Goal: Task Accomplishment & Management: Use online tool/utility

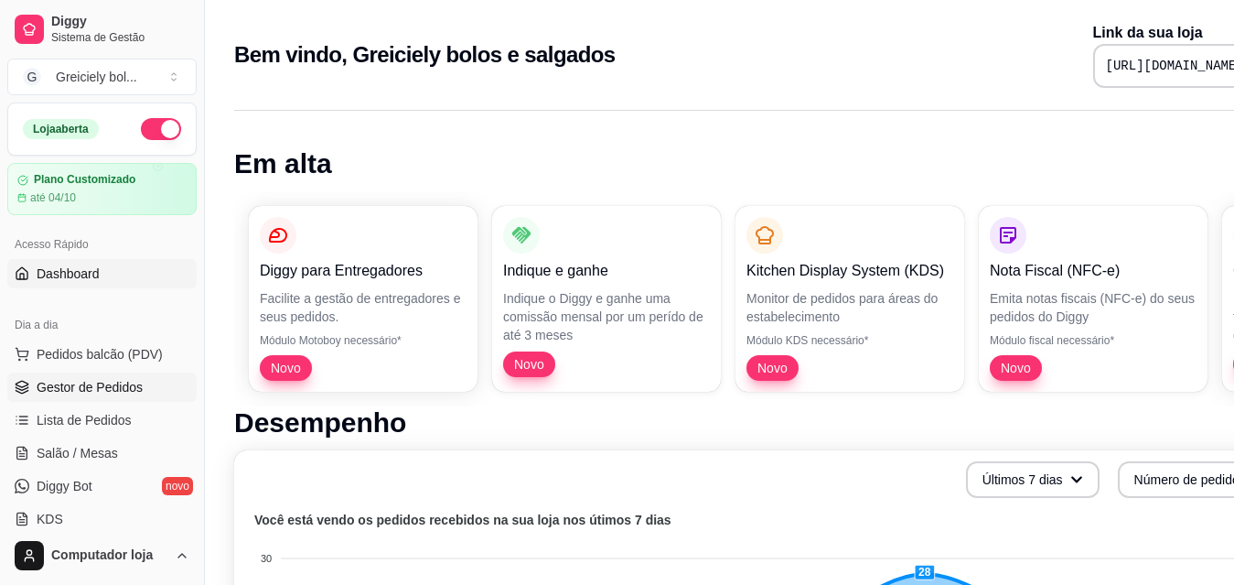
click at [100, 376] on link "Gestor de Pedidos" at bounding box center [101, 386] width 189 height 29
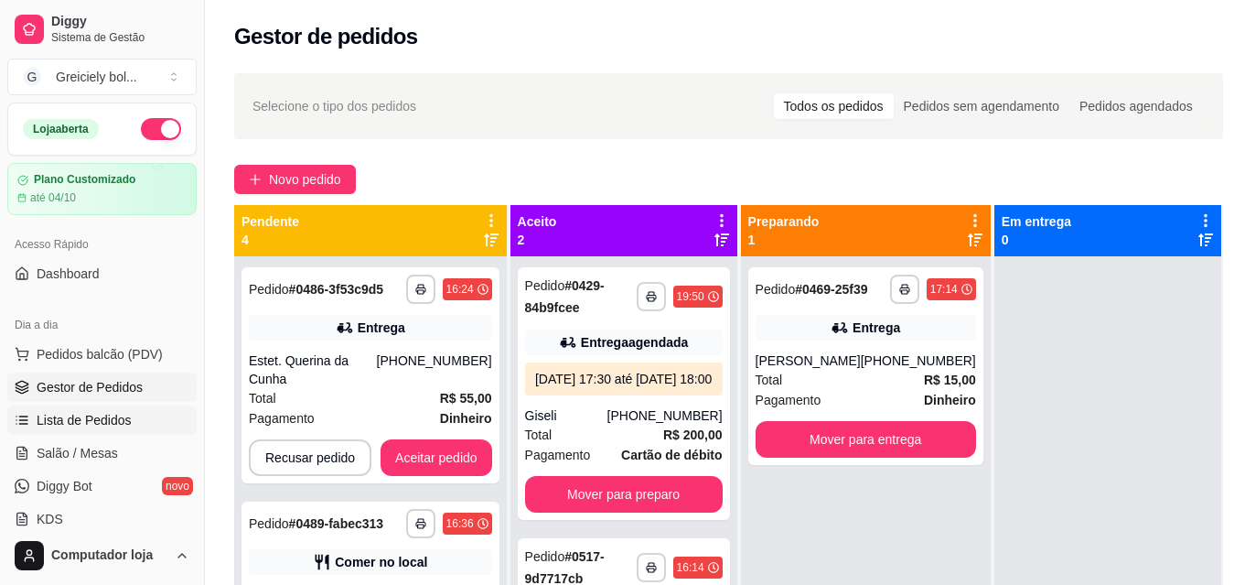
click at [89, 412] on span "Lista de Pedidos" at bounding box center [84, 420] width 95 height 18
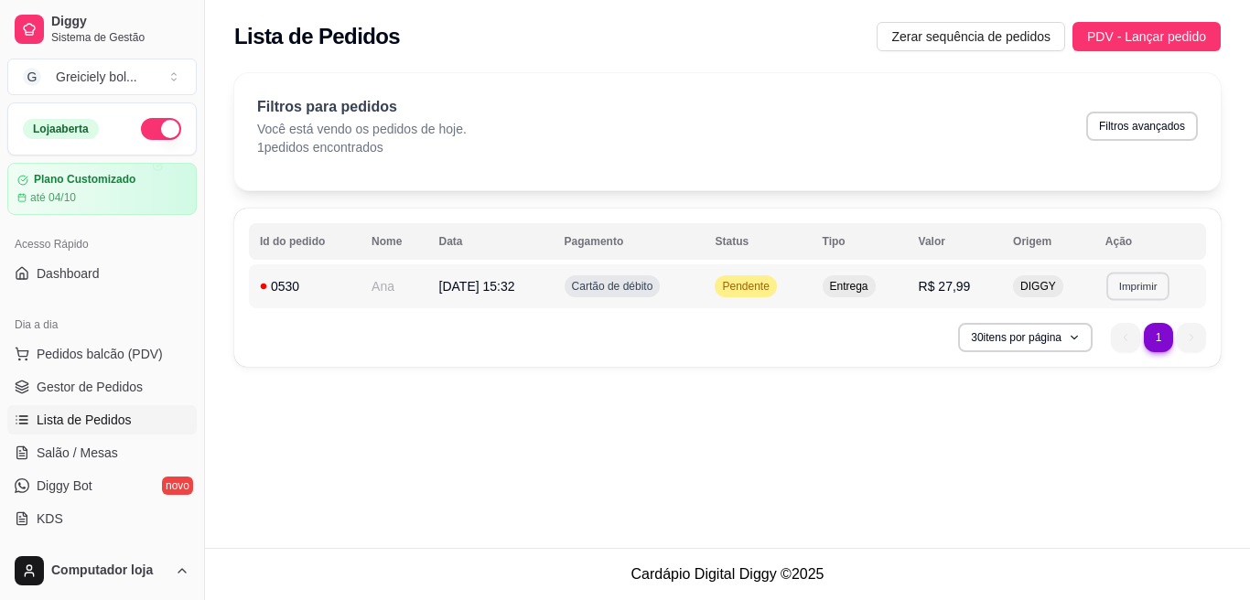
click at [1142, 279] on button "Imprimir" at bounding box center [1137, 286] width 63 height 28
click at [1108, 347] on button "IMPRESSORA" at bounding box center [1107, 350] width 128 height 28
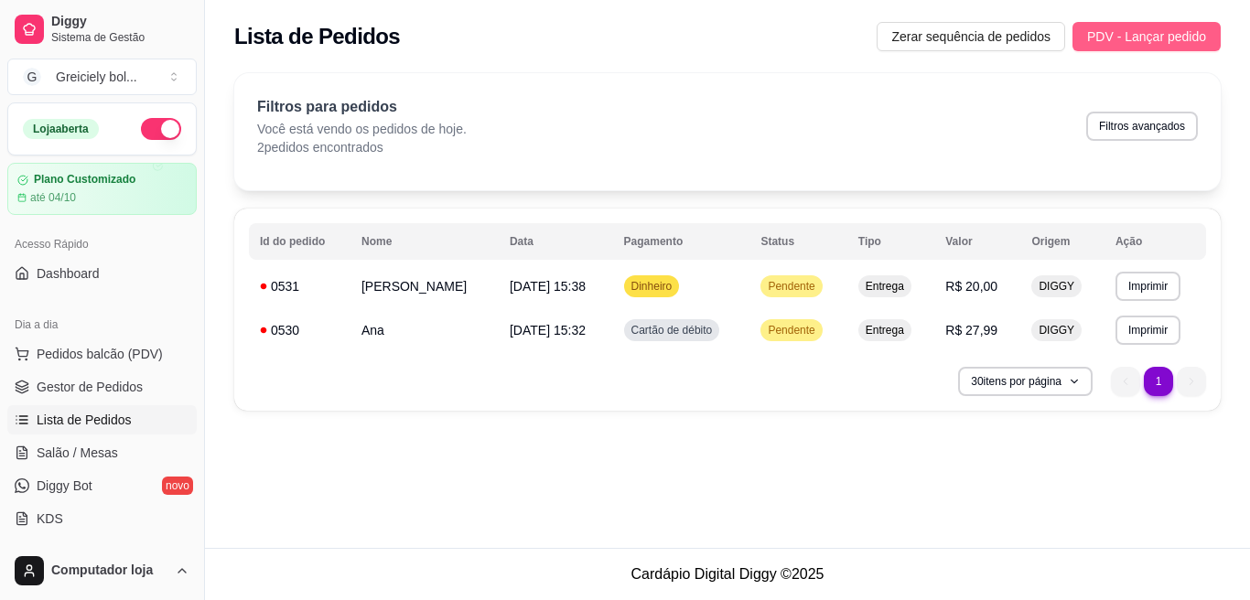
click at [1179, 38] on span "PDV - Lançar pedido" at bounding box center [1146, 37] width 119 height 20
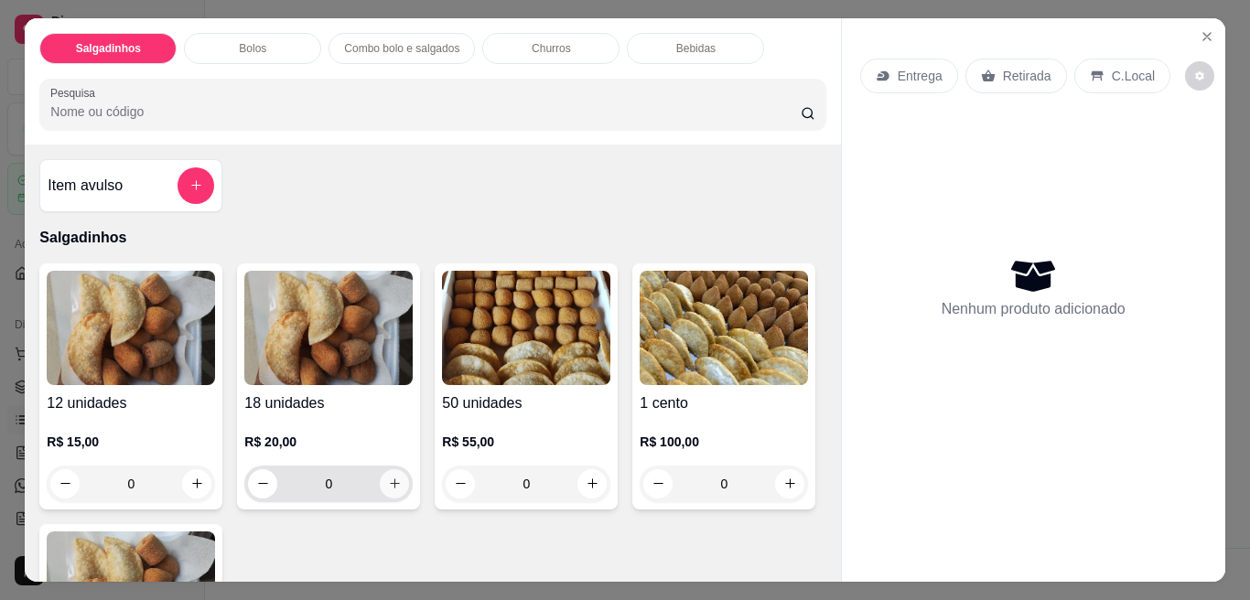
click at [388, 482] on icon "increase-product-quantity" at bounding box center [395, 484] width 14 height 14
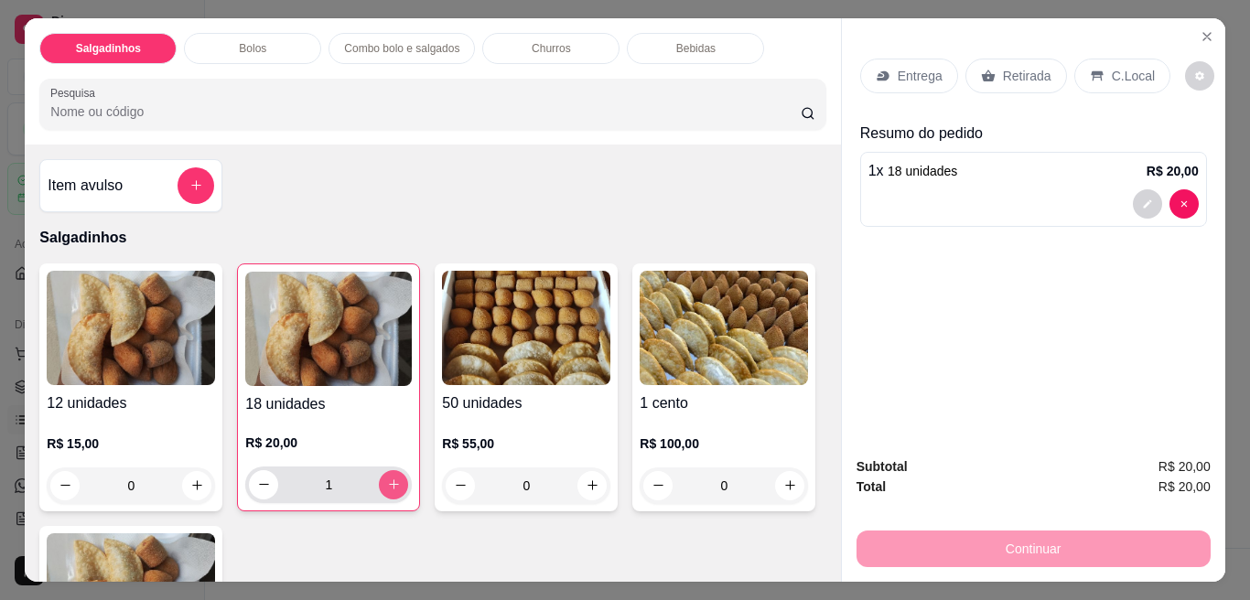
type input "1"
click at [897, 67] on p "Entrega" at bounding box center [919, 76] width 45 height 18
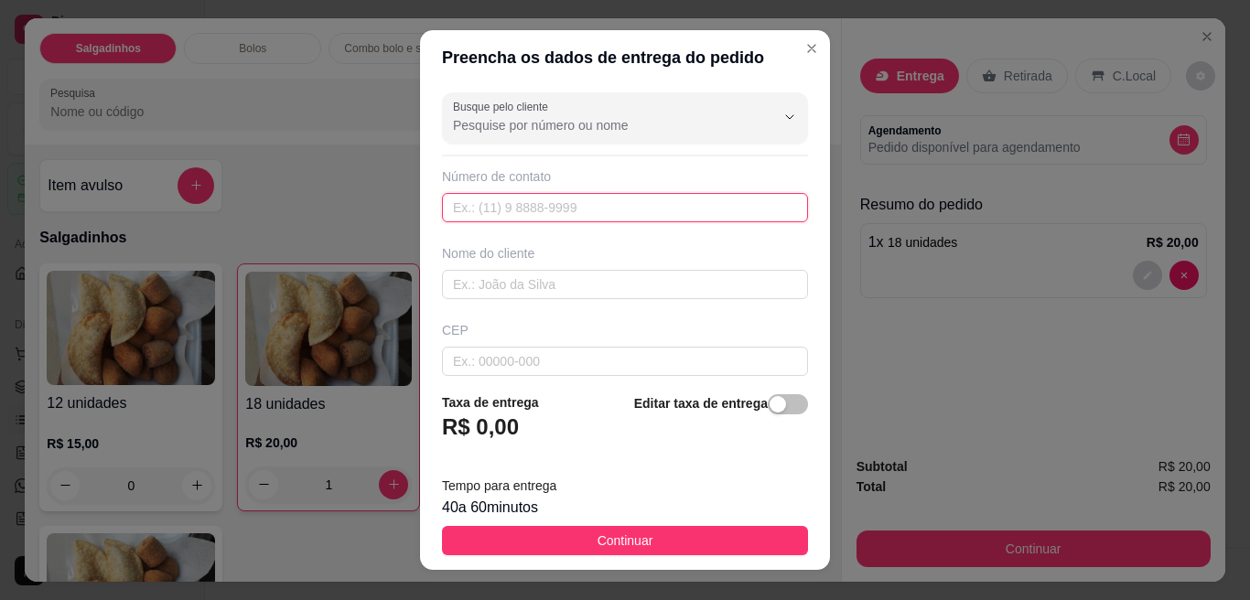
click at [603, 203] on input "text" at bounding box center [625, 207] width 366 height 29
type input "(65) 99249-7016"
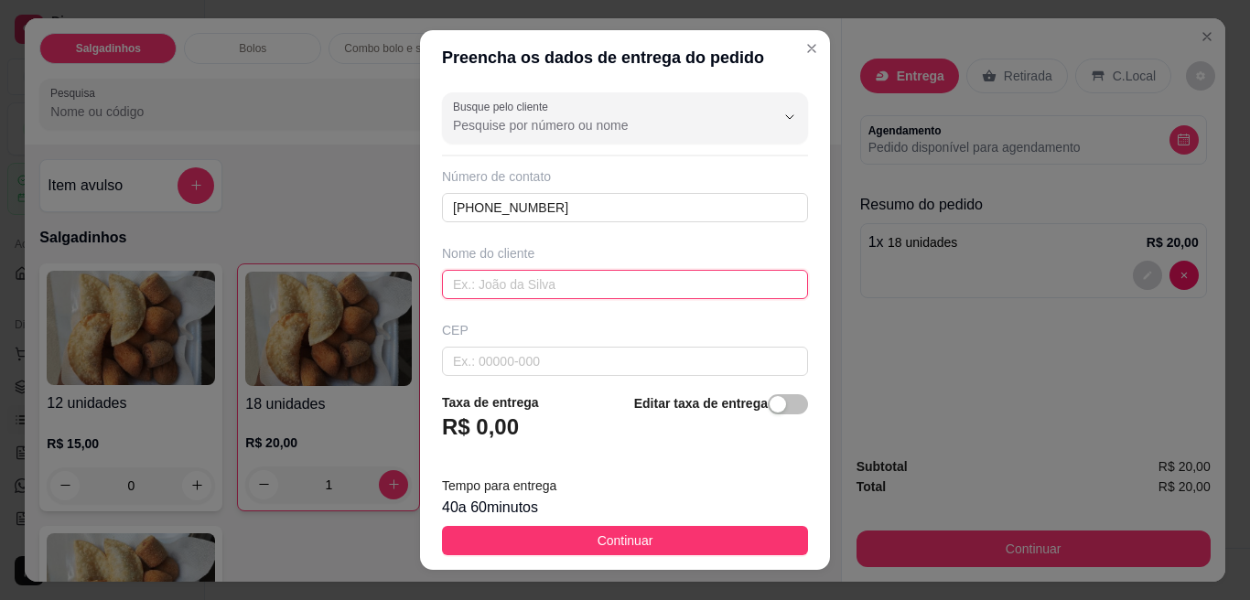
click at [525, 291] on input "text" at bounding box center [625, 284] width 366 height 29
type input "gaby"
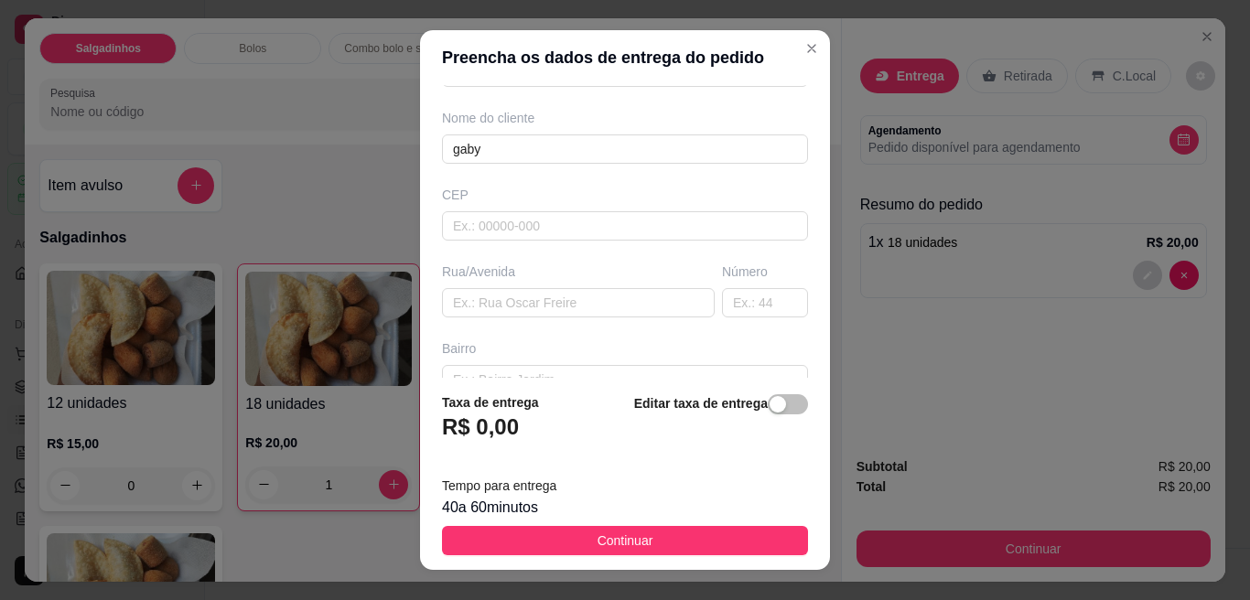
scroll to position [140, 0]
click at [562, 300] on input "text" at bounding box center [578, 298] width 273 height 29
type input "luis e"
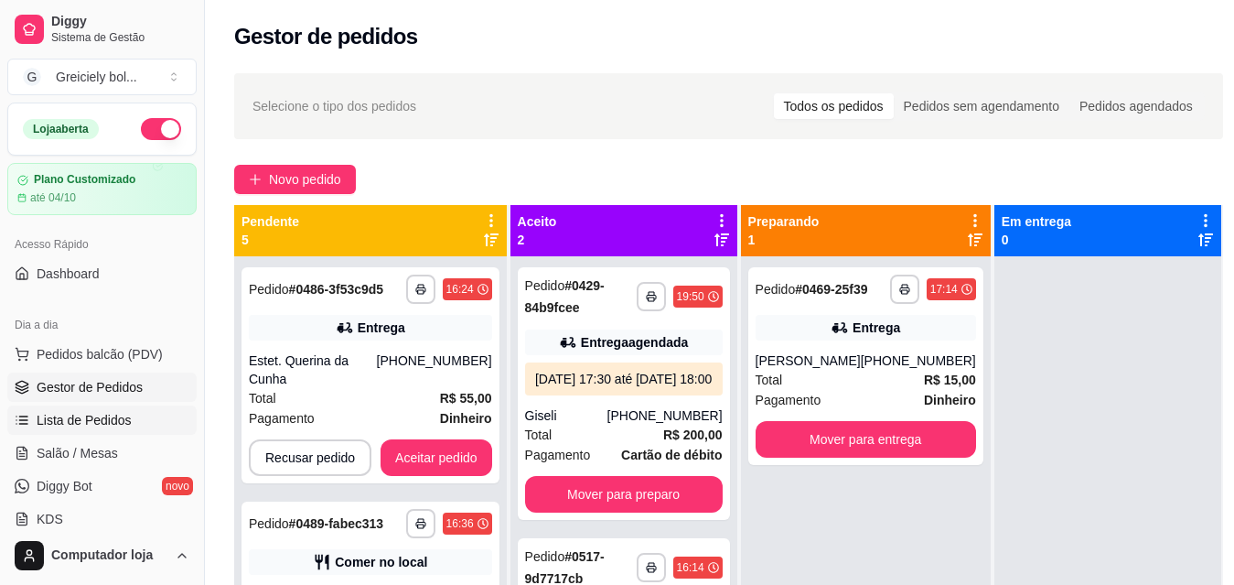
click at [74, 414] on span "Lista de Pedidos" at bounding box center [84, 420] width 95 height 18
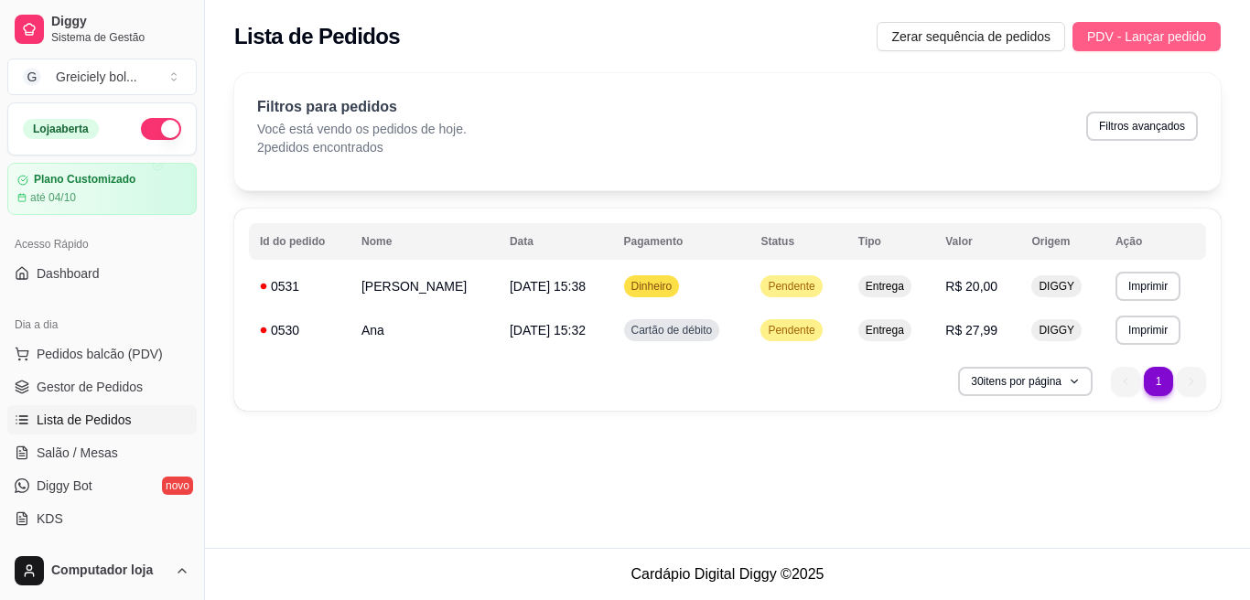
click at [1105, 29] on span "PDV - Lançar pedido" at bounding box center [1146, 37] width 119 height 20
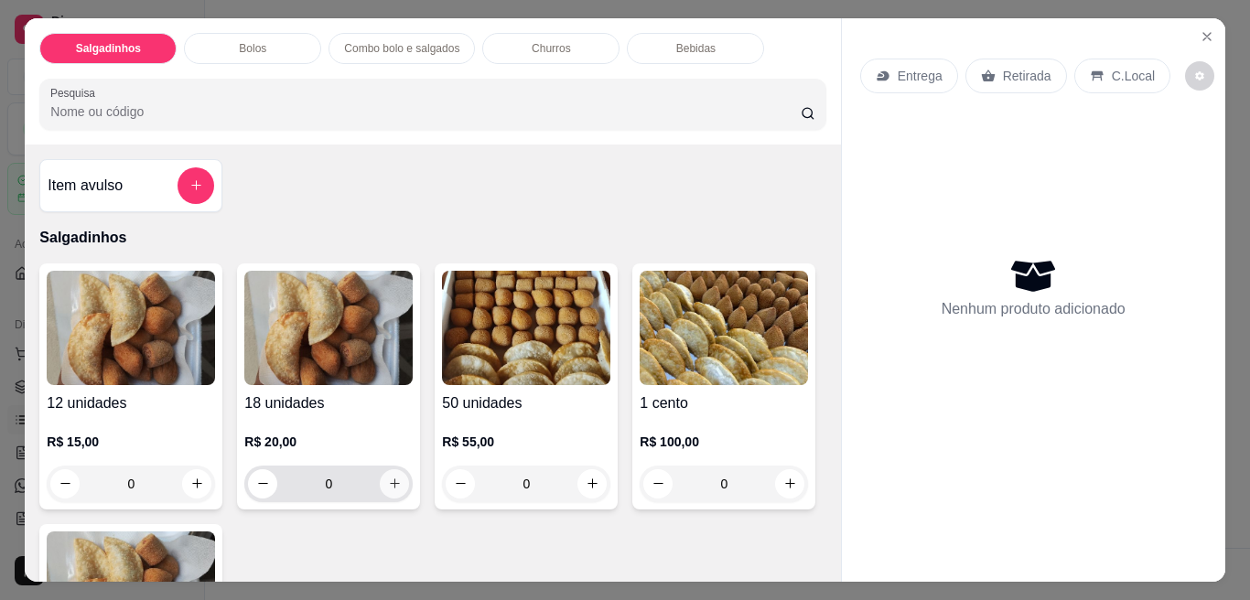
click at [388, 477] on icon "increase-product-quantity" at bounding box center [395, 484] width 14 height 14
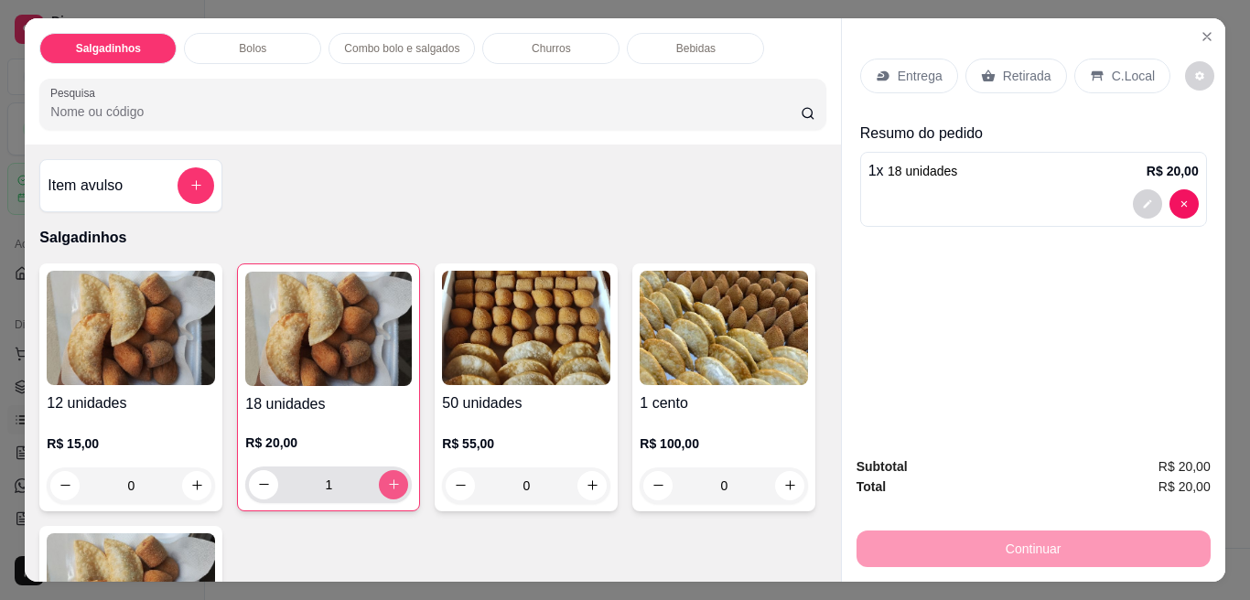
type input "1"
click at [927, 67] on p "Entrega" at bounding box center [919, 76] width 45 height 18
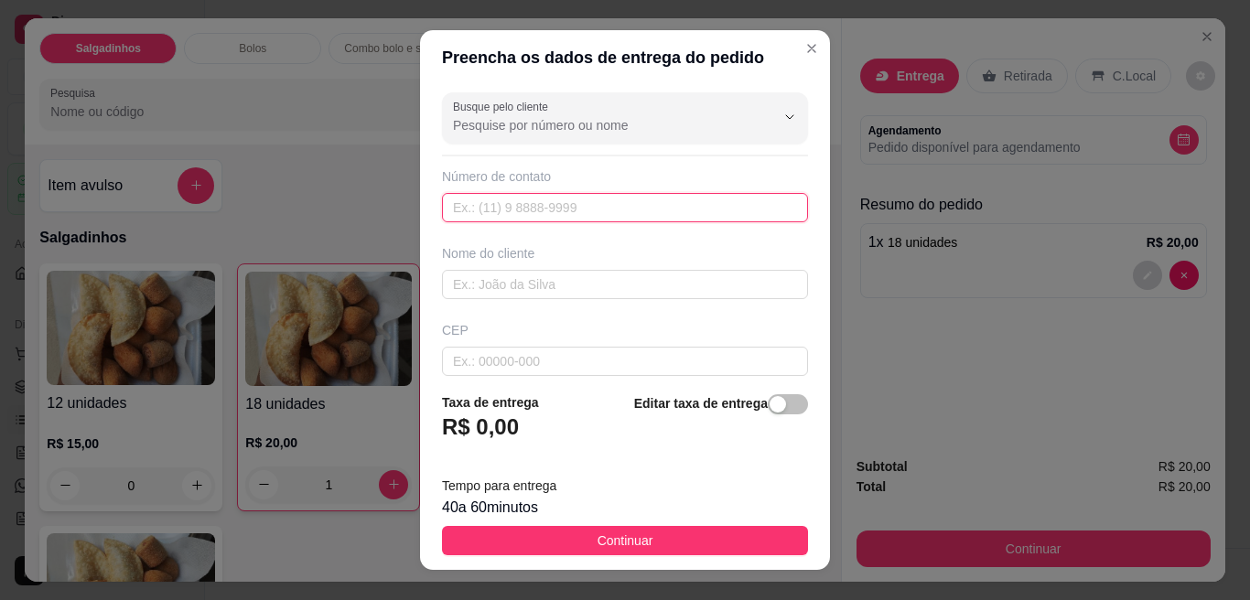
click at [576, 205] on input "text" at bounding box center [625, 207] width 366 height 29
type input "(65) 99249-7016"
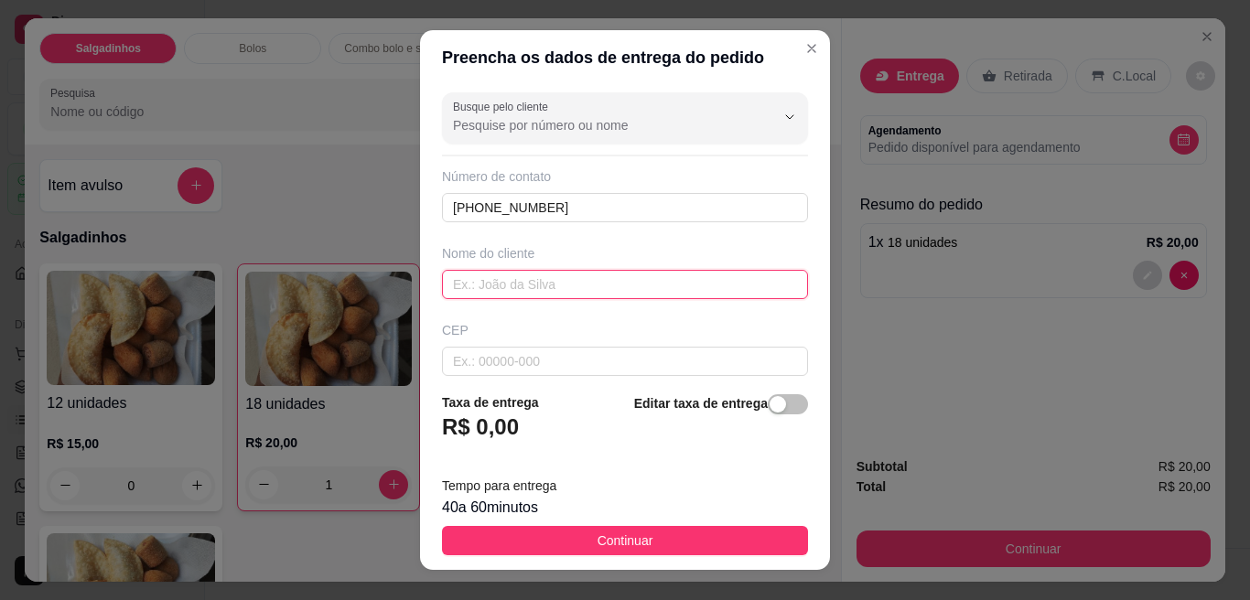
click at [552, 276] on input "text" at bounding box center [625, 284] width 366 height 29
type input "gaby"
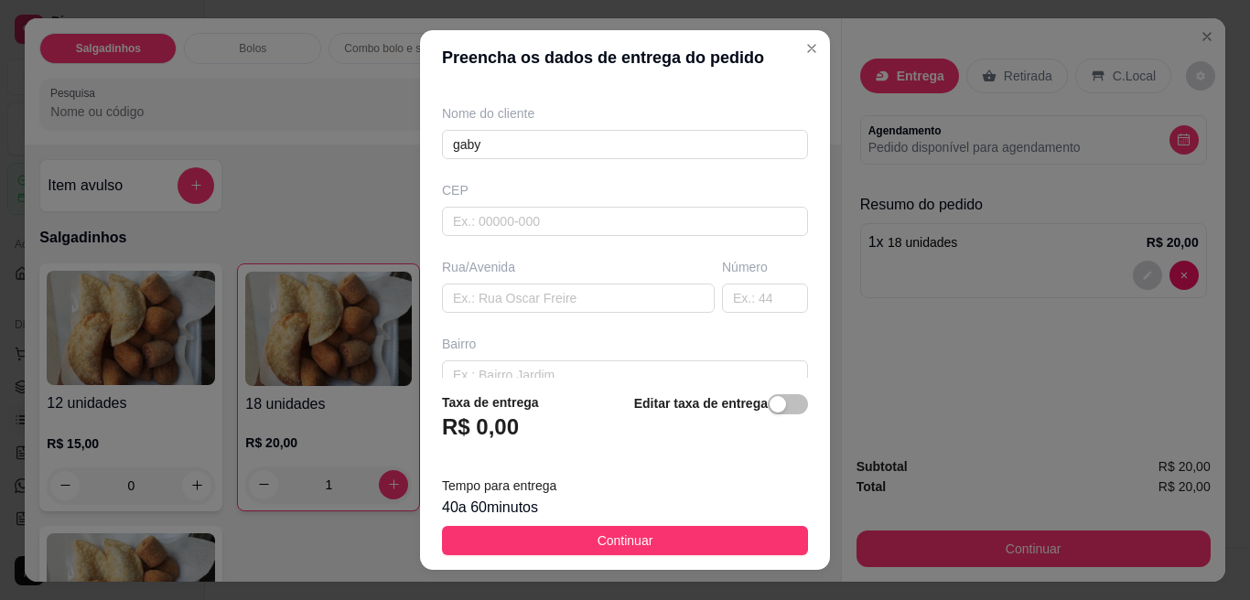
scroll to position [149, 0]
click at [484, 297] on input "text" at bounding box center [578, 288] width 273 height 29
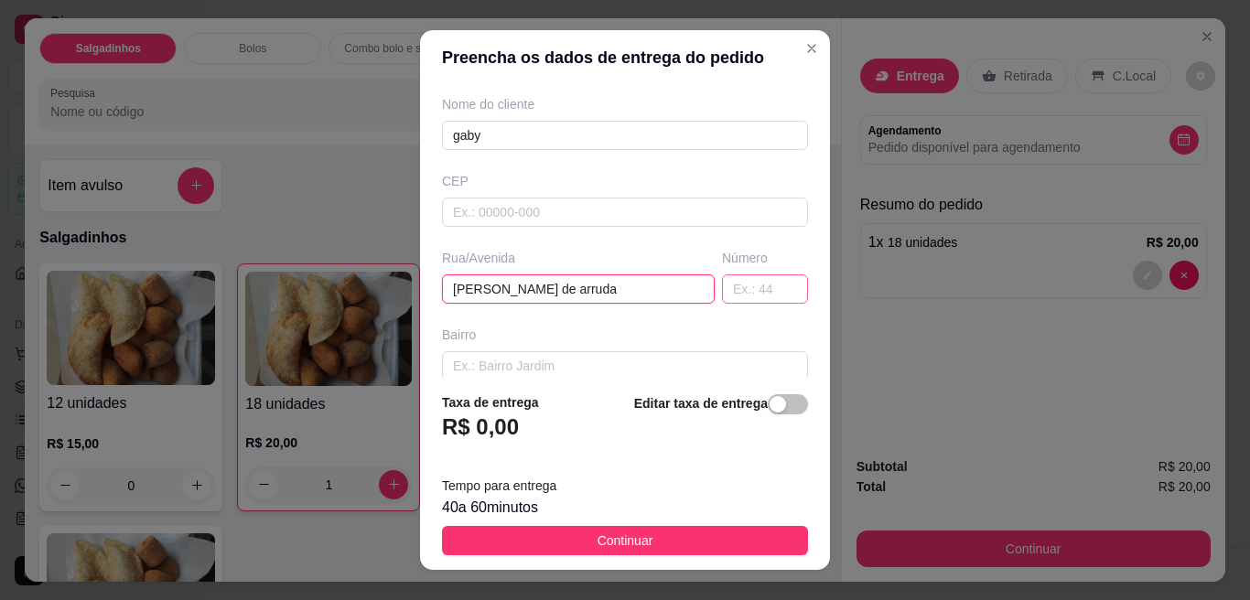
type input "[PERSON_NAME] de arruda"
click at [726, 286] on input "text" at bounding box center [765, 288] width 86 height 29
type input "02"
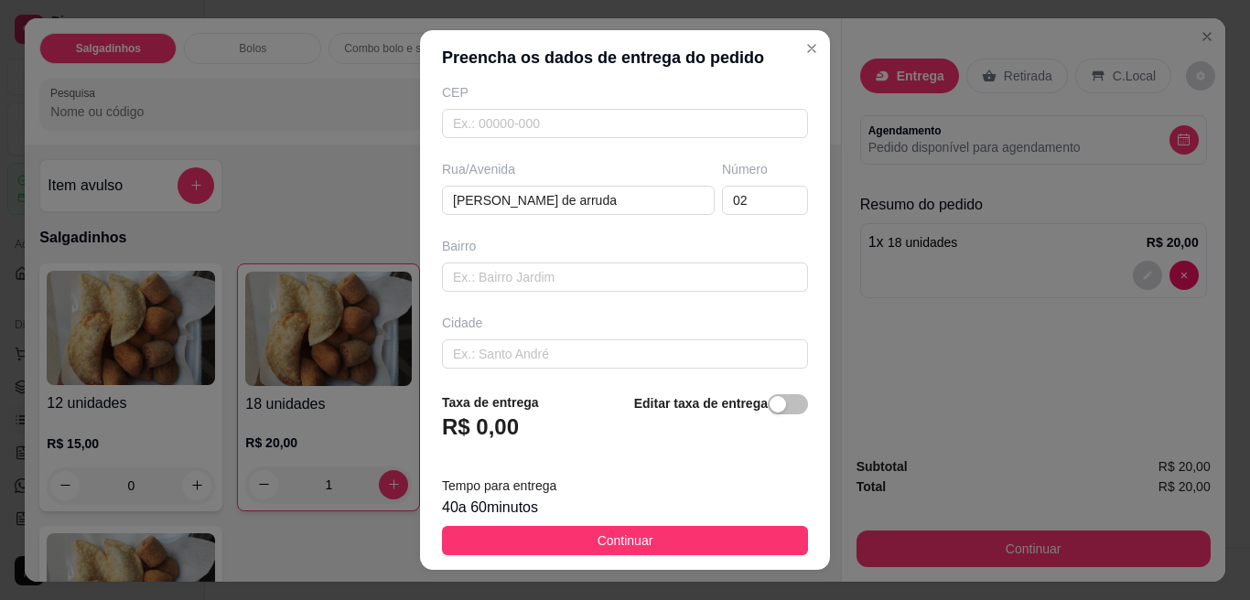
scroll to position [241, 0]
click at [626, 263] on input "text" at bounding box center [625, 273] width 366 height 29
type input "q"
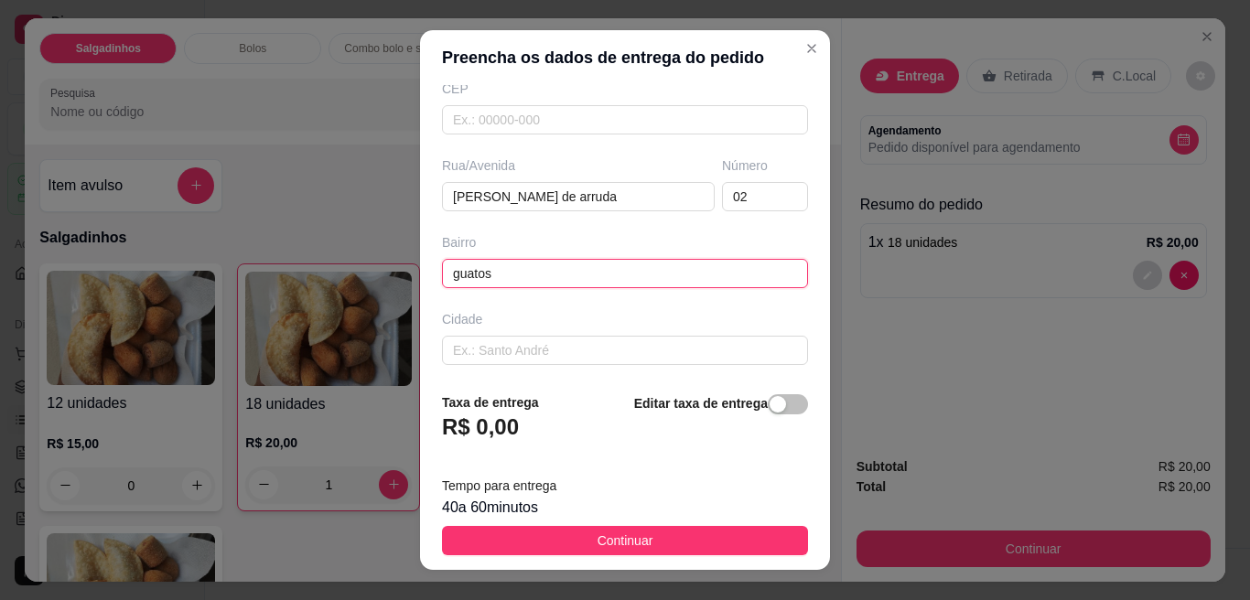
drag, startPoint x: 626, startPoint y: 263, endPoint x: 441, endPoint y: 275, distance: 185.2
click at [442, 275] on input "guatos" at bounding box center [625, 273] width 366 height 29
click at [442, 274] on input "guatos" at bounding box center [625, 273] width 366 height 29
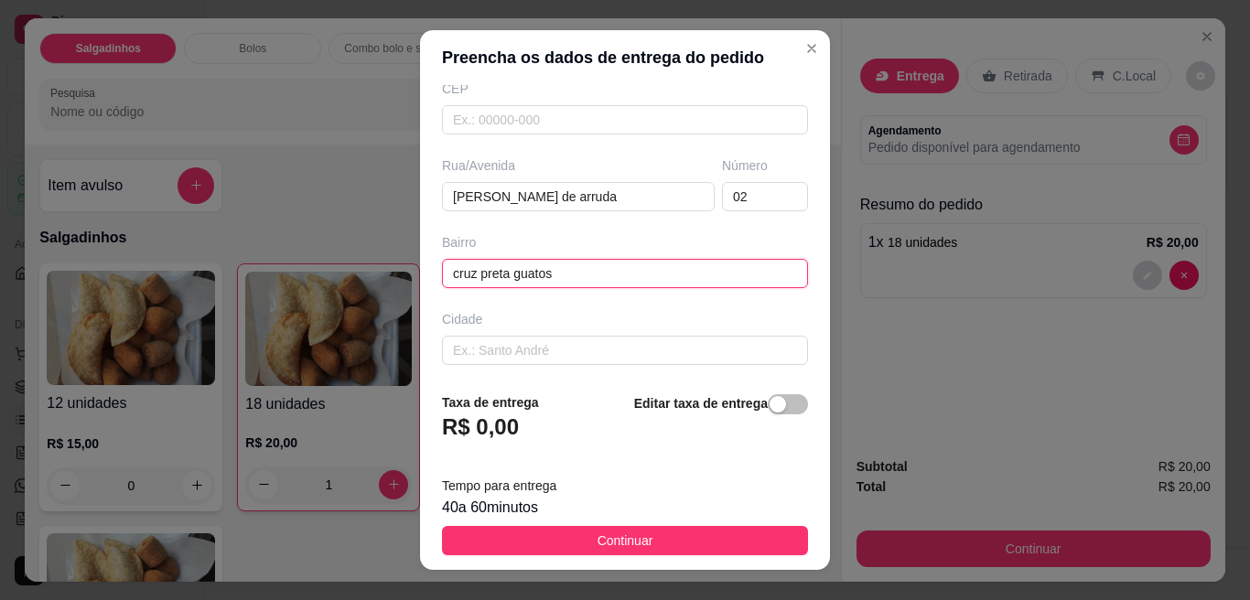
click at [550, 273] on input "cruz preta guatos" at bounding box center [625, 273] width 366 height 29
type input "cruz preta guatos Q12"
drag, startPoint x: 574, startPoint y: 295, endPoint x: 559, endPoint y: 359, distance: 66.6
click at [559, 359] on div "Busque pelo cliente Número de contato (65) 99249-7016 Nome do cliente gaby CEP …" at bounding box center [625, 231] width 410 height 293
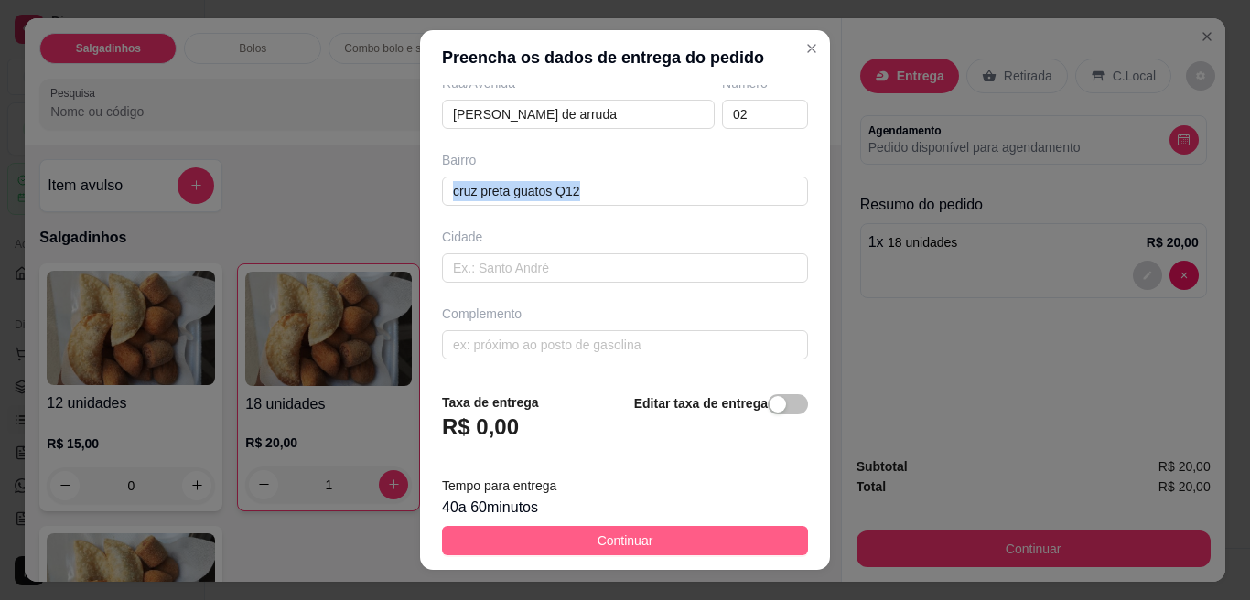
click at [701, 536] on button "Continuar" at bounding box center [625, 540] width 366 height 29
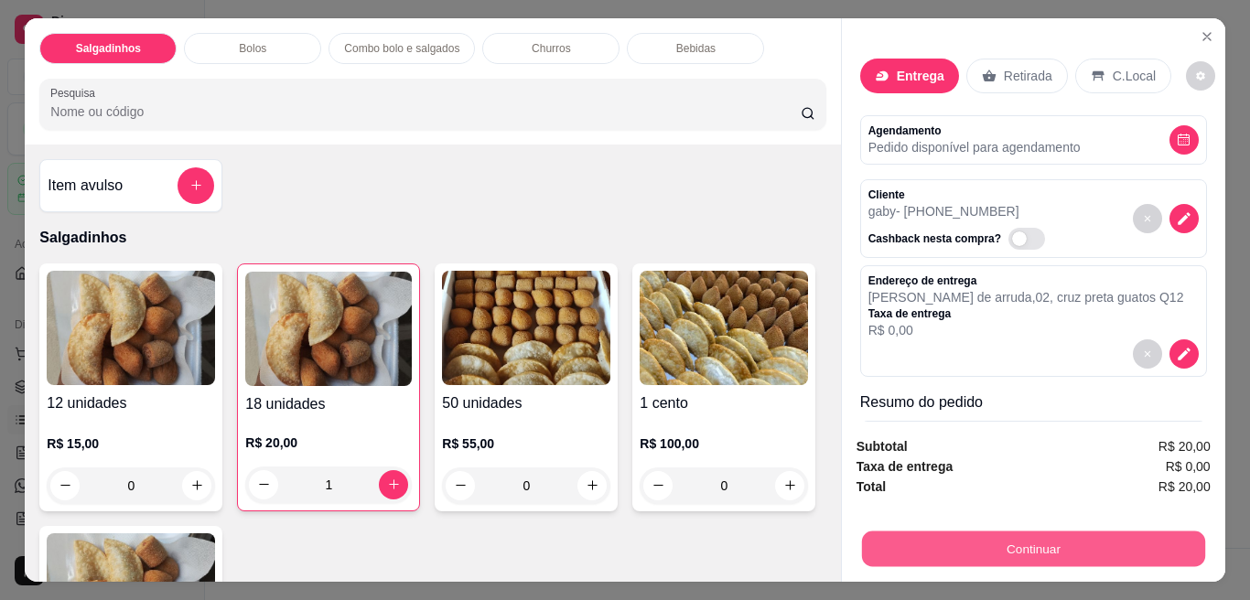
click at [883, 531] on button "Continuar" at bounding box center [1032, 549] width 343 height 36
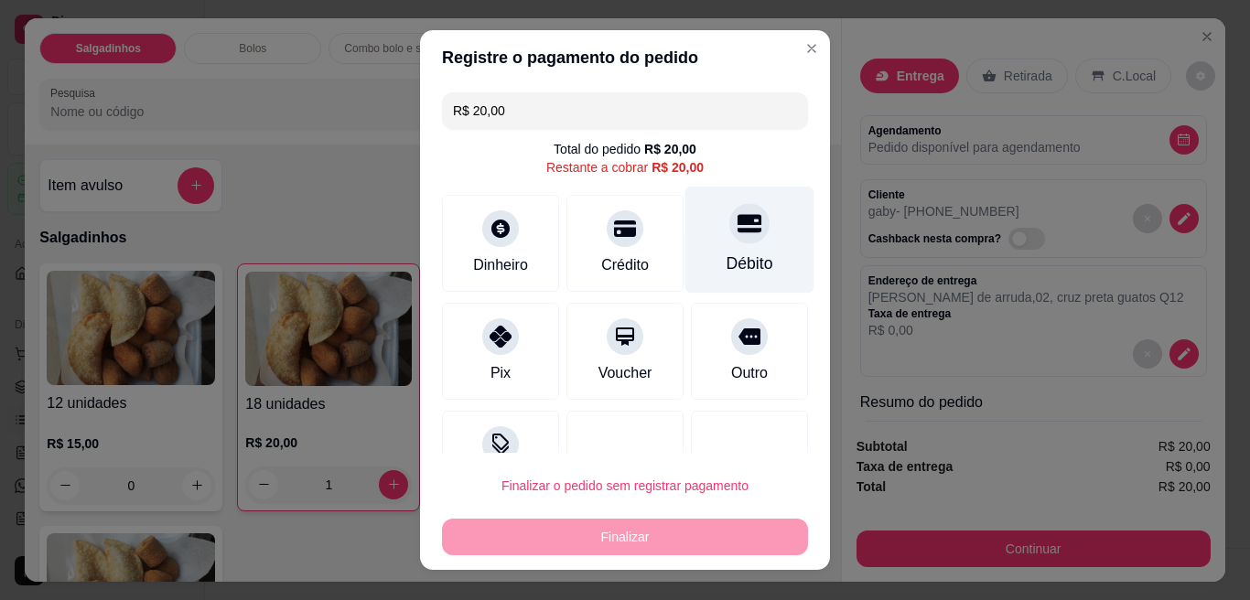
click at [737, 229] on icon at bounding box center [749, 223] width 24 height 18
type input "R$ 0,00"
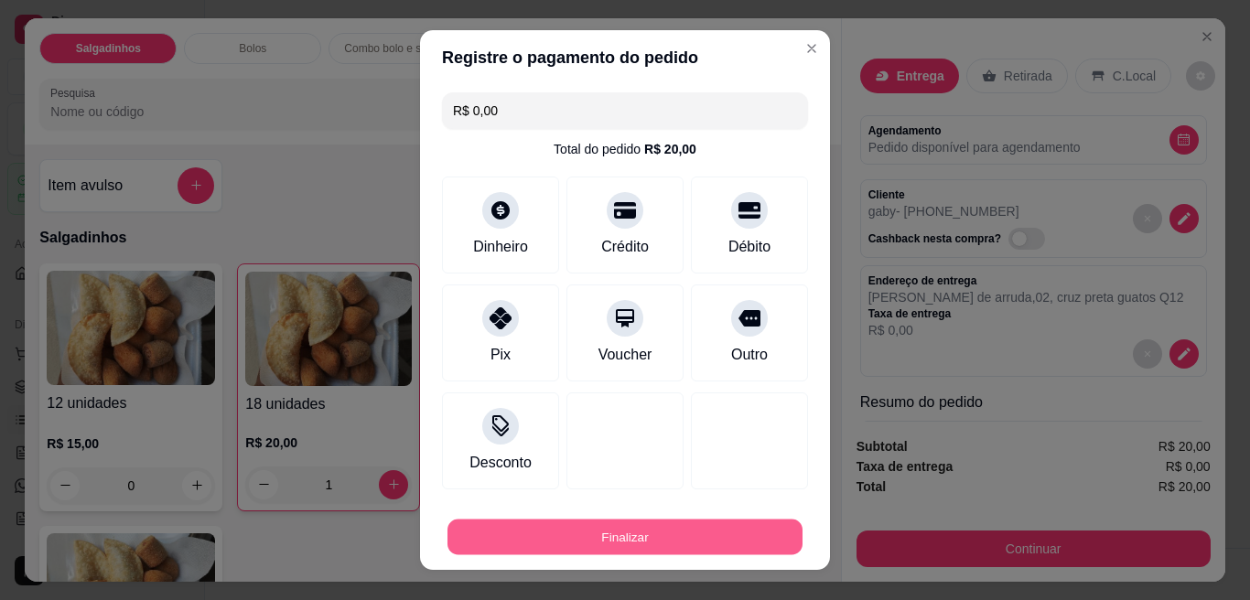
click at [583, 530] on button "Finalizar" at bounding box center [624, 538] width 355 height 36
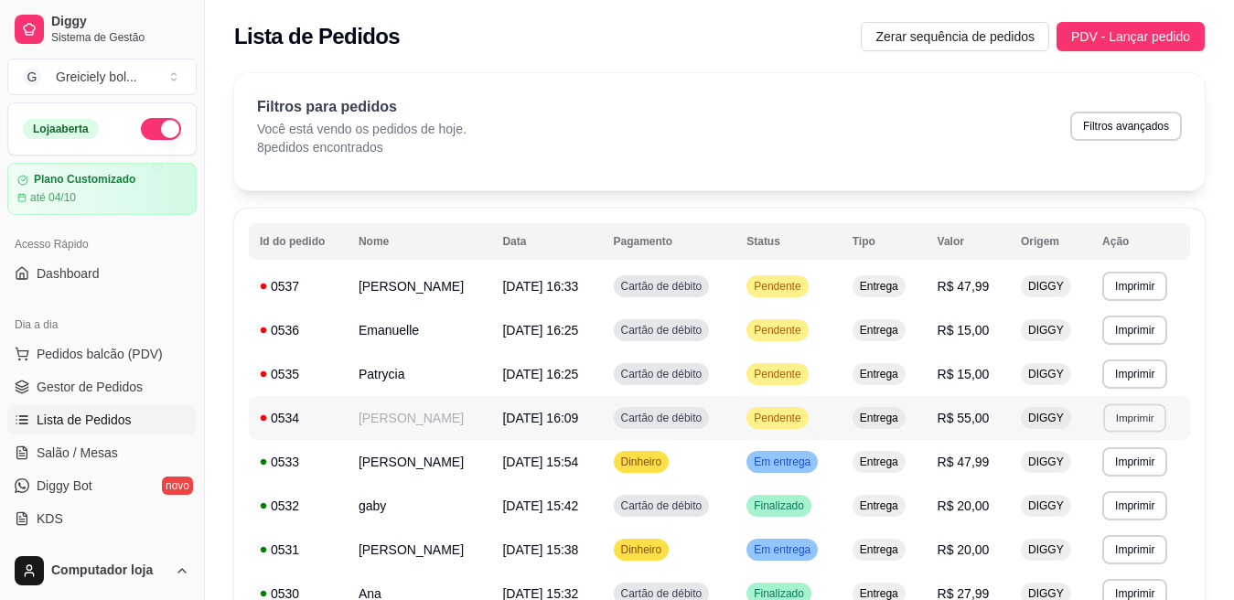
click at [1123, 415] on button "Imprimir" at bounding box center [1134, 417] width 63 height 28
click at [1091, 480] on button "IMPRESSORA" at bounding box center [1099, 481] width 128 height 28
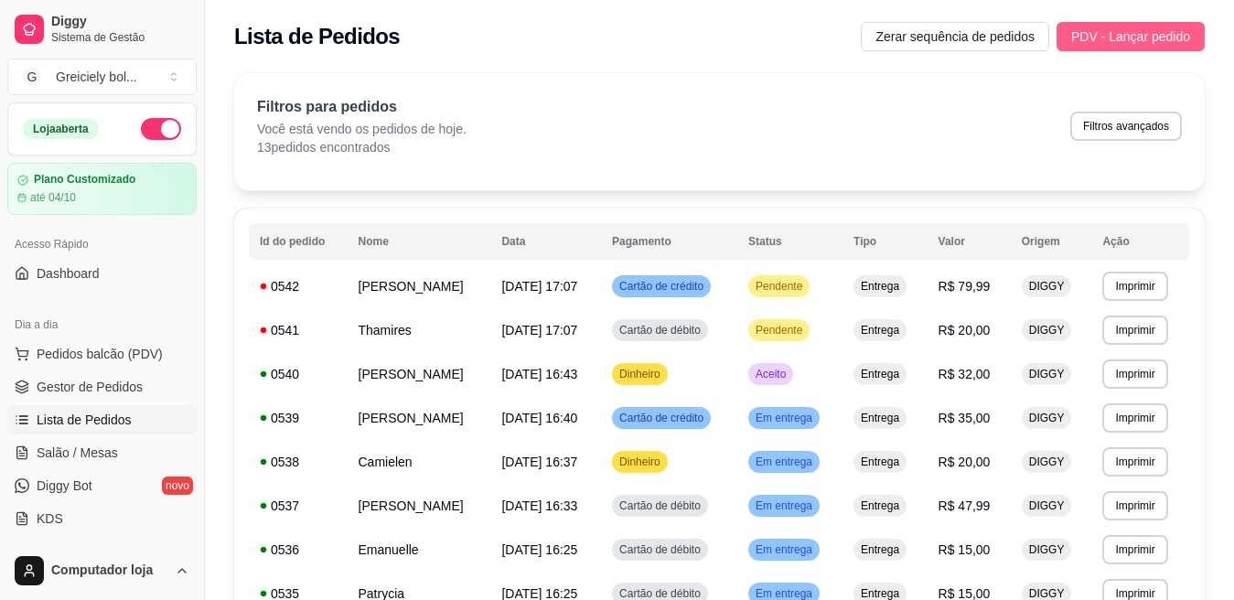
click at [1139, 42] on span "PDV - Lançar pedido" at bounding box center [1130, 37] width 119 height 20
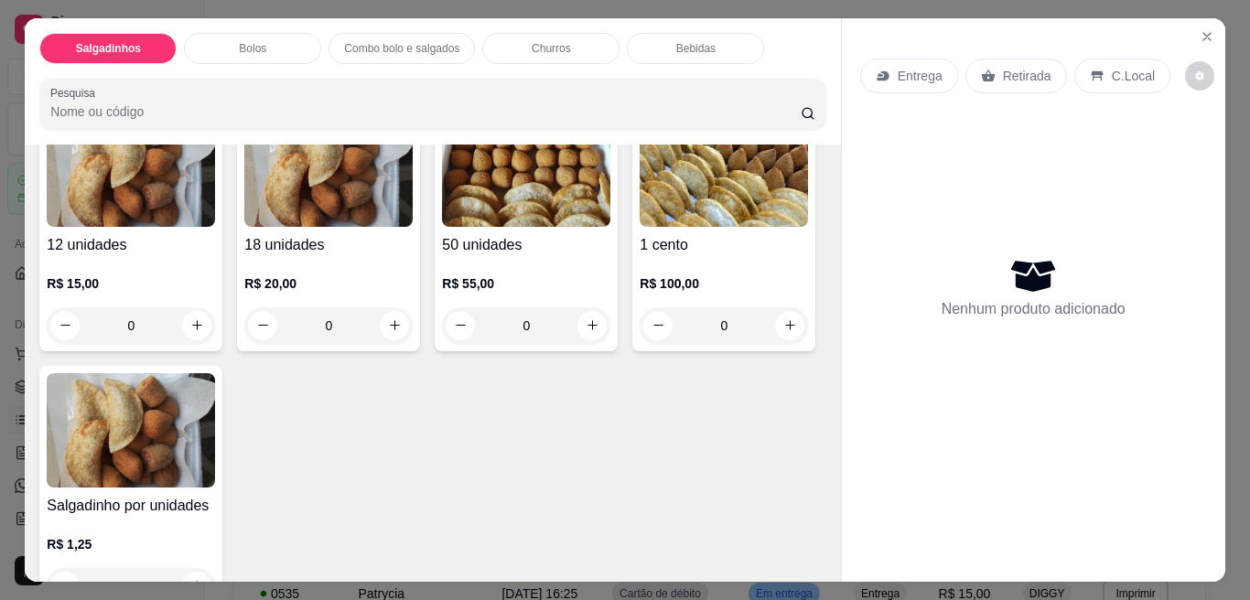
scroll to position [201, 0]
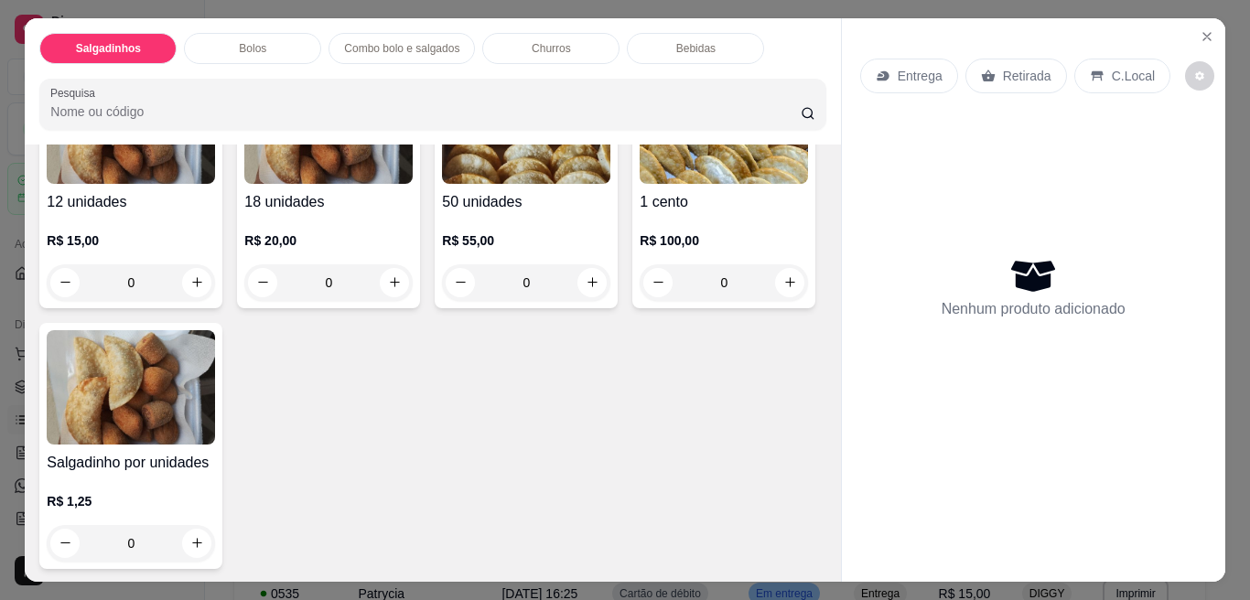
click at [182, 535] on input "0" at bounding box center [131, 543] width 102 height 37
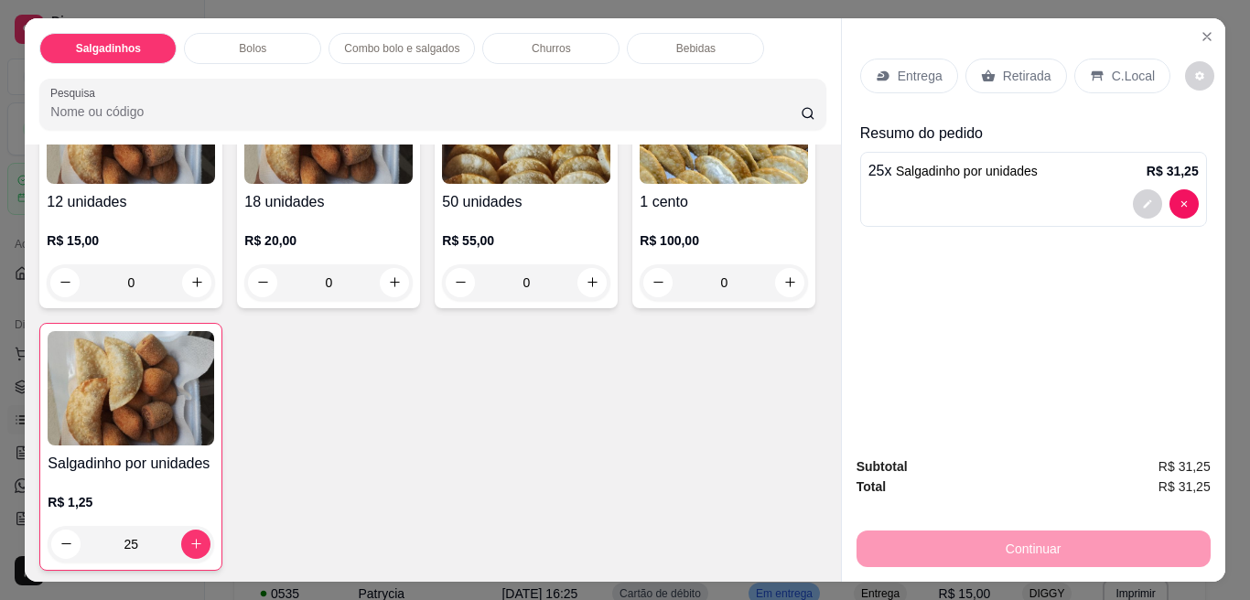
type input "25"
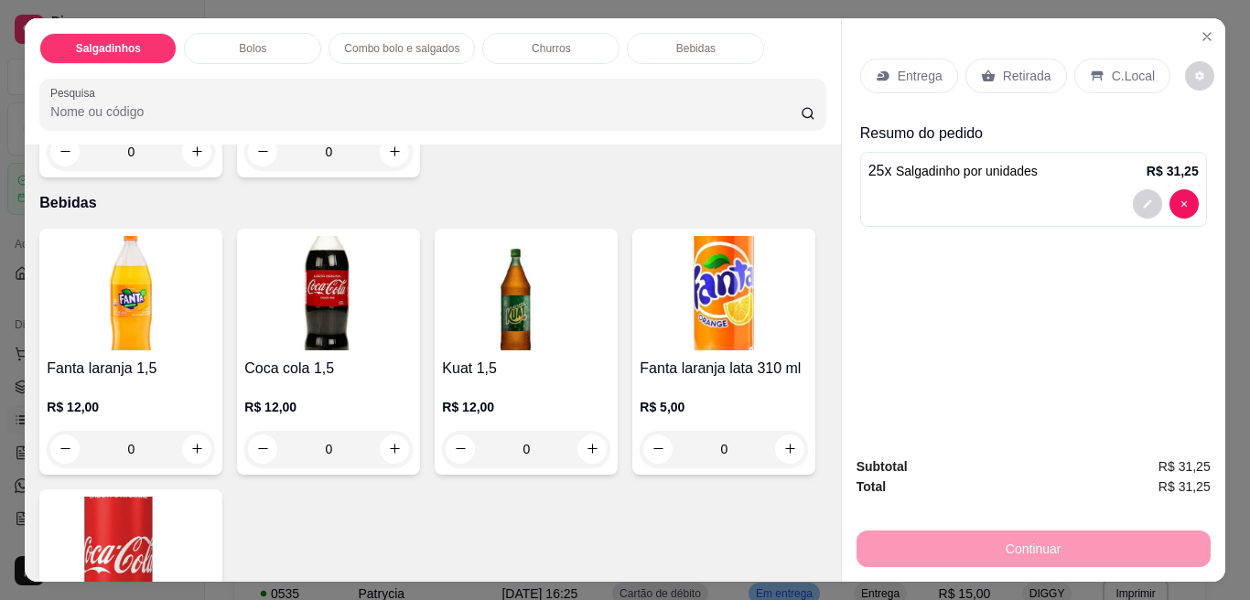
scroll to position [1851, 0]
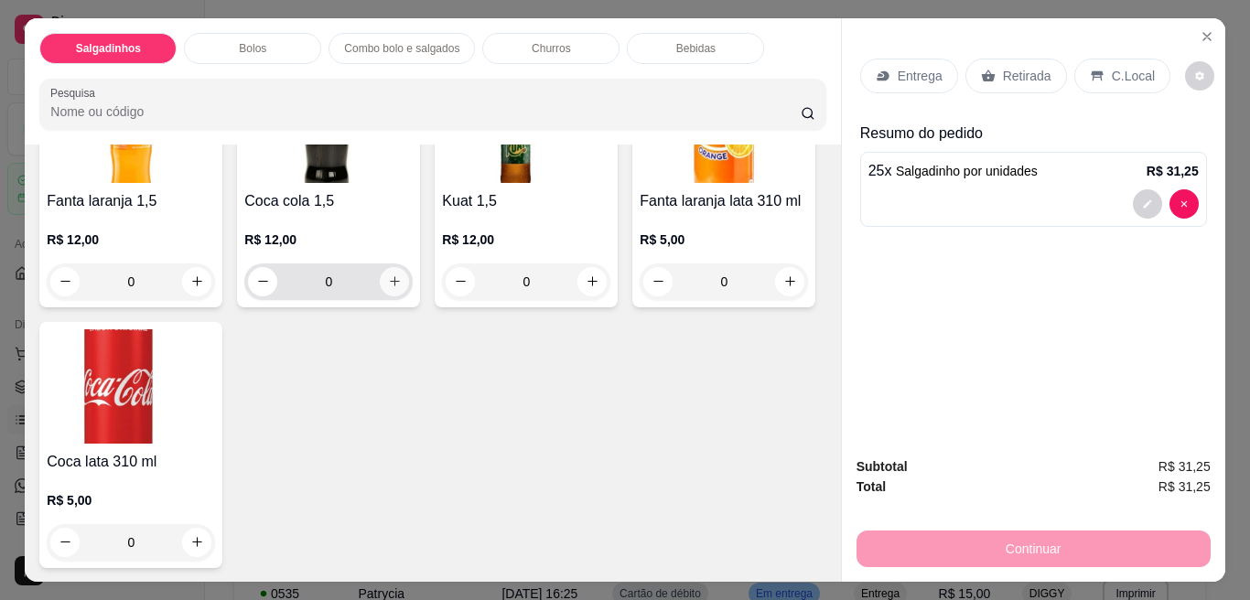
click at [388, 288] on icon "increase-product-quantity" at bounding box center [395, 281] width 14 height 14
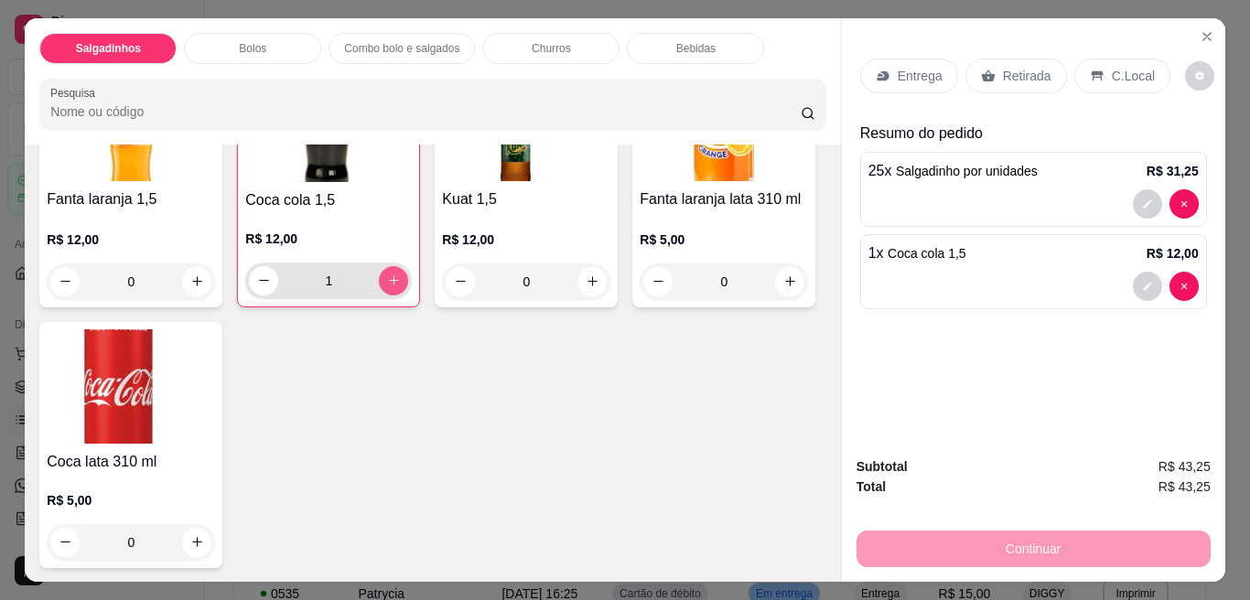
type input "1"
click at [927, 67] on p "Entrega" at bounding box center [919, 76] width 45 height 18
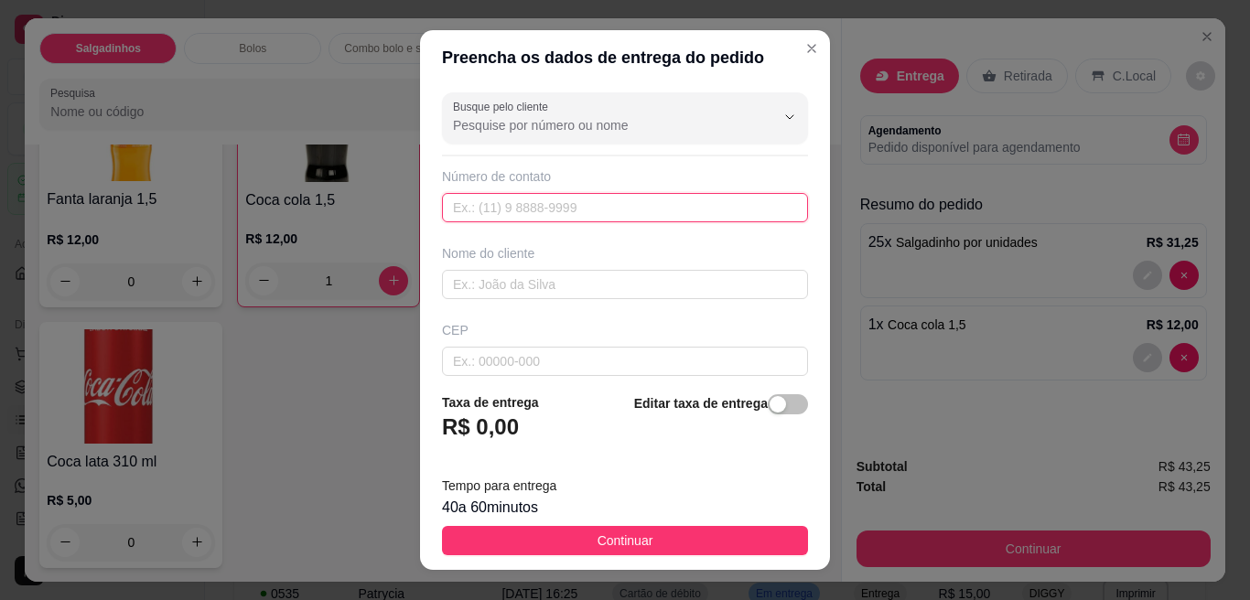
click at [576, 212] on input "text" at bounding box center [625, 207] width 366 height 29
type input "[PHONE_NUMBER]"
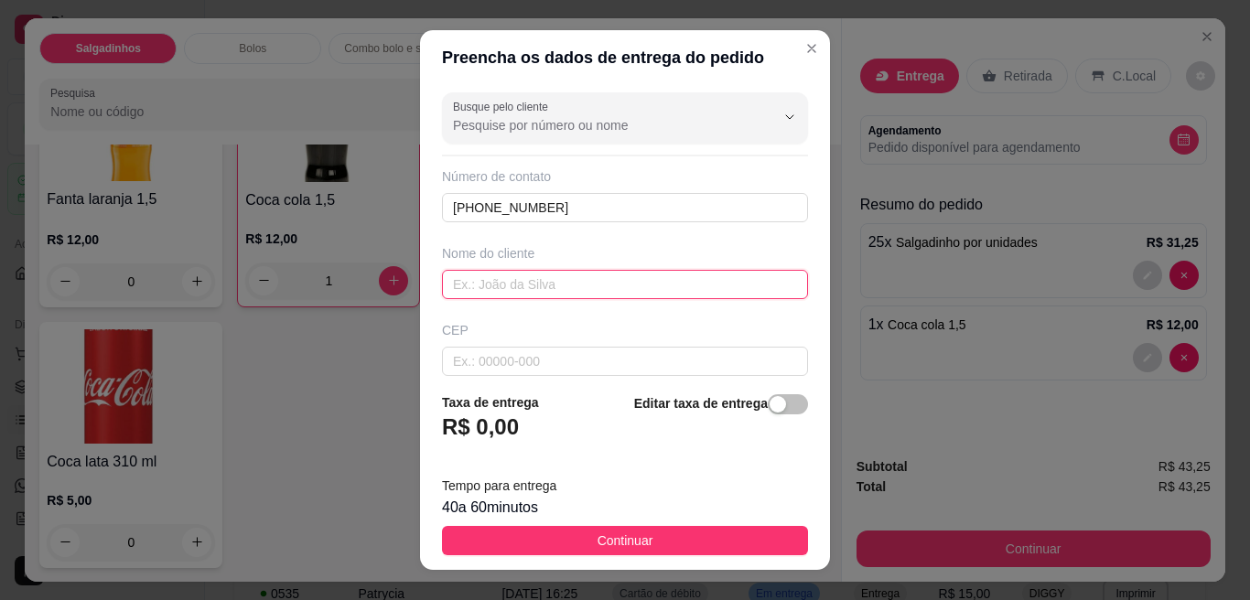
click at [540, 286] on input "text" at bounding box center [625, 284] width 366 height 29
type input "estefany"
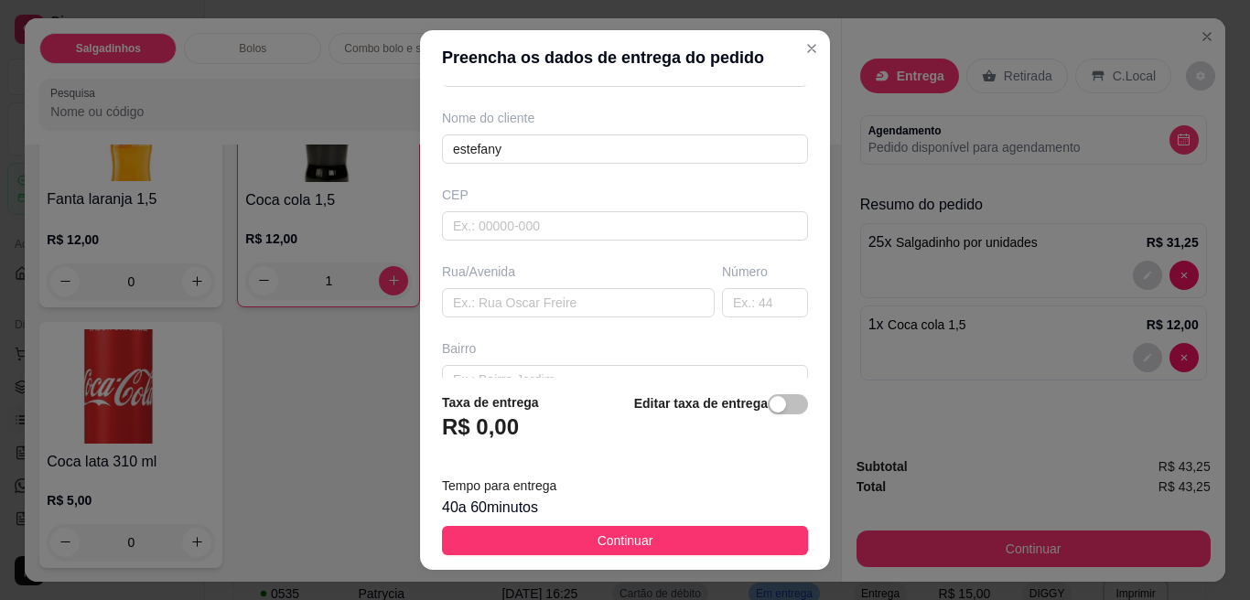
scroll to position [166, 0]
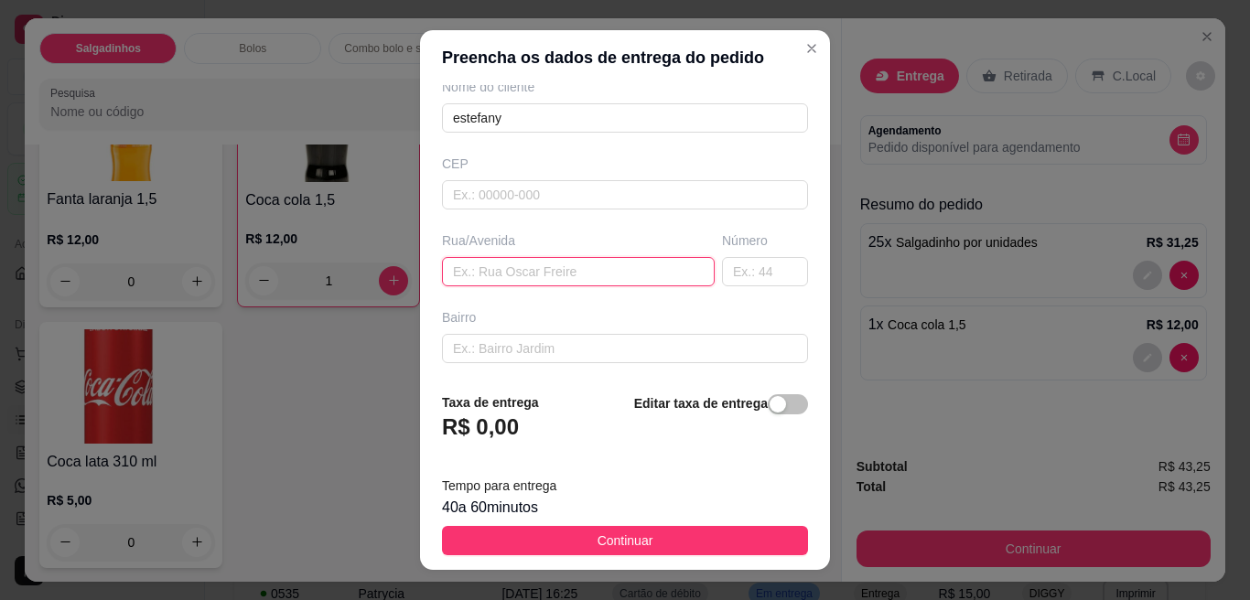
click at [632, 271] on input "text" at bounding box center [578, 271] width 273 height 29
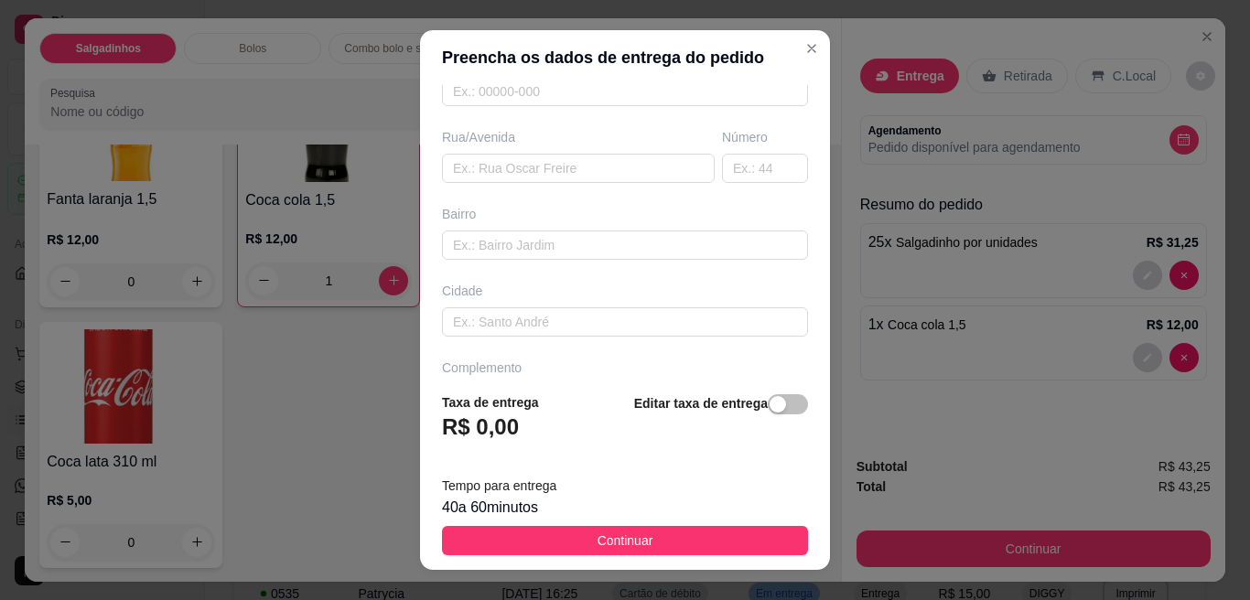
scroll to position [324, 0]
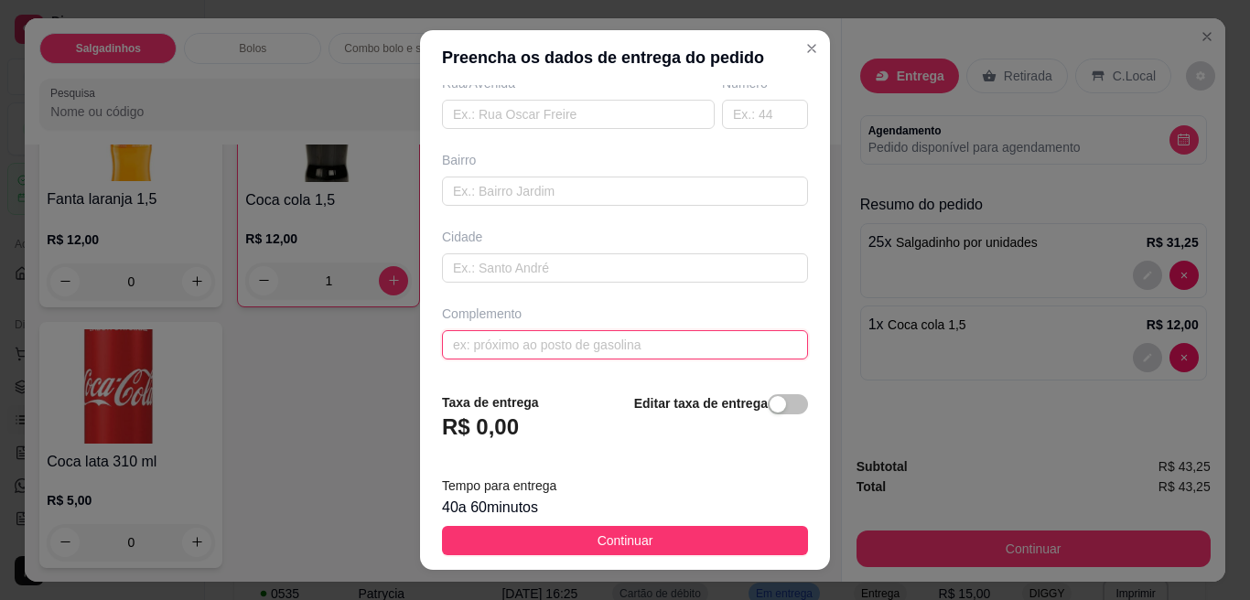
click at [746, 338] on input "text" at bounding box center [625, 344] width 366 height 29
click at [746, 338] on input "em frente a pax ca" at bounding box center [625, 344] width 366 height 29
type input "em frente a pax casa azul"
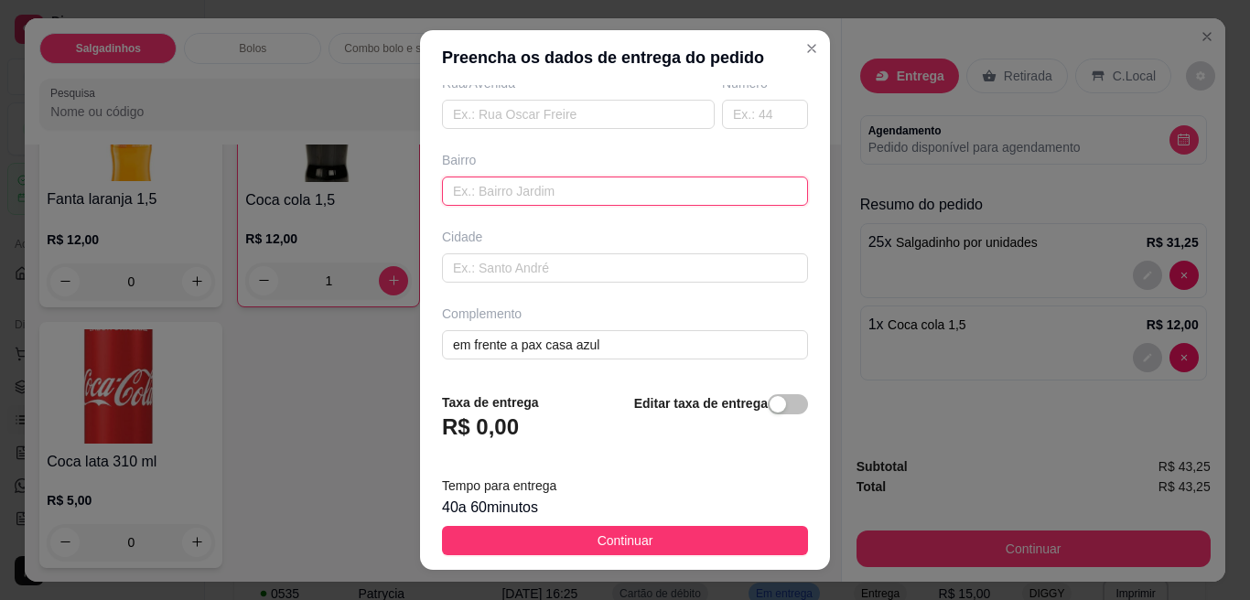
click at [637, 186] on input "text" at bounding box center [625, 191] width 366 height 29
type input "centro"
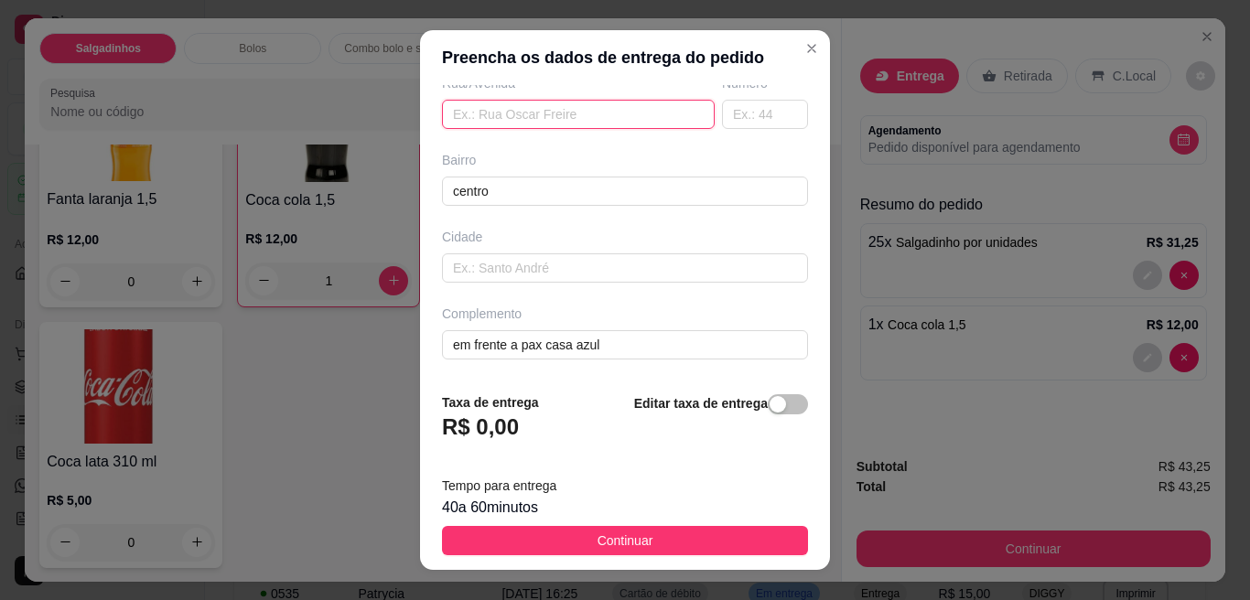
click at [525, 117] on input "text" at bounding box center [578, 114] width 273 height 29
type input "barão de poconé"
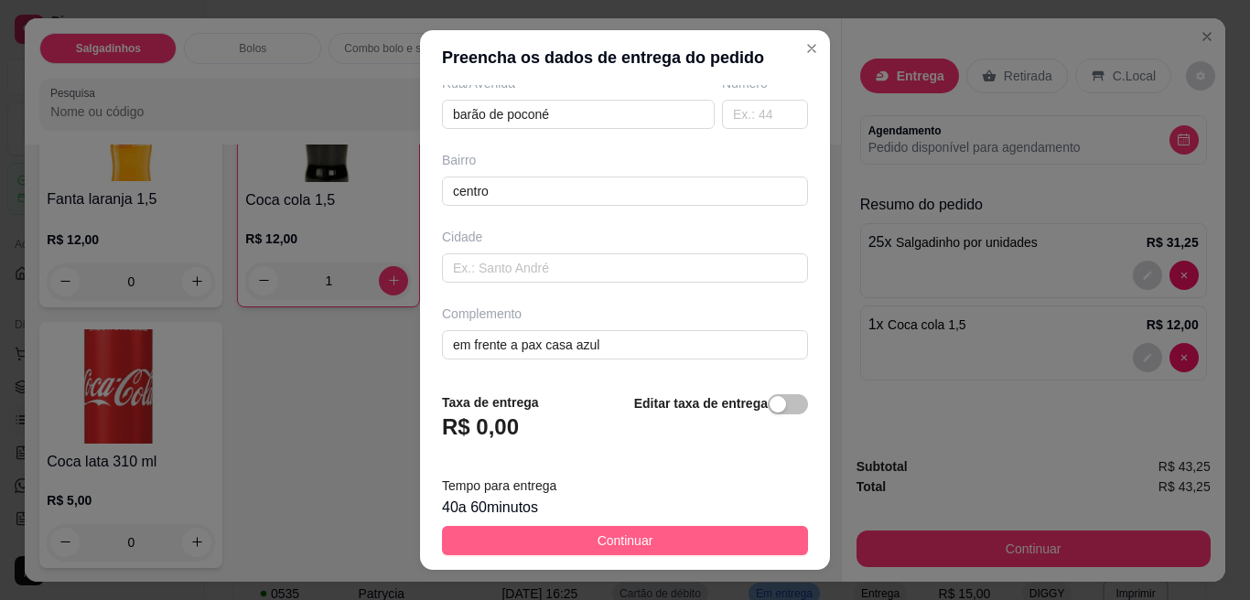
click at [685, 535] on button "Continuar" at bounding box center [625, 540] width 366 height 29
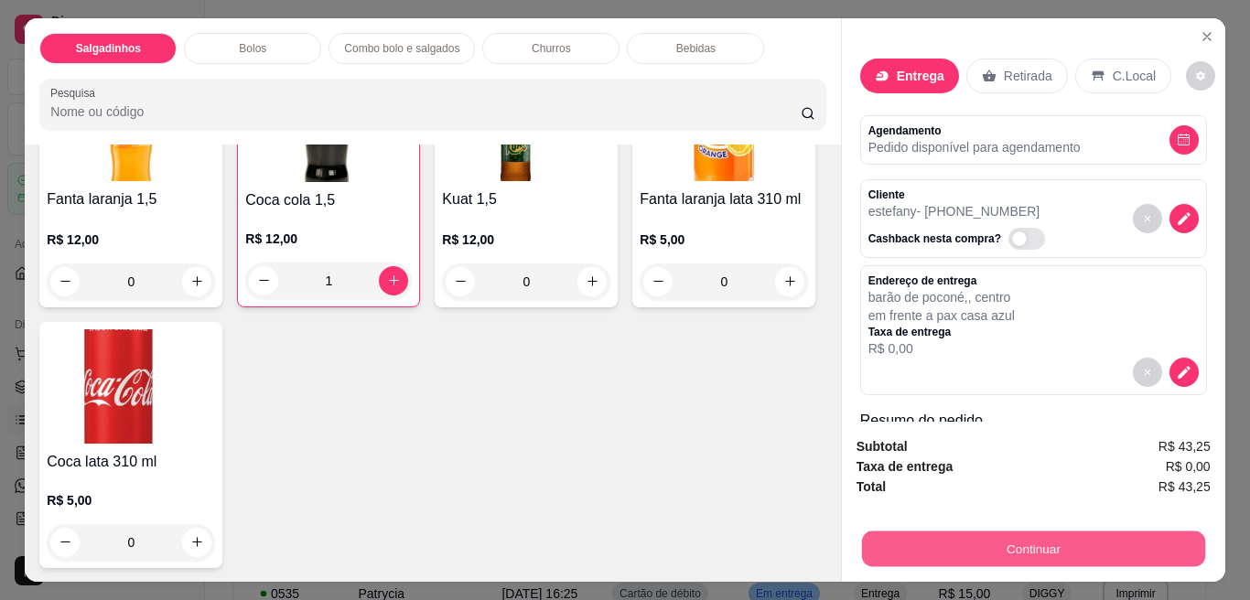
click at [1006, 543] on button "Continuar" at bounding box center [1032, 549] width 343 height 36
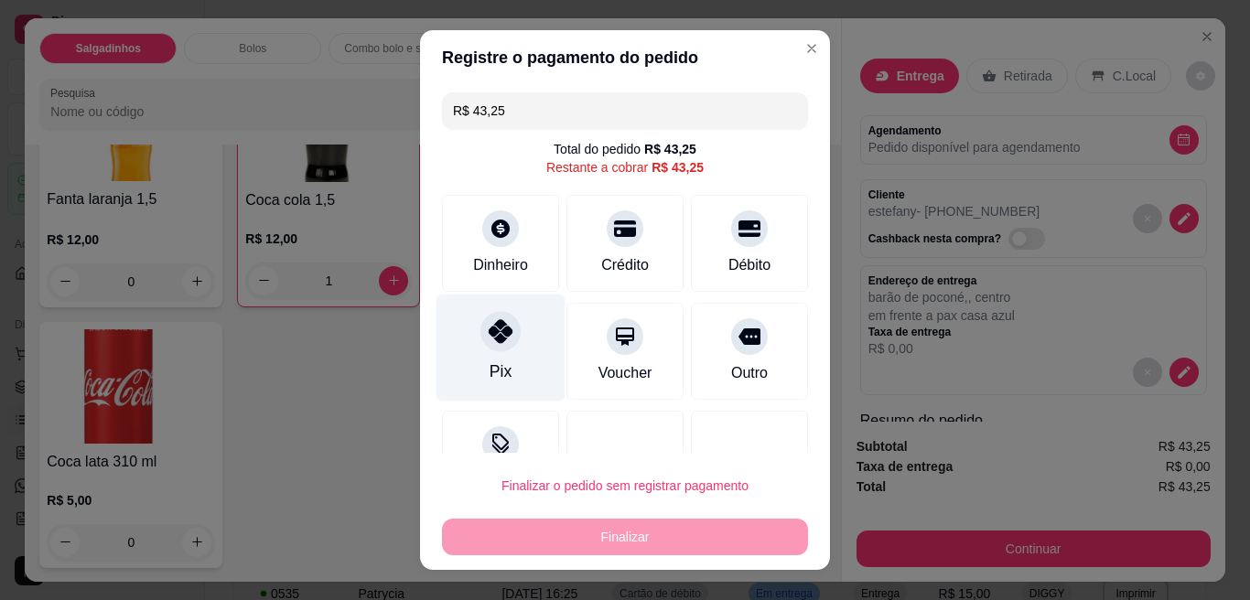
click at [489, 332] on icon at bounding box center [500, 331] width 24 height 24
type input "R$ 0,00"
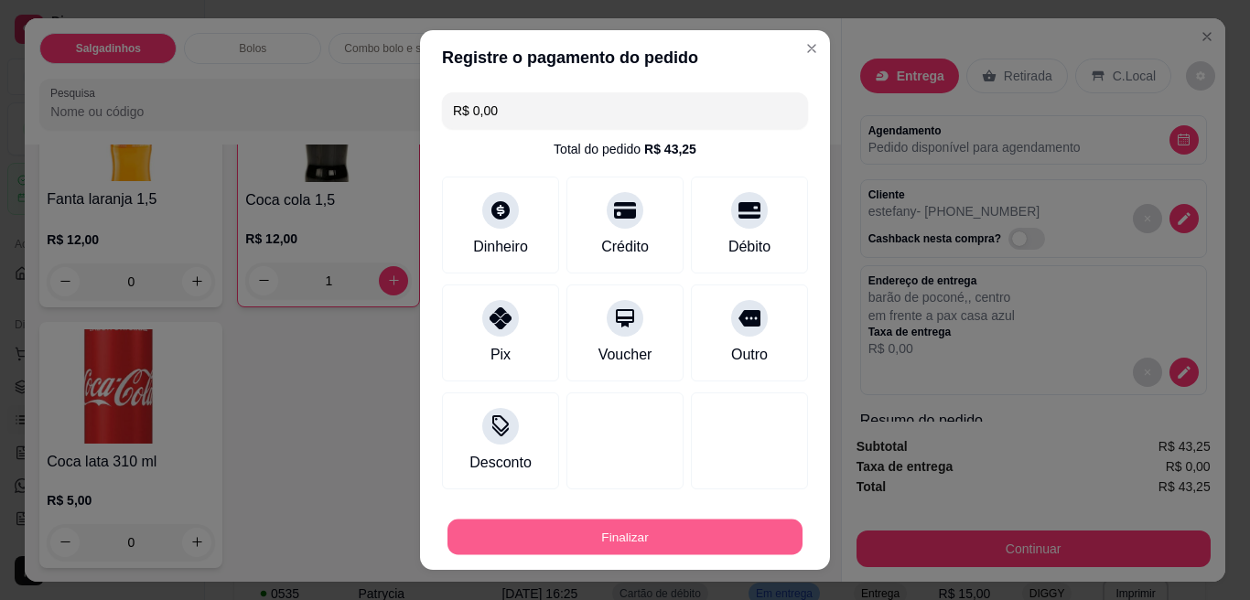
click at [562, 532] on button "Finalizar" at bounding box center [624, 538] width 355 height 36
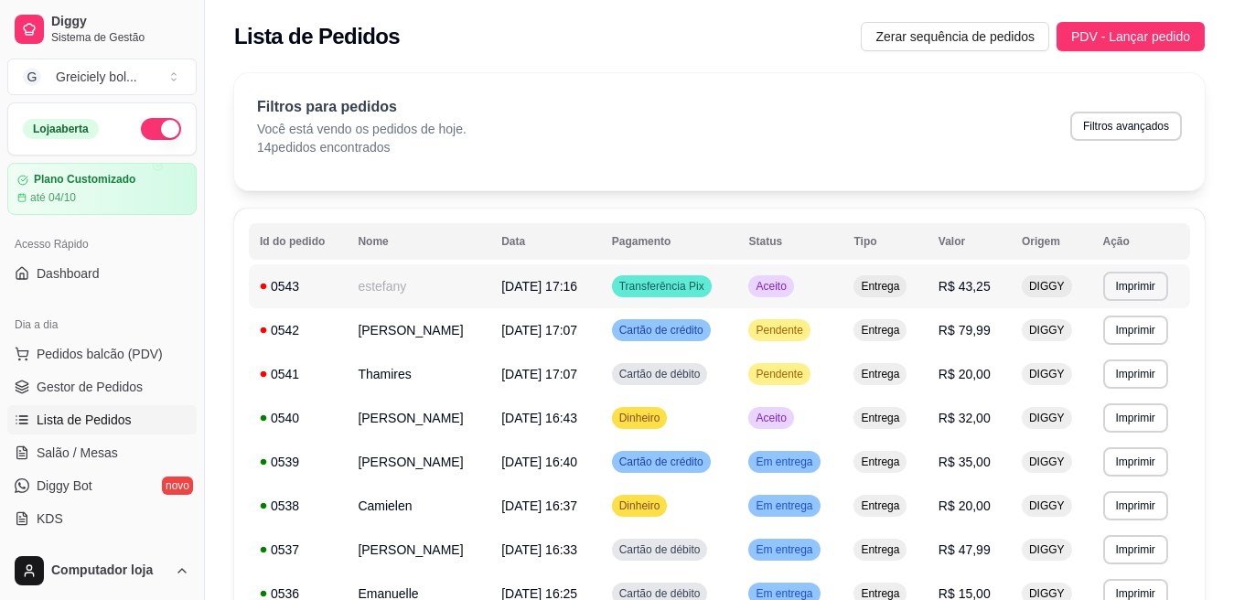
click at [529, 280] on span "[DATE] 17:16" at bounding box center [539, 286] width 76 height 15
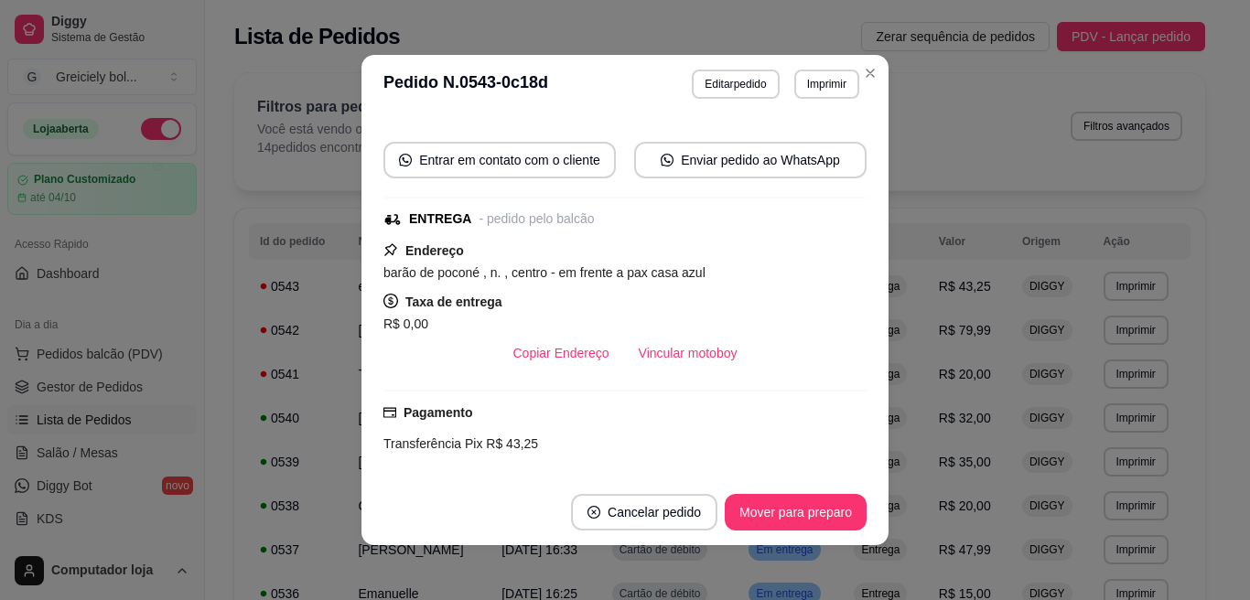
scroll to position [114, 0]
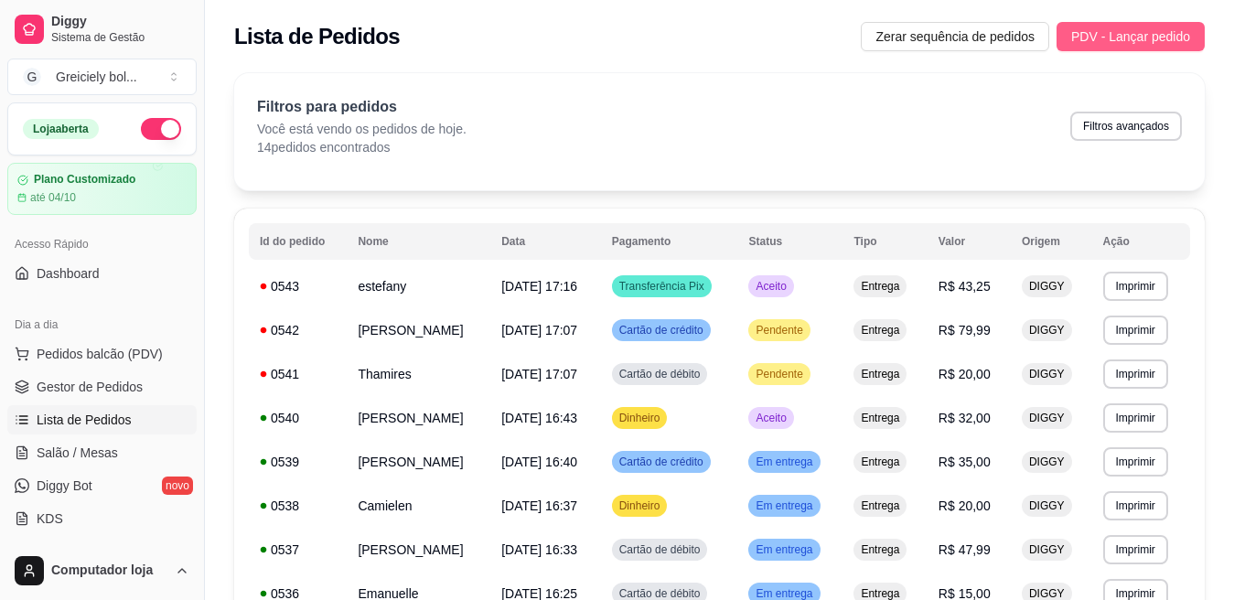
click at [1132, 41] on span "PDV - Lançar pedido" at bounding box center [1130, 37] width 119 height 20
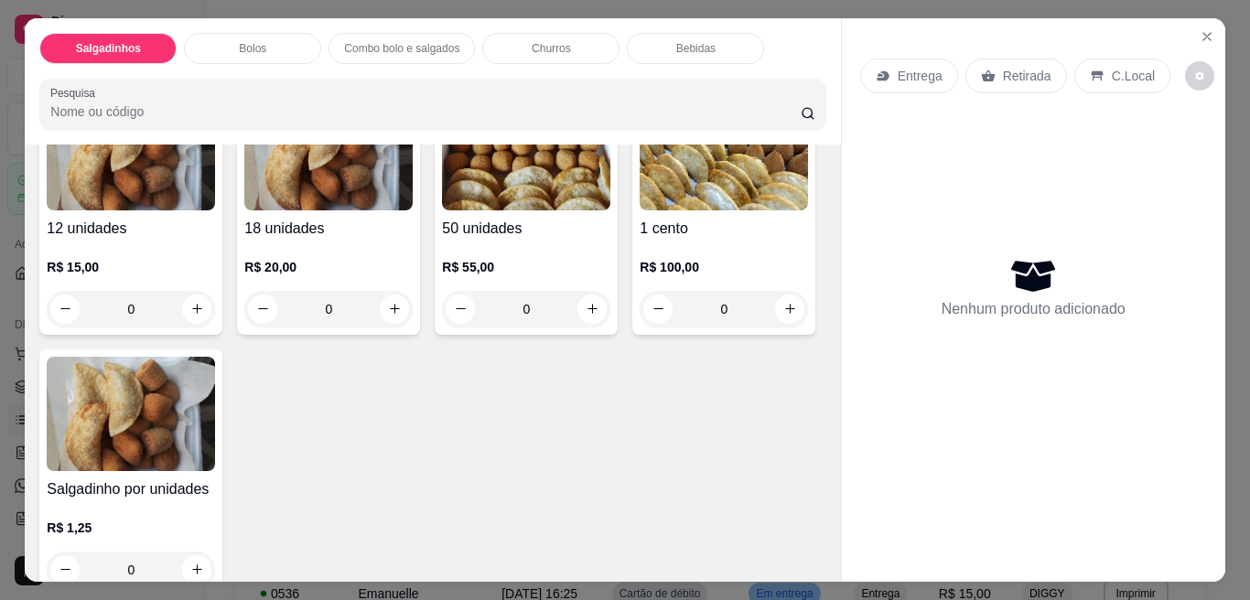
scroll to position [222, 0]
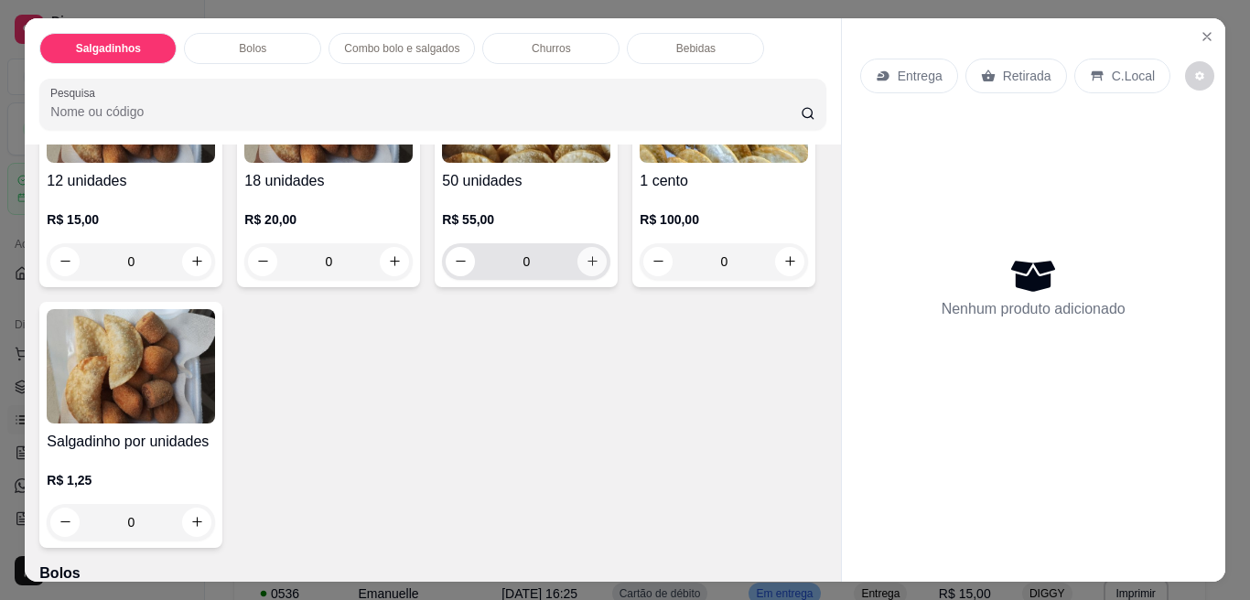
click at [587, 256] on icon "increase-product-quantity" at bounding box center [592, 261] width 10 height 10
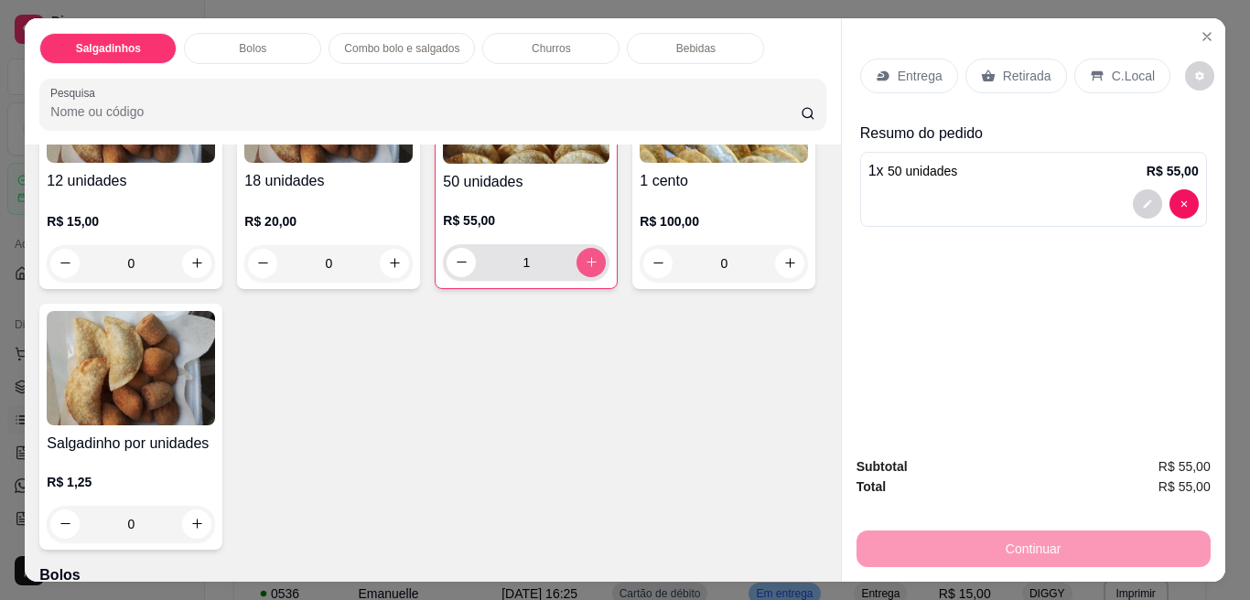
type input "1"
click at [785, 268] on icon "increase-product-quantity" at bounding box center [789, 263] width 9 height 9
type input "1"
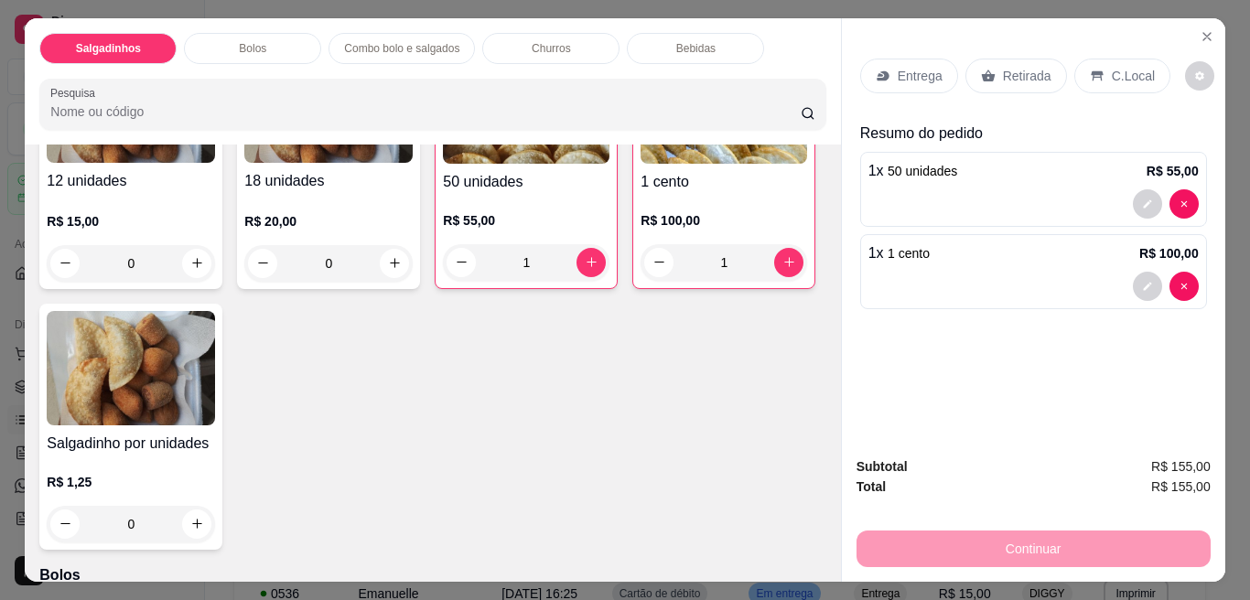
click at [912, 67] on p "Entrega" at bounding box center [919, 76] width 45 height 18
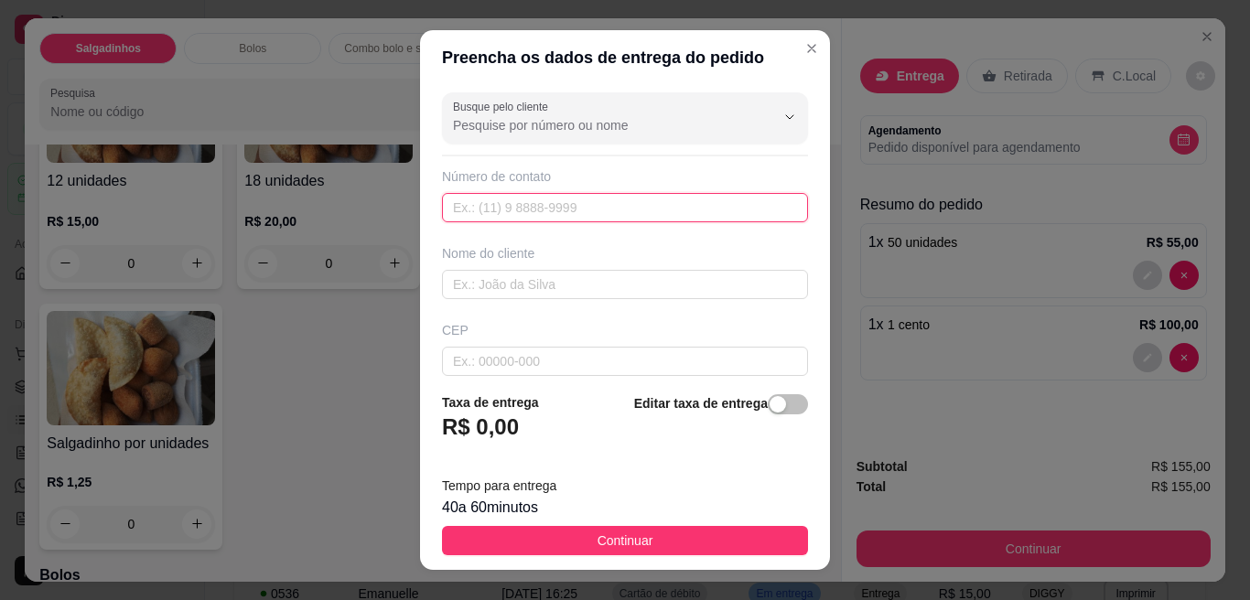
click at [499, 218] on input "text" at bounding box center [625, 207] width 366 height 29
type input "[PHONE_NUMBER]"
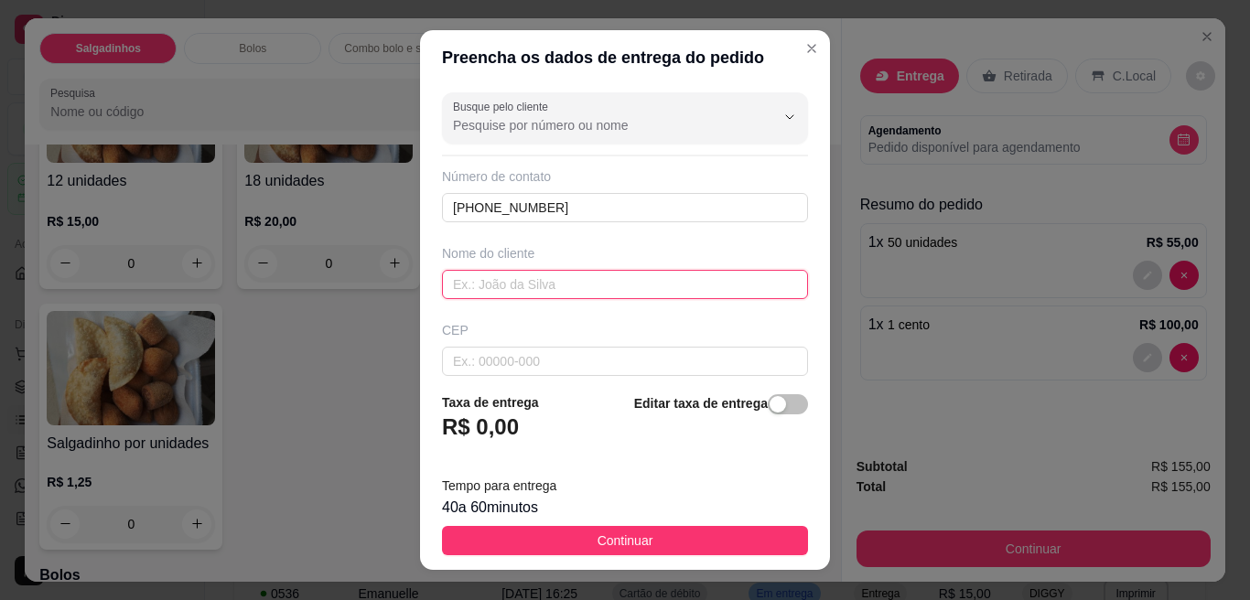
click at [499, 291] on input "text" at bounding box center [625, 284] width 366 height 29
type input "[DEMOGRAPHIC_DATA]"
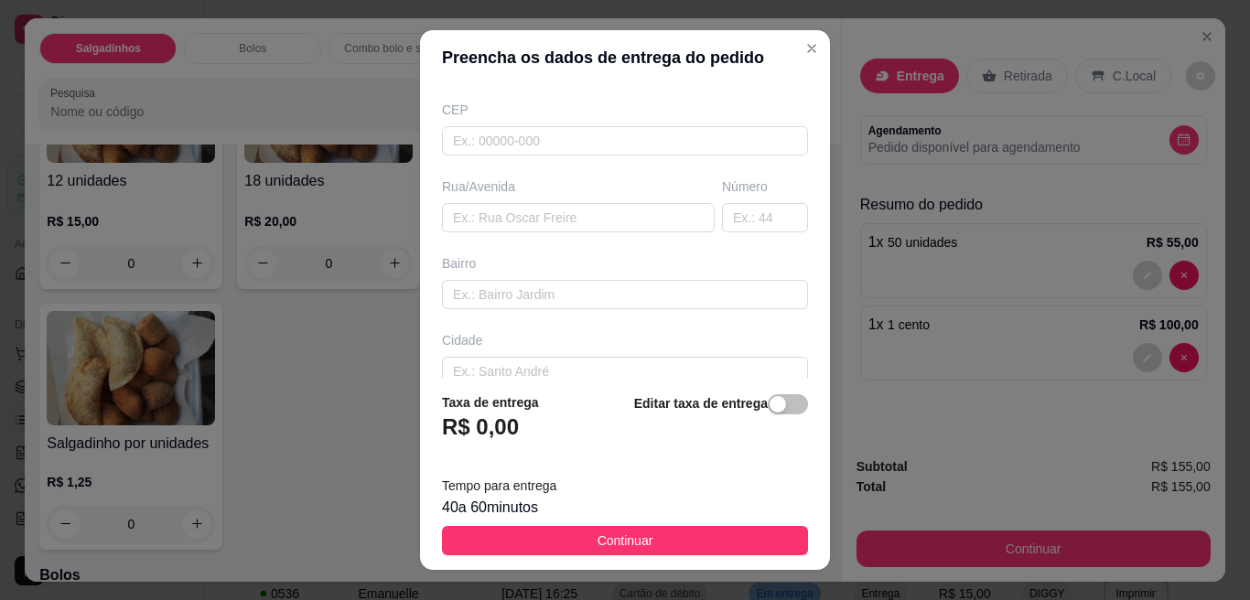
scroll to position [231, 0]
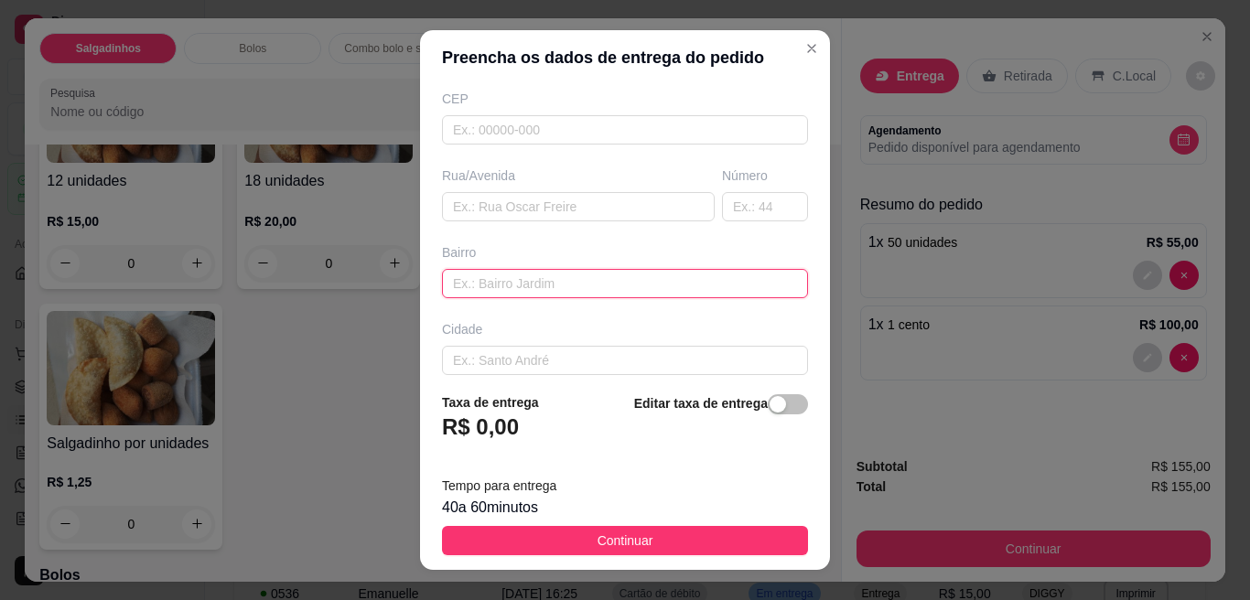
click at [710, 287] on input "text" at bounding box center [625, 283] width 366 height 29
type input "escola [PERSON_NAME]"
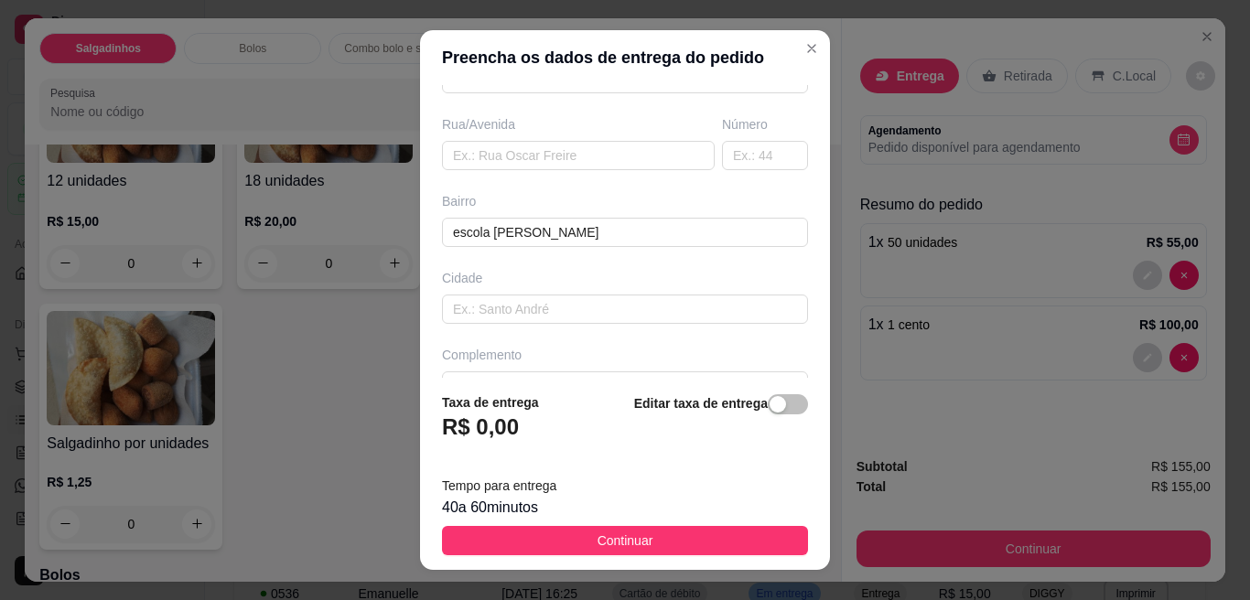
scroll to position [324, 0]
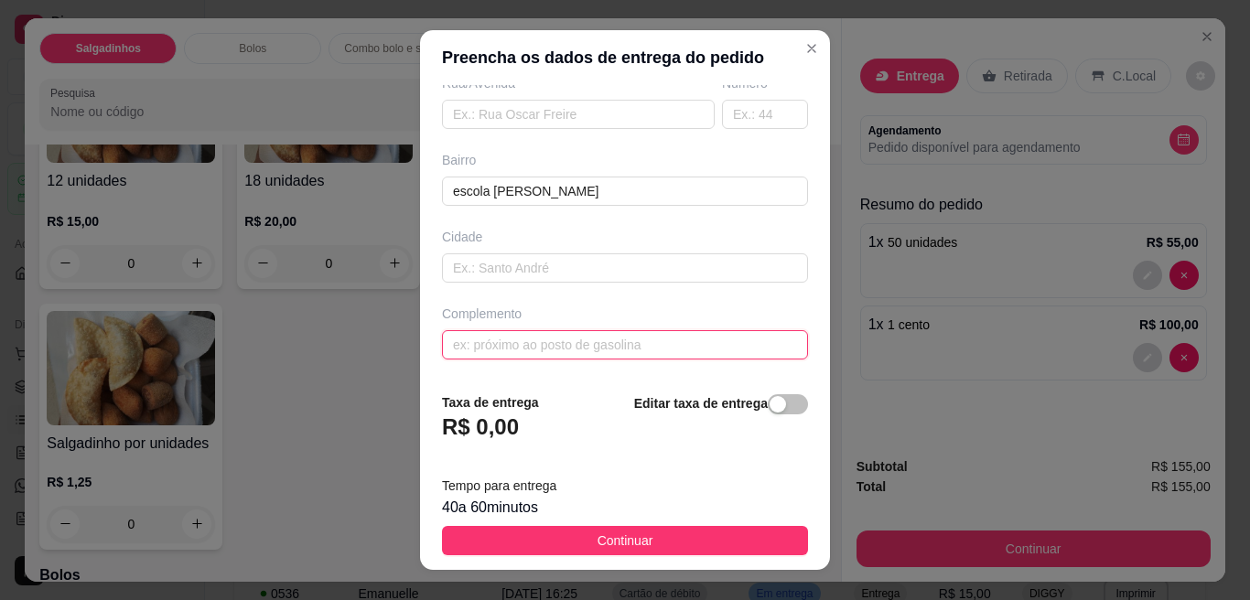
click at [723, 340] on input "text" at bounding box center [625, 344] width 366 height 29
click at [723, 340] on input "do lado da lanchont" at bounding box center [625, 344] width 366 height 29
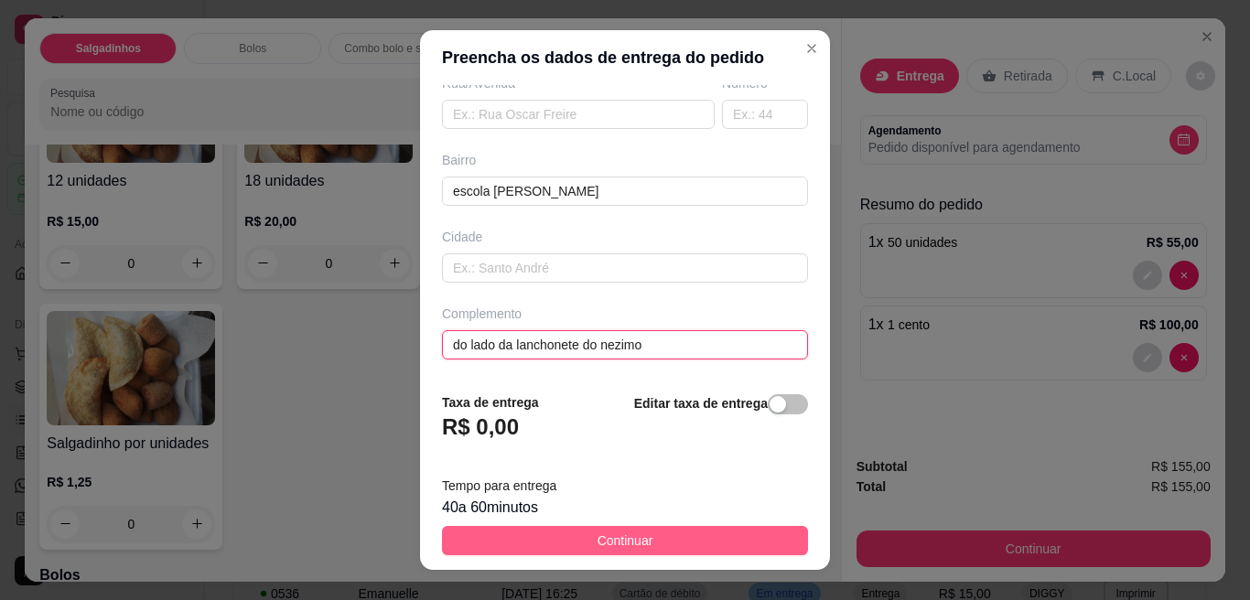
type input "do lado da lanchonete do nezimo"
click at [746, 540] on button "Continuar" at bounding box center [625, 540] width 366 height 29
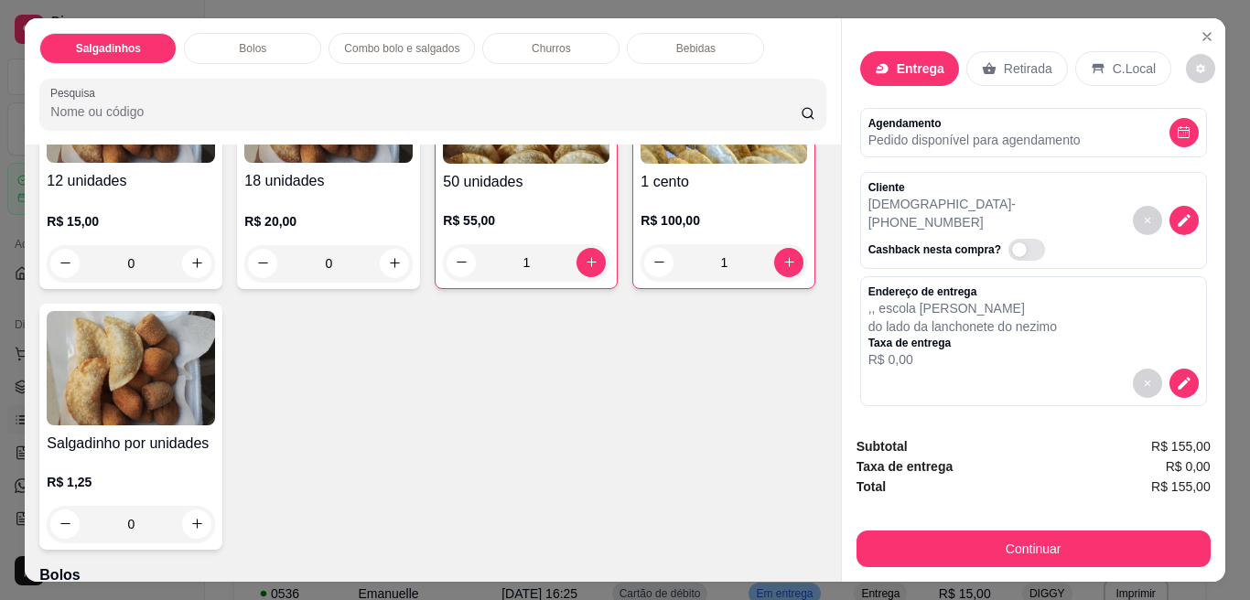
scroll to position [0, 0]
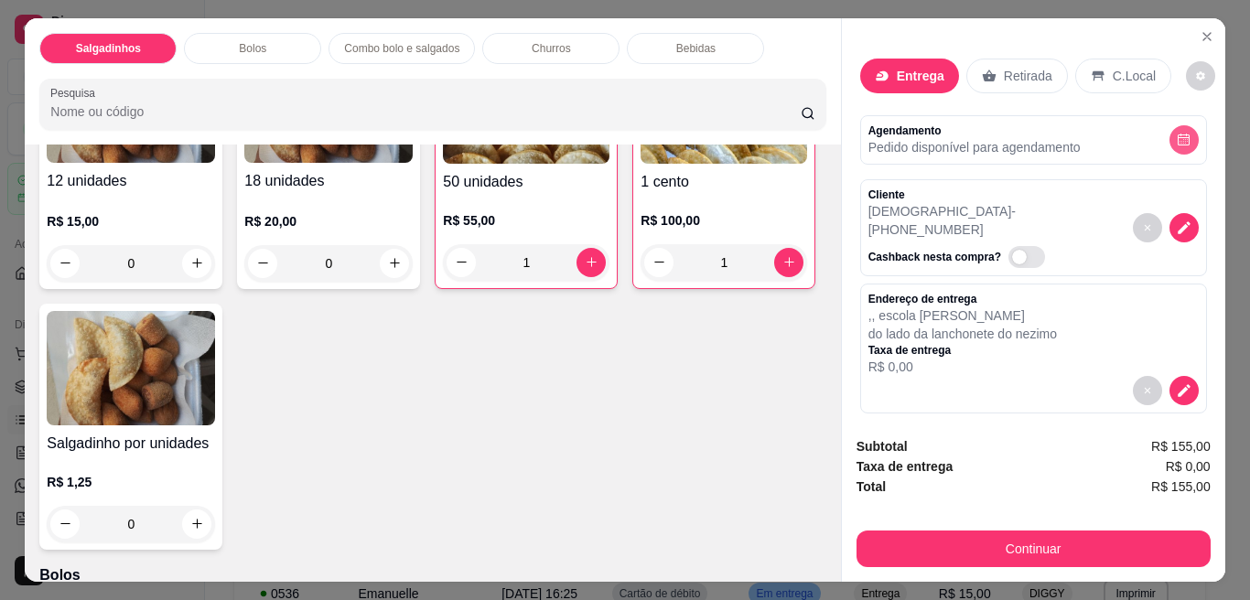
click at [1176, 133] on icon "decrease-product-quantity" at bounding box center [1183, 140] width 14 height 14
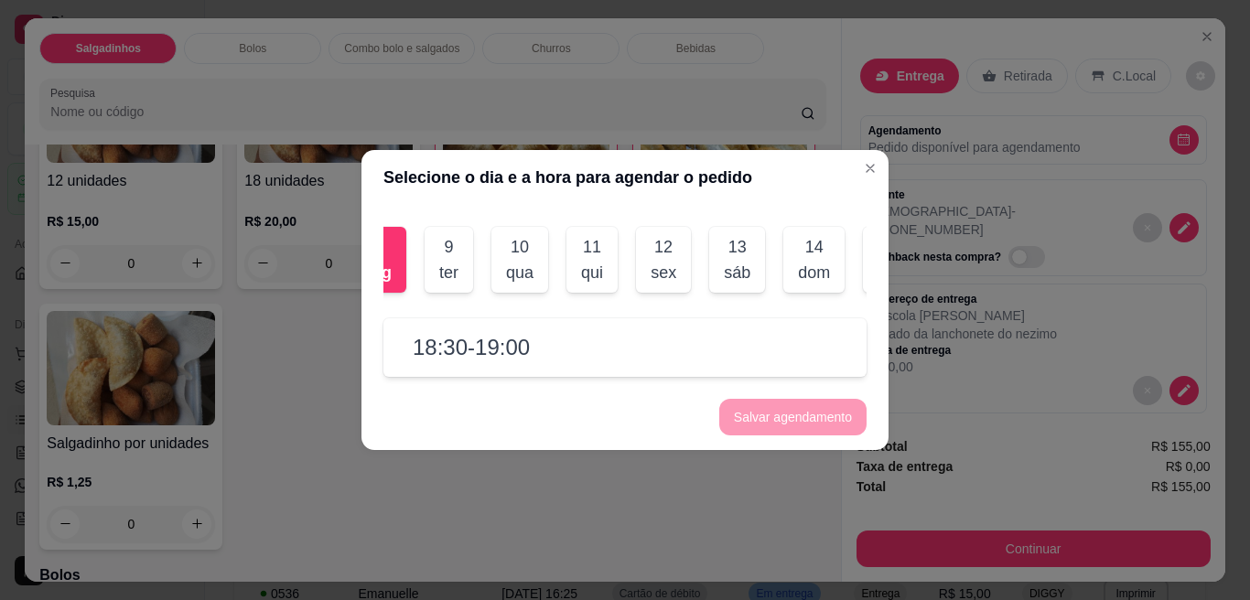
scroll to position [0, 73]
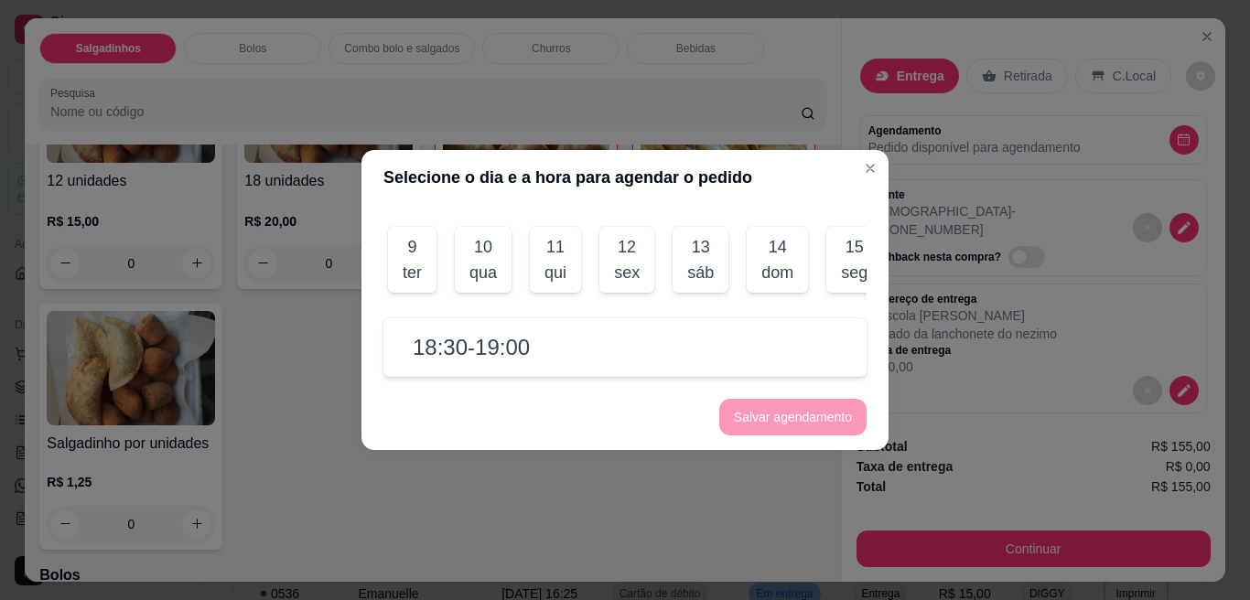
click at [853, 260] on div "seg" at bounding box center [854, 273] width 27 height 26
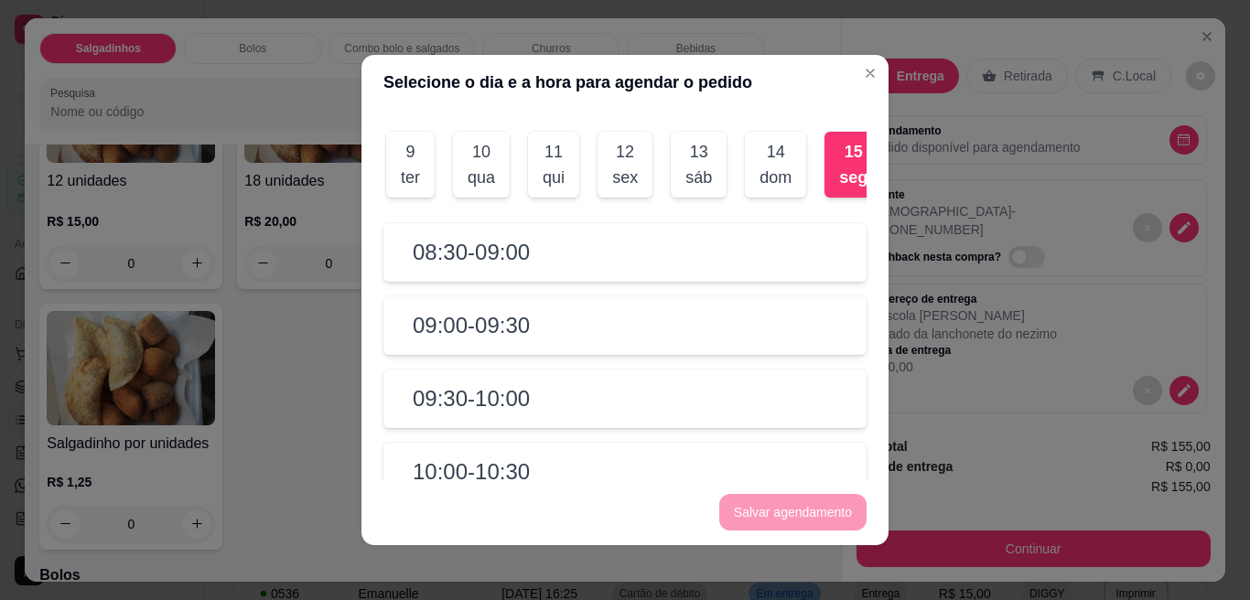
click at [459, 332] on h2 "09:00 - 09:30" at bounding box center [471, 325] width 117 height 29
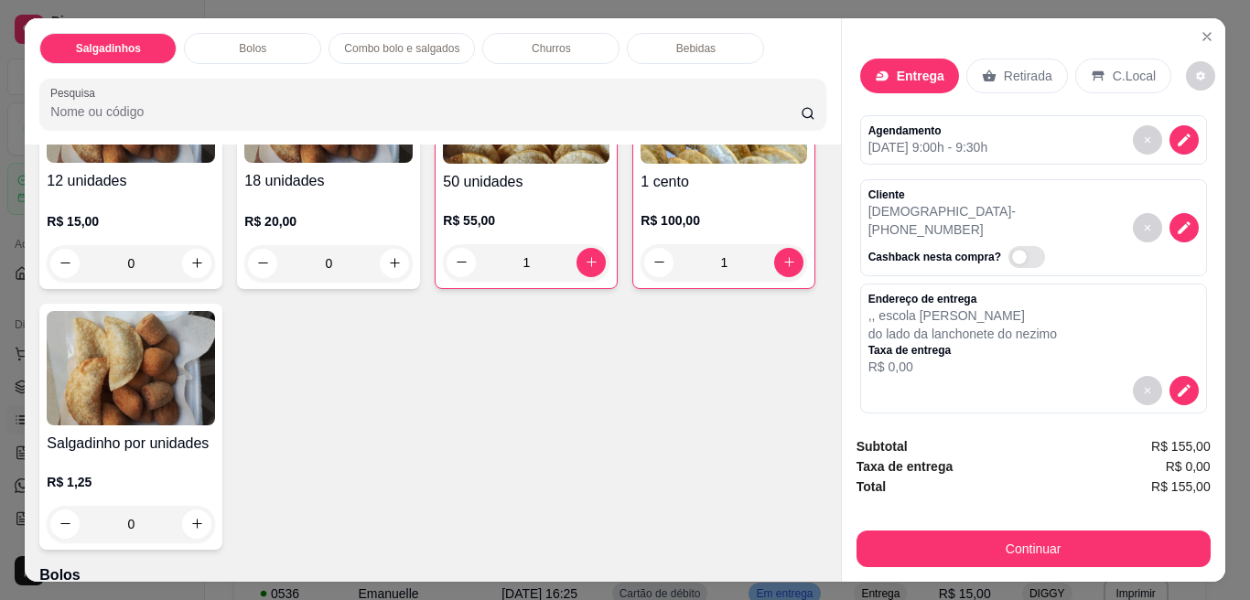
click at [1012, 250] on span "Automatic updates" at bounding box center [1019, 257] width 15 height 15
click at [1007, 260] on input "Automatic updates" at bounding box center [1013, 266] width 12 height 12
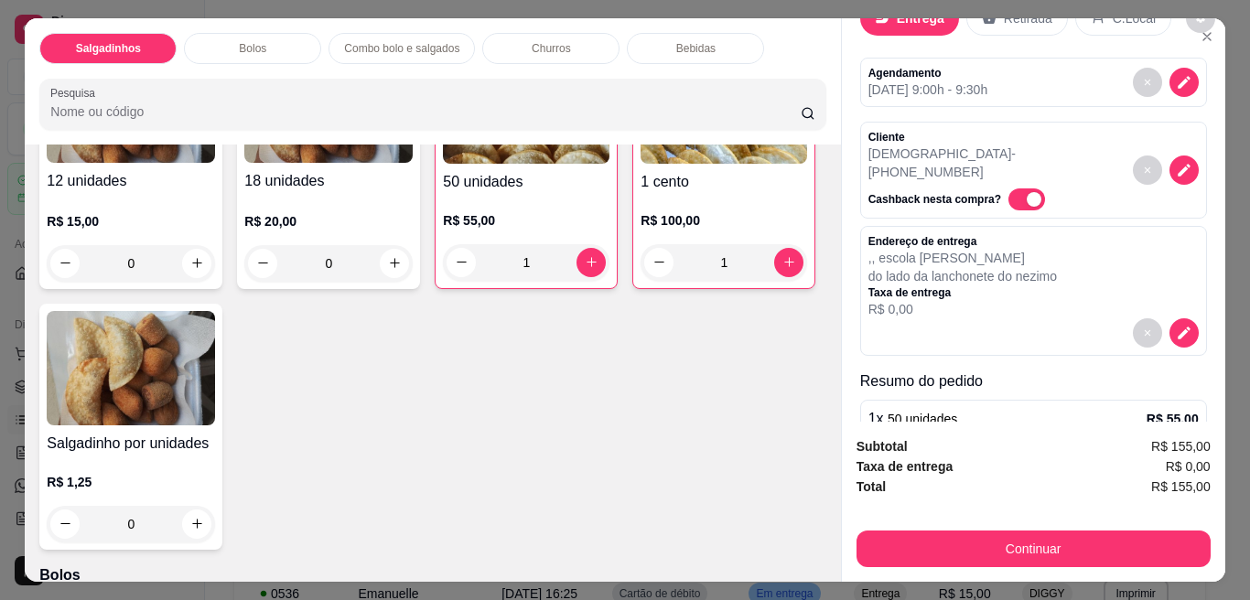
scroll to position [63, 0]
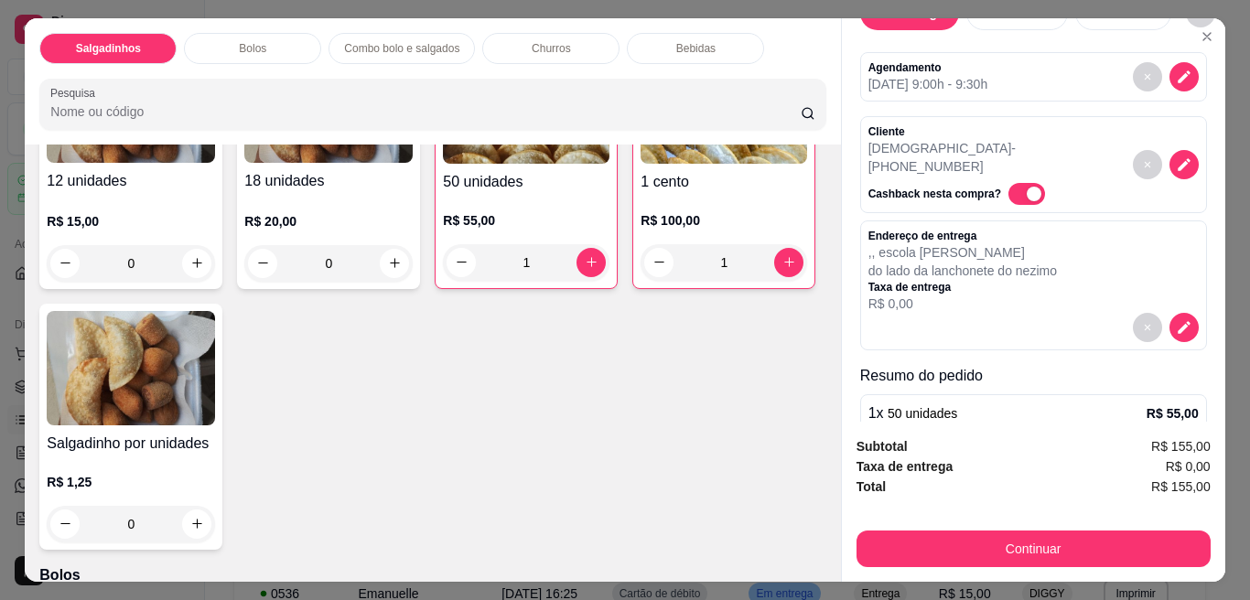
click at [1026, 187] on span "Automatic updates" at bounding box center [1033, 194] width 15 height 15
click at [1013, 197] on input "Automatic updates" at bounding box center [1013, 203] width 12 height 12
checkbox input "false"
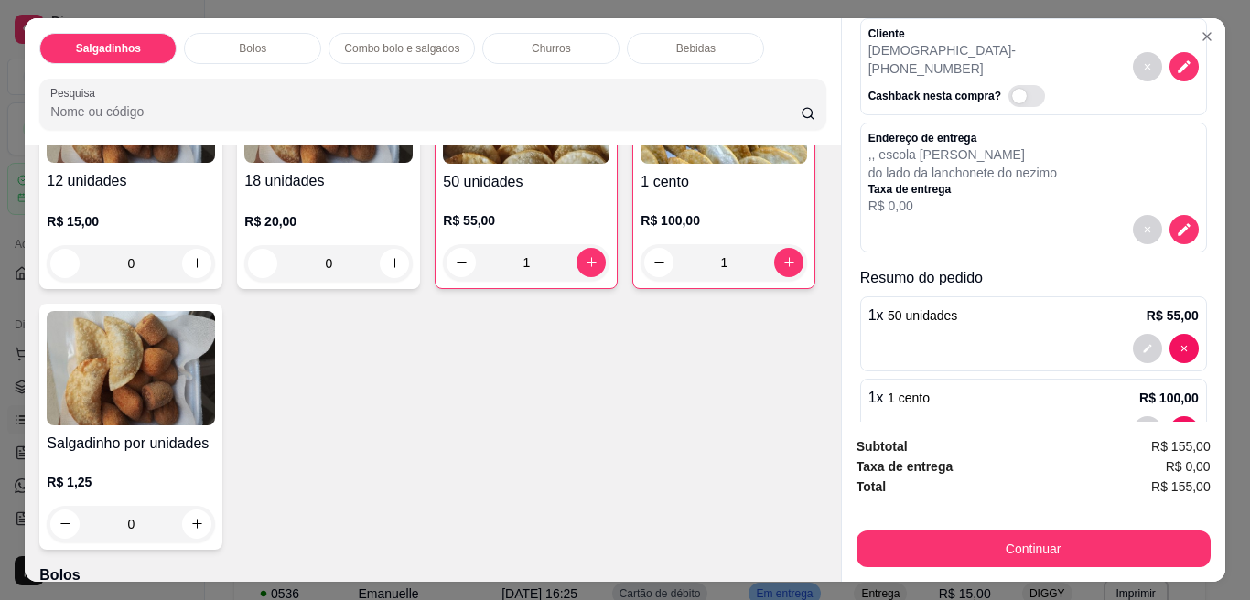
scroll to position [199, 0]
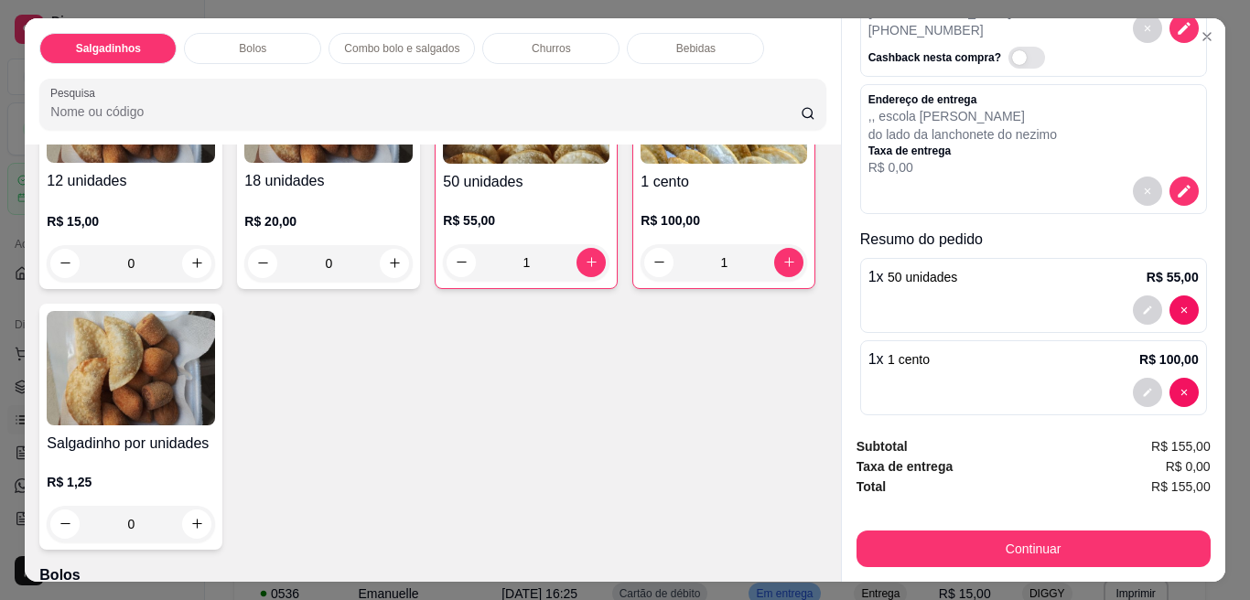
click at [1118, 466] on div "Taxa de entrega R$ 0,00" at bounding box center [1033, 466] width 354 height 20
click at [1192, 445] on span "R$ 155,00" at bounding box center [1180, 446] width 59 height 20
click at [1186, 456] on span "R$ 0,00" at bounding box center [1187, 466] width 45 height 20
drag, startPoint x: 1186, startPoint y: 456, endPoint x: 1190, endPoint y: 439, distance: 17.8
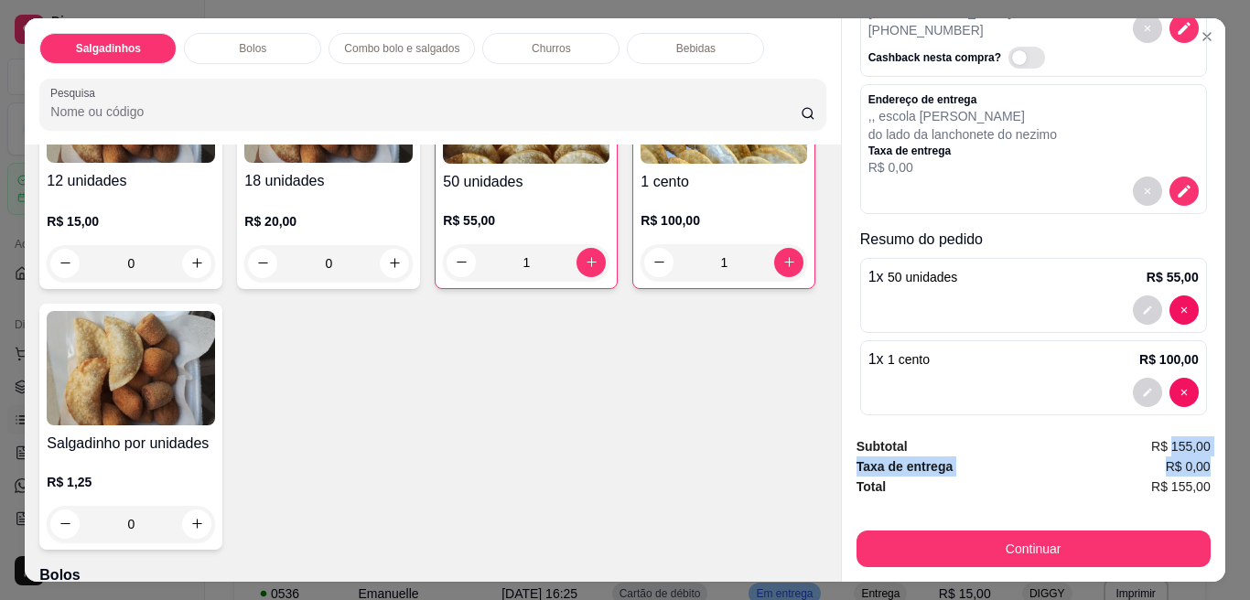
click at [1190, 439] on div "Subtotal R$ 155,00 Taxa de entrega R$ 0,00 Total R$ 155,00 Continuar" at bounding box center [1033, 501] width 354 height 131
click at [1190, 439] on span "R$ 155,00" at bounding box center [1180, 446] width 59 height 20
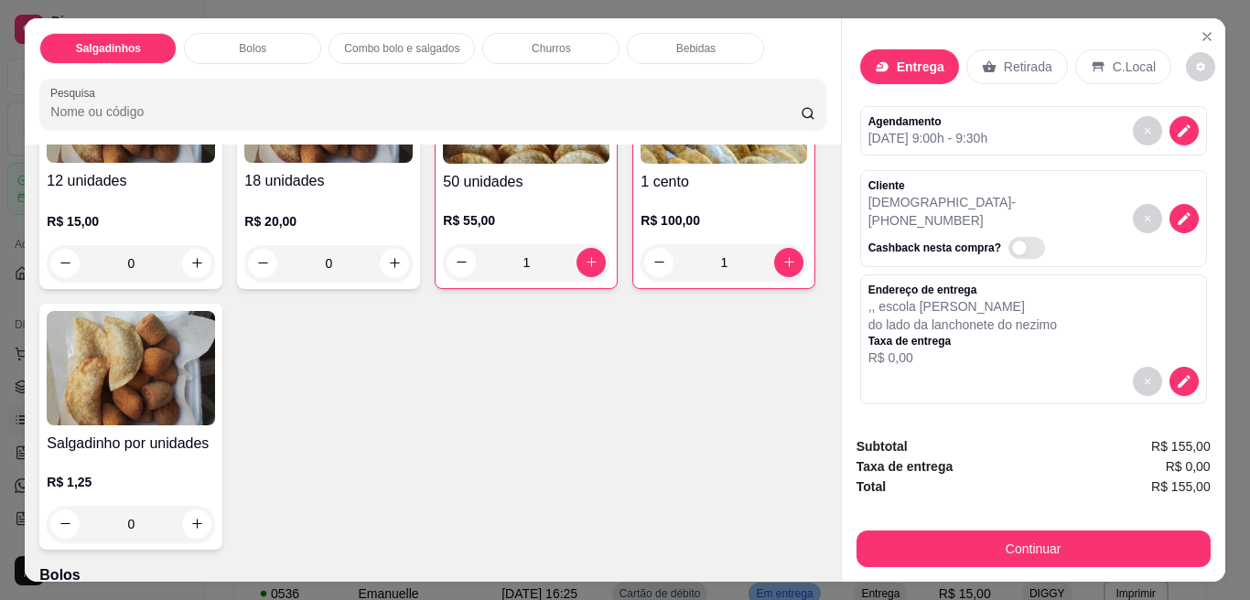
scroll to position [0, 0]
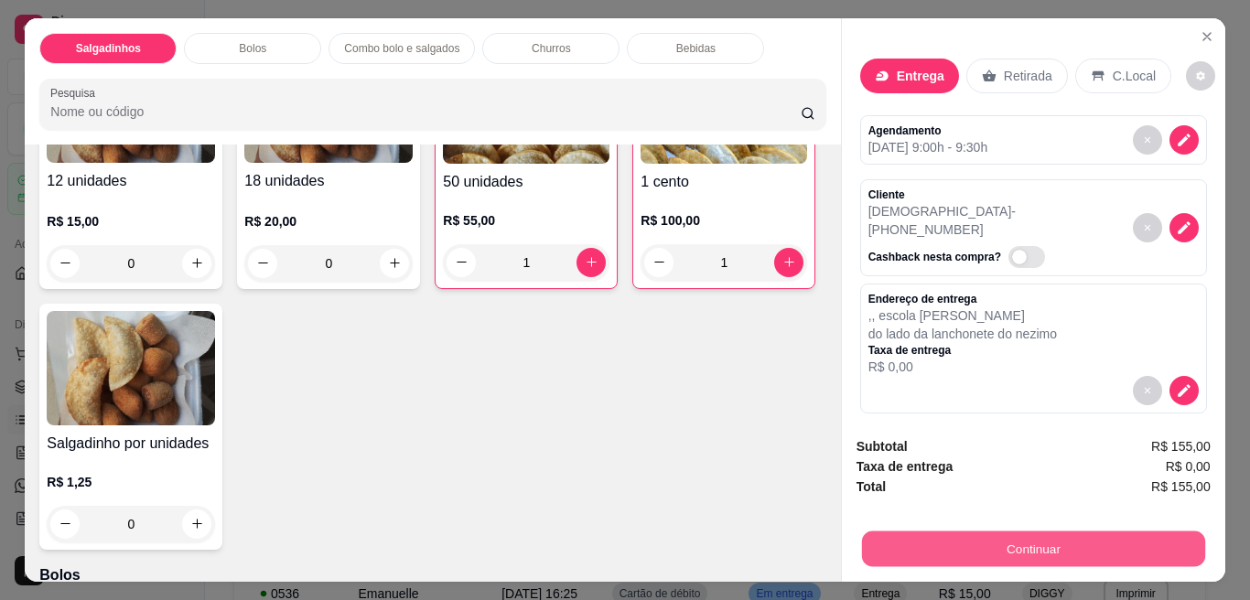
click at [1014, 545] on button "Continuar" at bounding box center [1032, 549] width 343 height 36
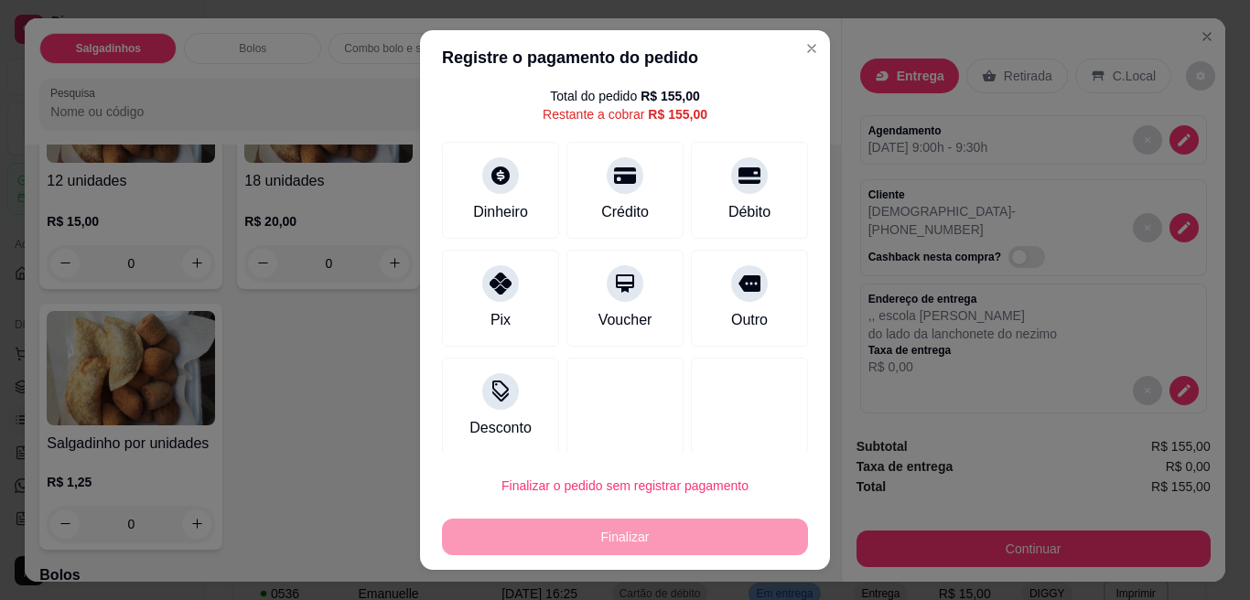
scroll to position [55, 0]
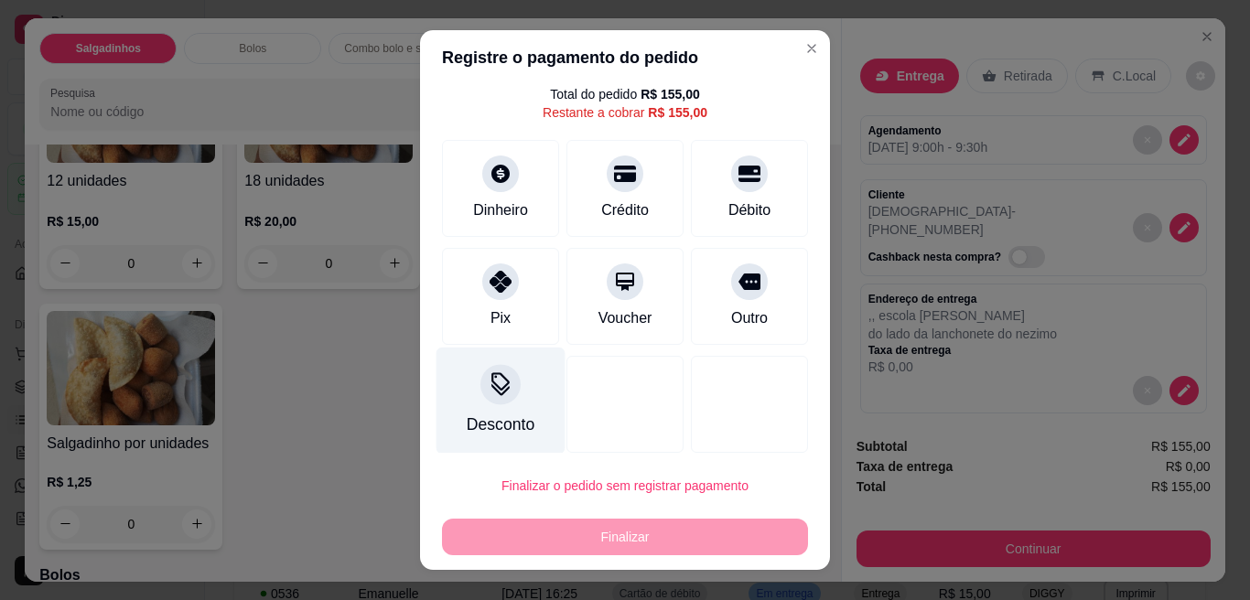
click at [489, 379] on icon at bounding box center [500, 384] width 24 height 24
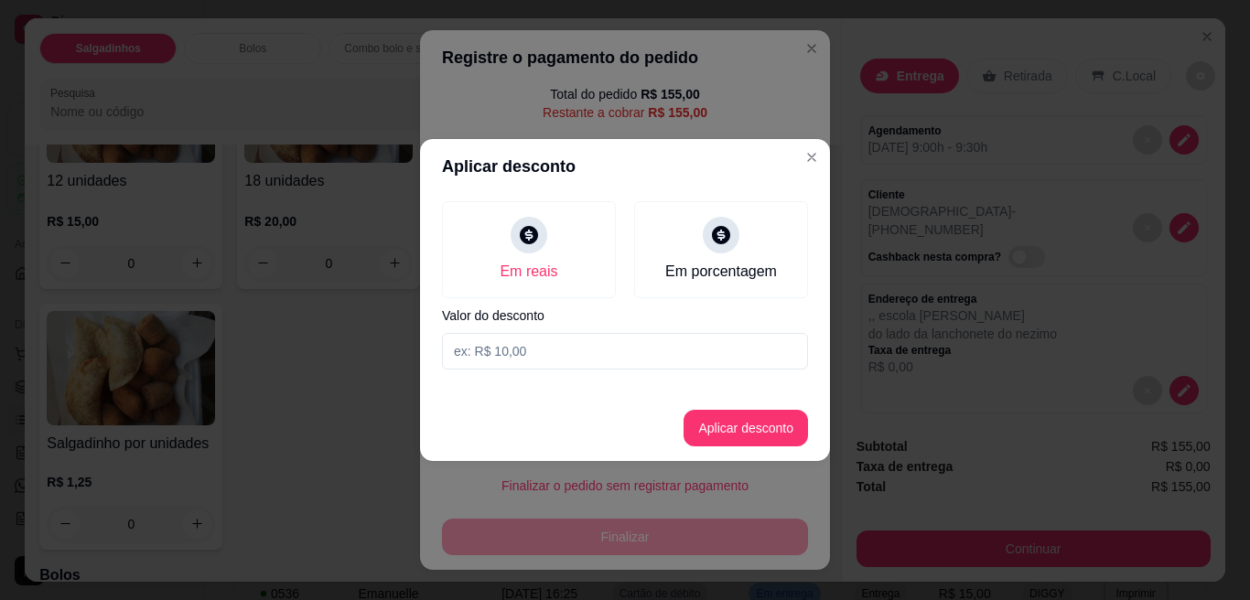
click at [555, 352] on input at bounding box center [625, 351] width 366 height 37
type input "5,00"
click at [714, 424] on button "Aplicar desconto" at bounding box center [745, 428] width 124 height 37
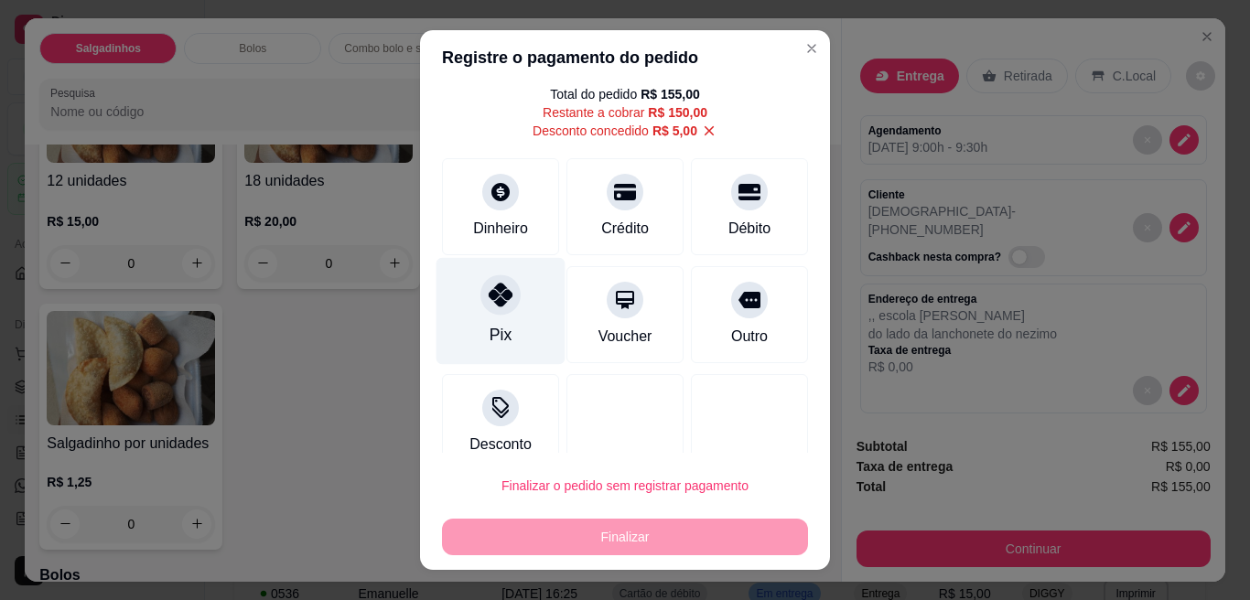
click at [488, 306] on icon at bounding box center [500, 295] width 24 height 24
type input "R$ 0,00"
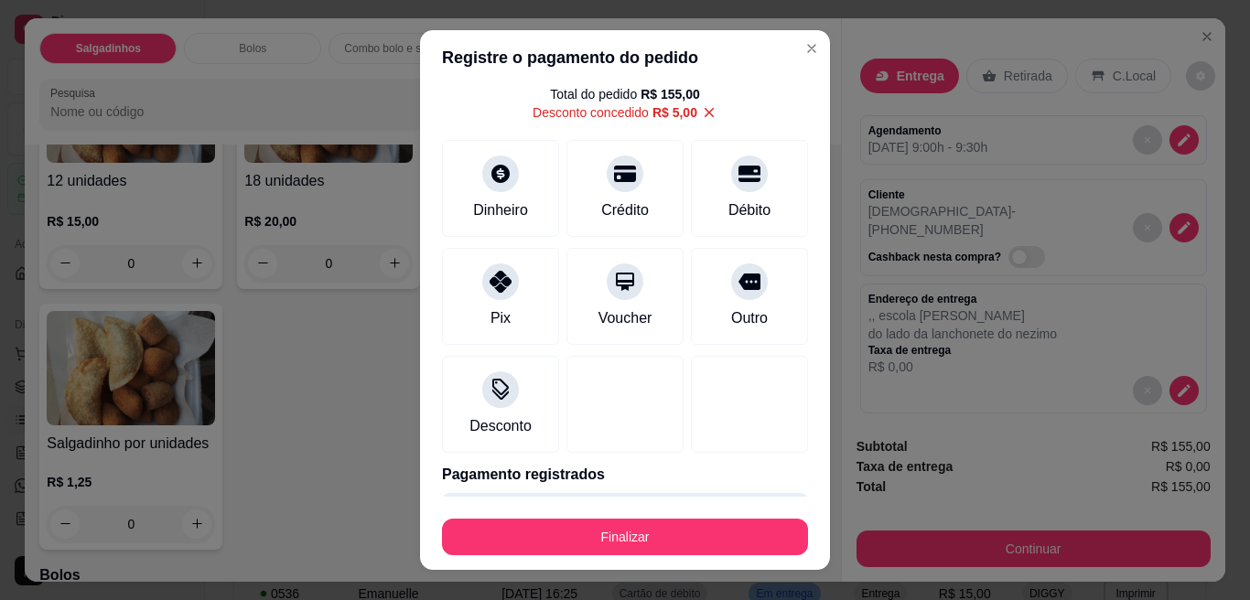
scroll to position [113, 0]
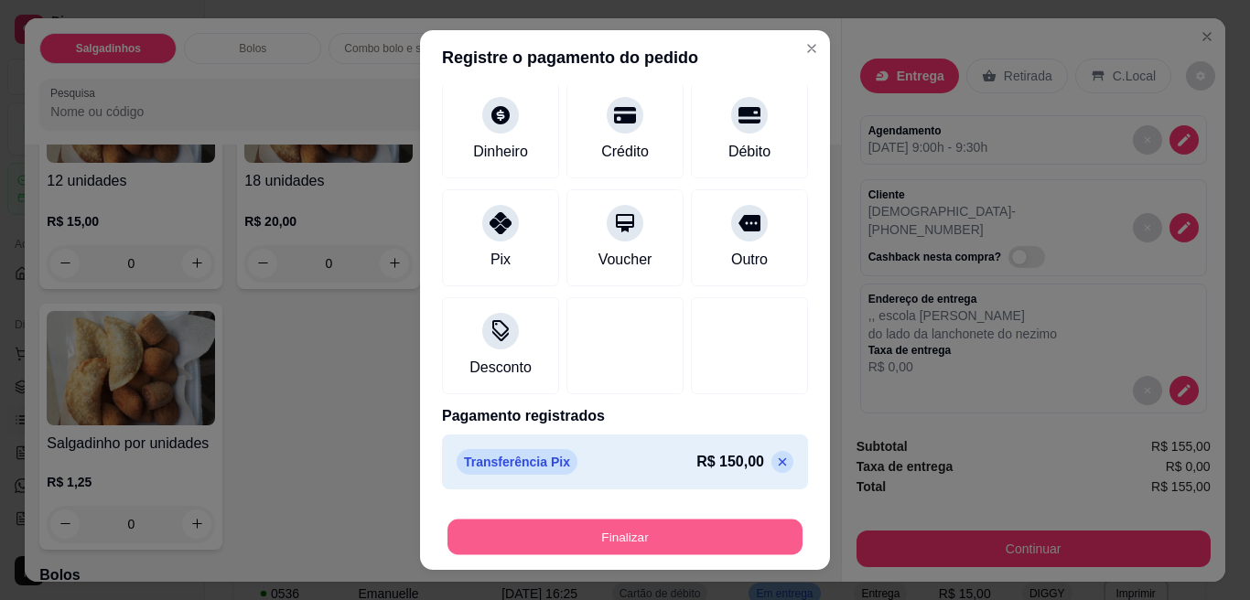
click at [657, 544] on button "Finalizar" at bounding box center [624, 538] width 355 height 36
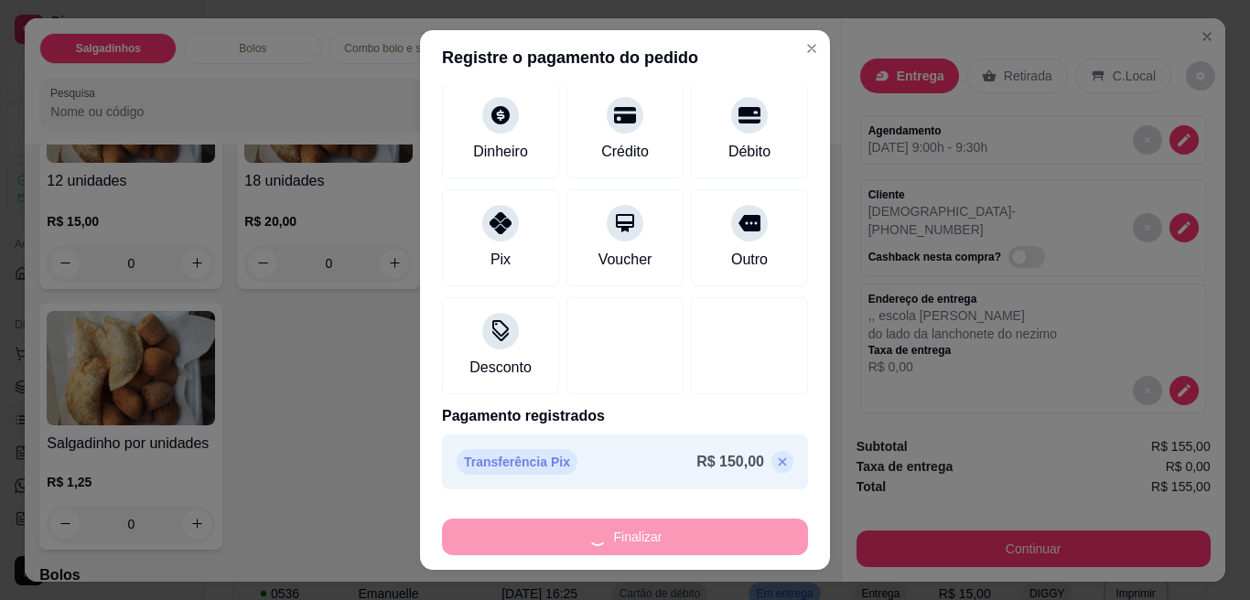
type input "0"
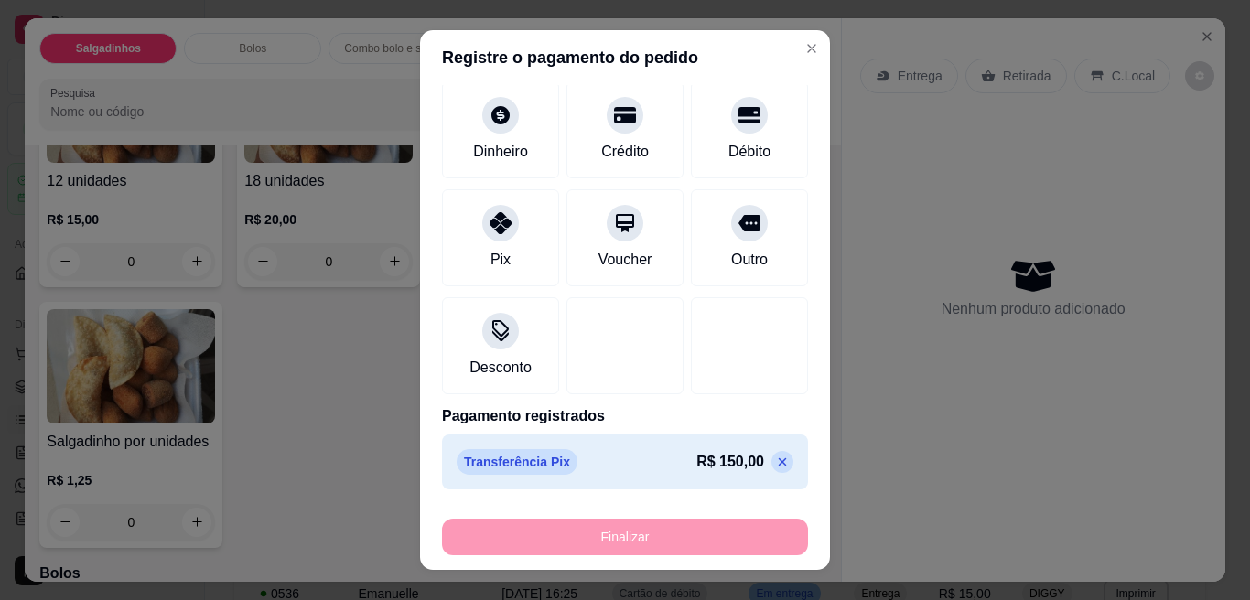
type input "-R$ 155,00"
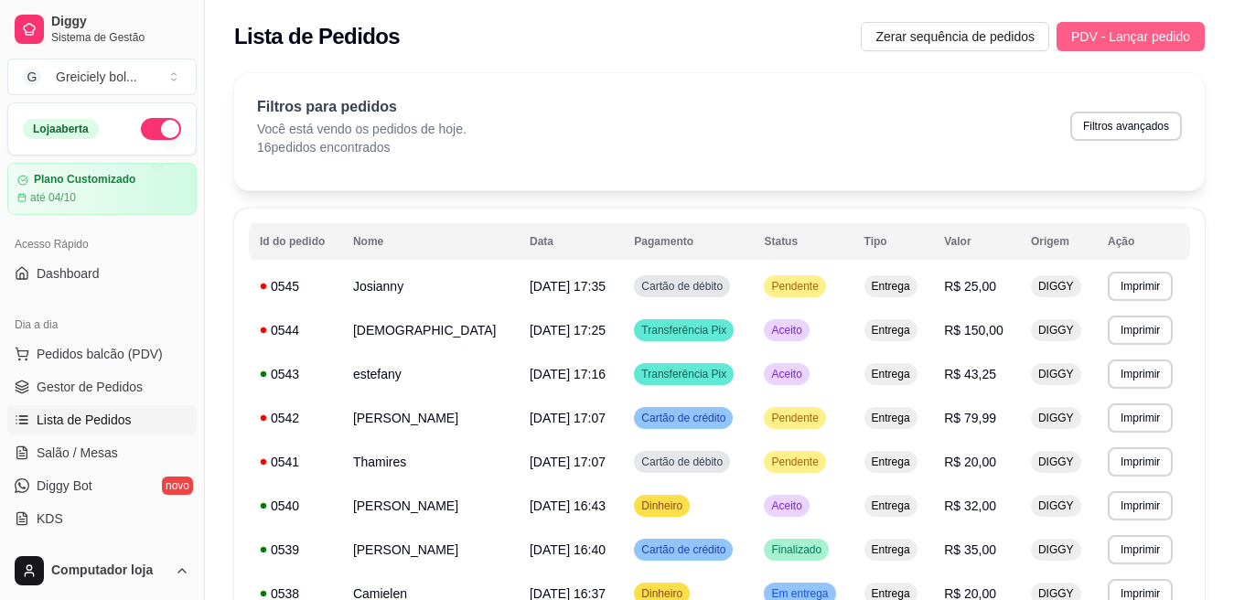
click at [1170, 30] on span "PDV - Lançar pedido" at bounding box center [1130, 37] width 119 height 20
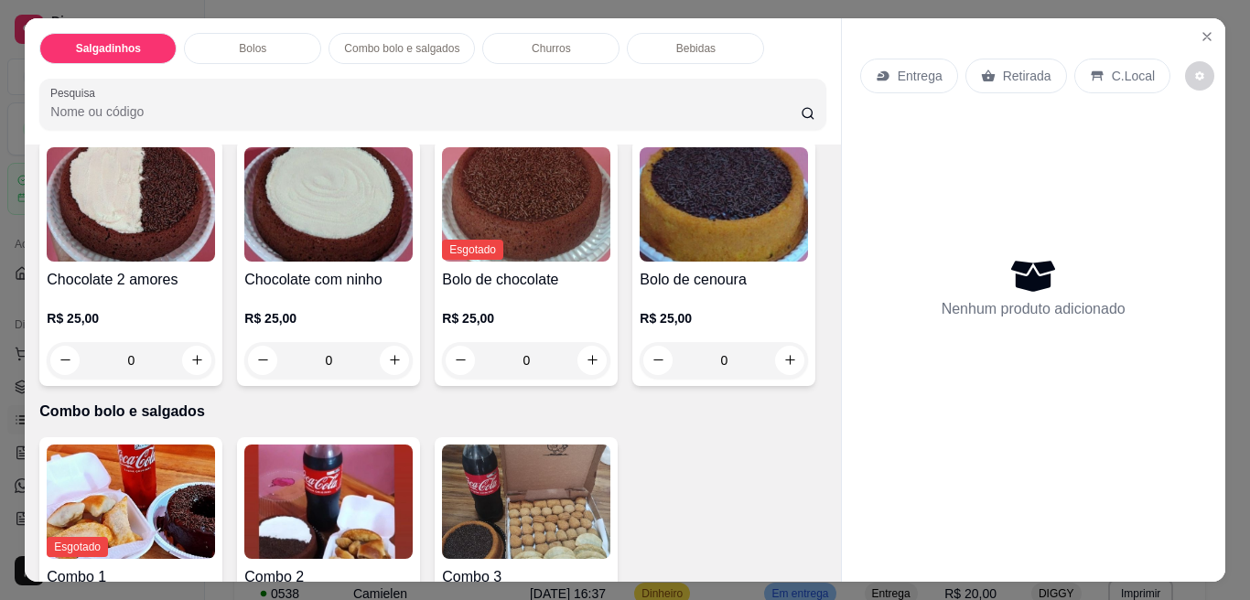
scroll to position [634, 0]
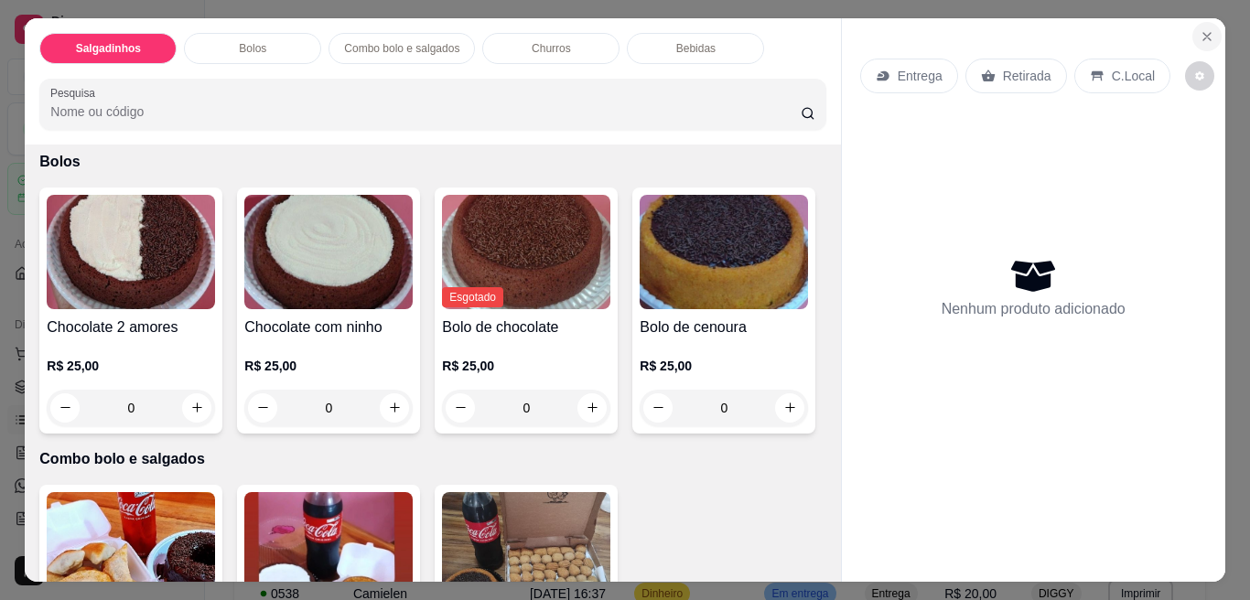
click at [1199, 29] on icon "Close" at bounding box center [1206, 36] width 15 height 15
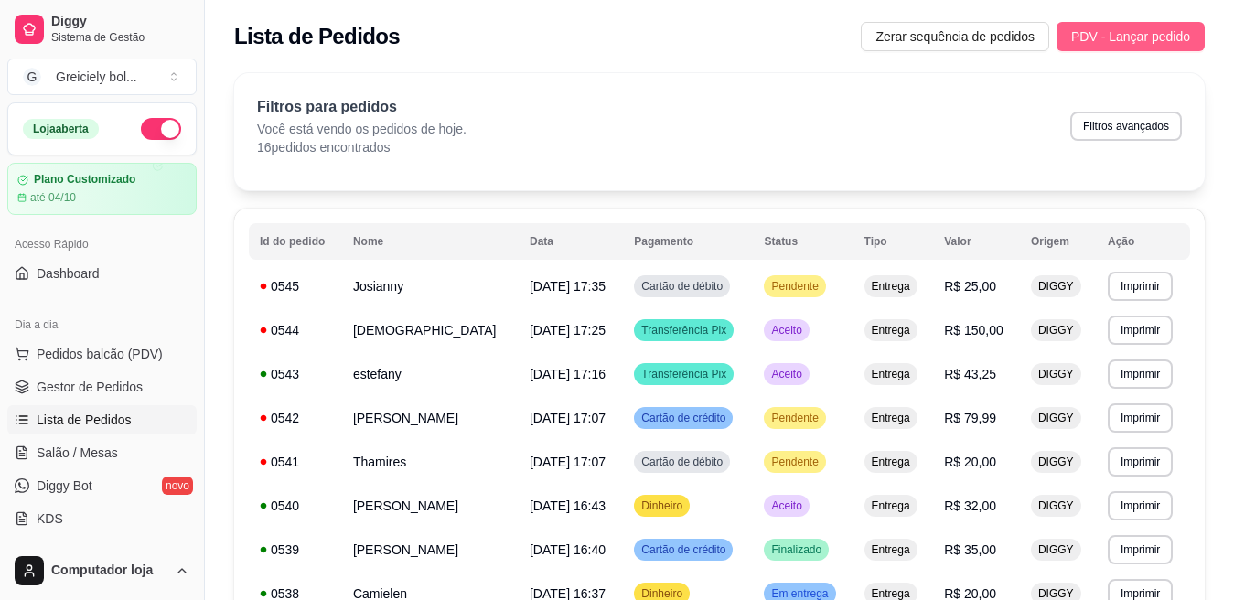
click at [1076, 45] on span "PDV - Lançar pedido" at bounding box center [1130, 37] width 119 height 20
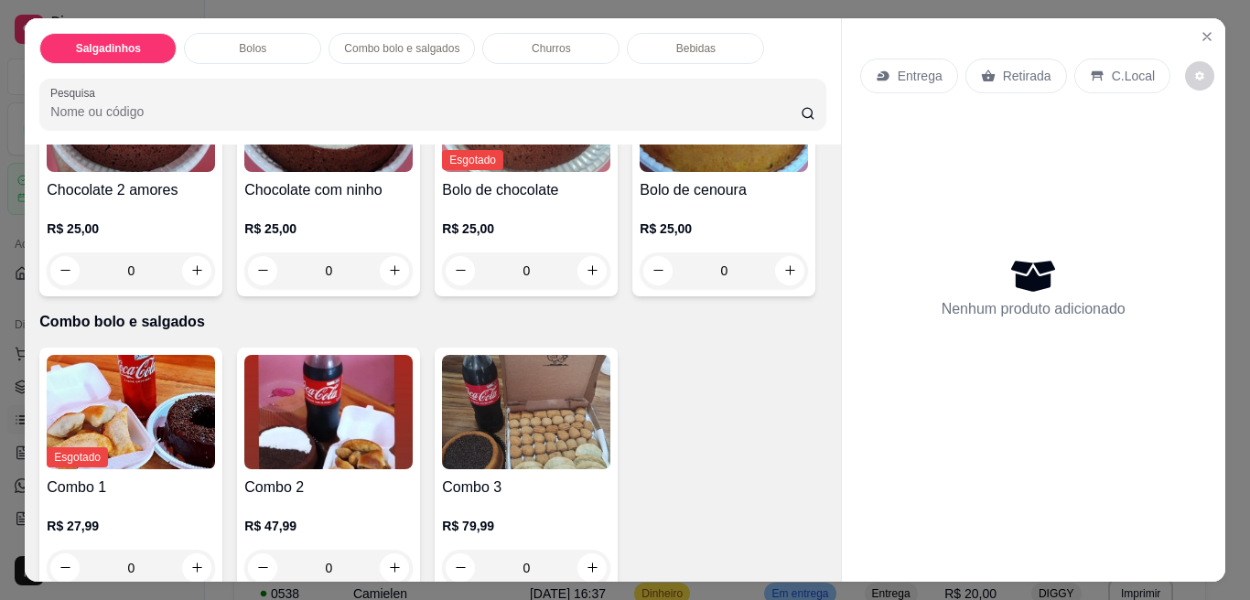
scroll to position [692, 0]
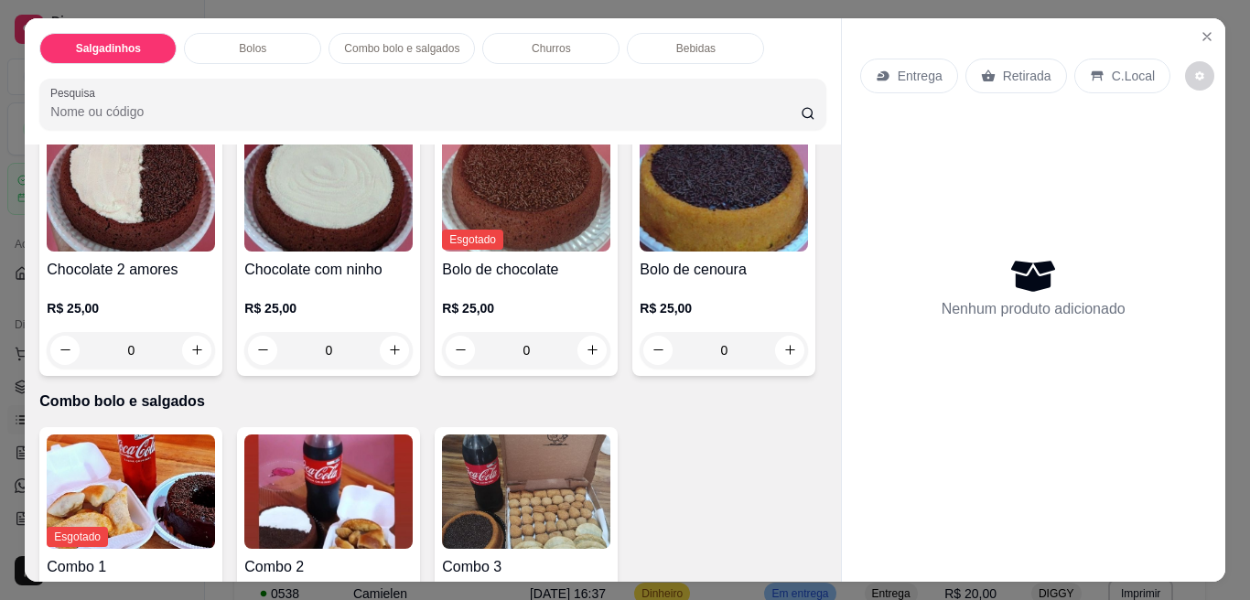
click at [1200, 27] on section "Salgadinhos Bolos Combo bolo e salgados Churros Bebidas Pesquisa Item avulso Sa…" at bounding box center [624, 300] width 1199 height 564
click at [1203, 33] on icon "Close" at bounding box center [1206, 36] width 7 height 7
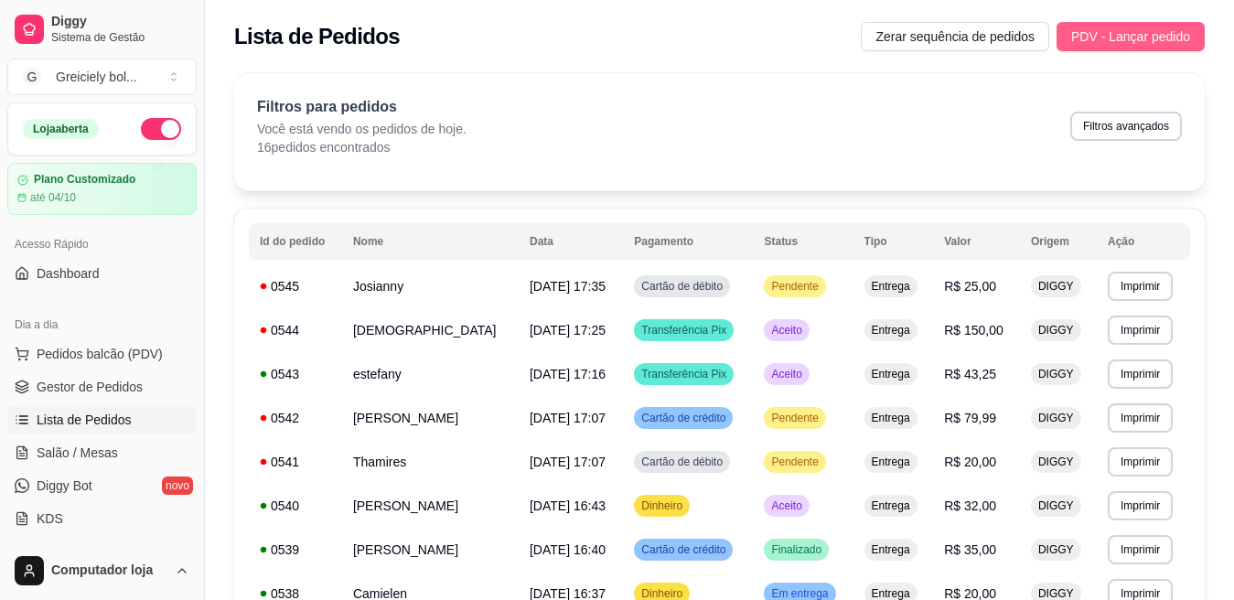
click at [1176, 33] on span "PDV - Lançar pedido" at bounding box center [1130, 37] width 119 height 20
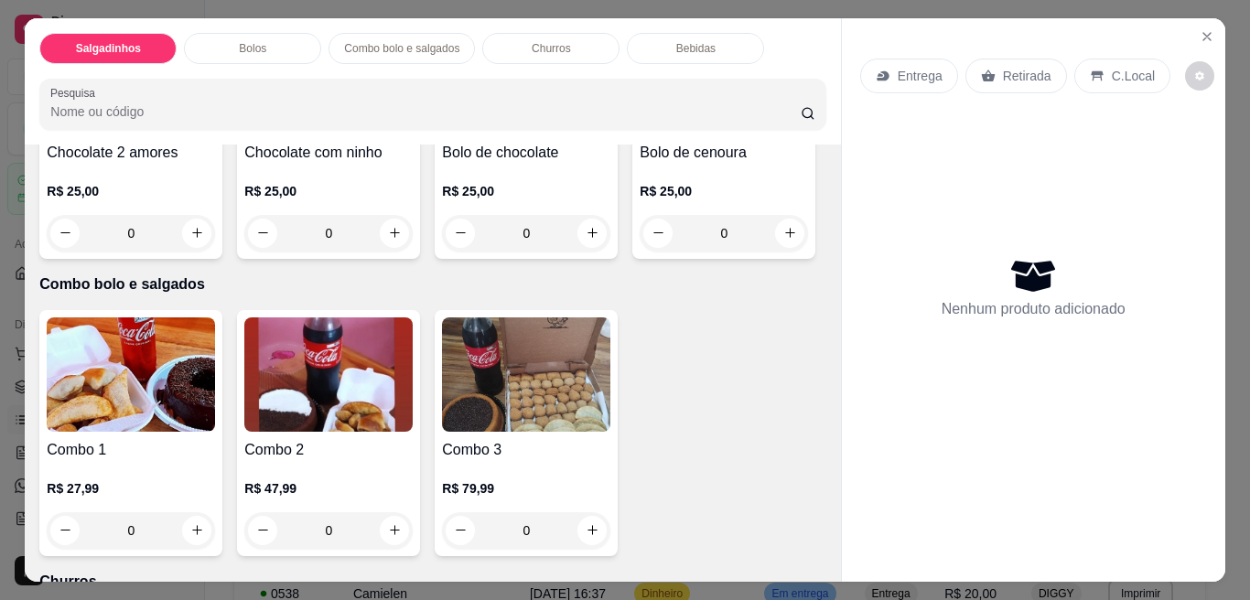
scroll to position [42, 0]
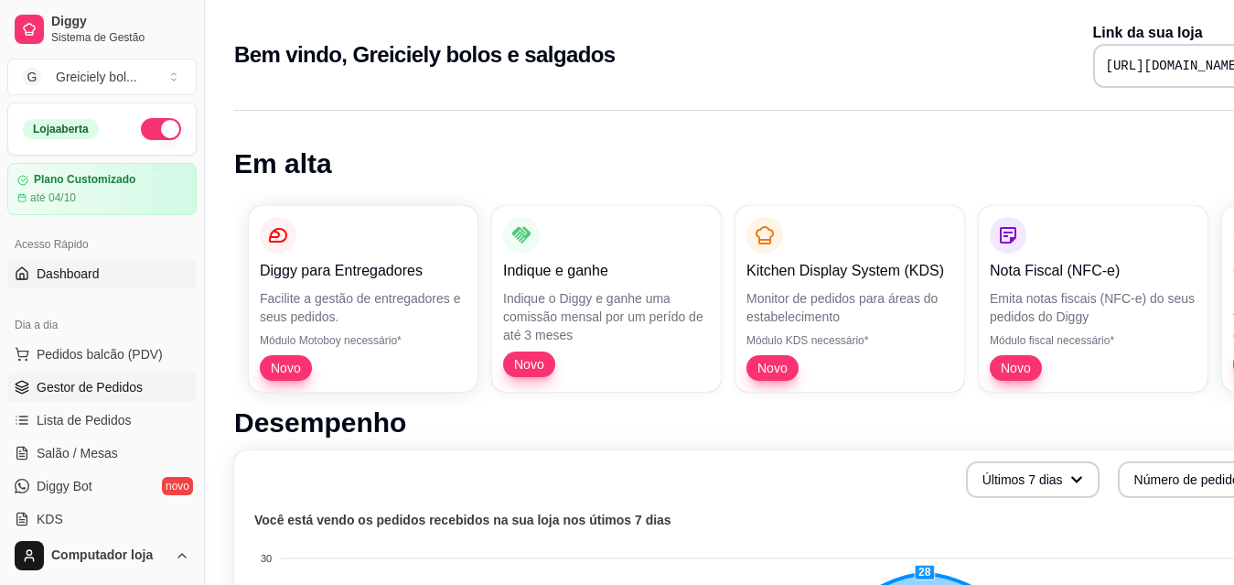
click at [67, 378] on span "Gestor de Pedidos" at bounding box center [90, 387] width 106 height 18
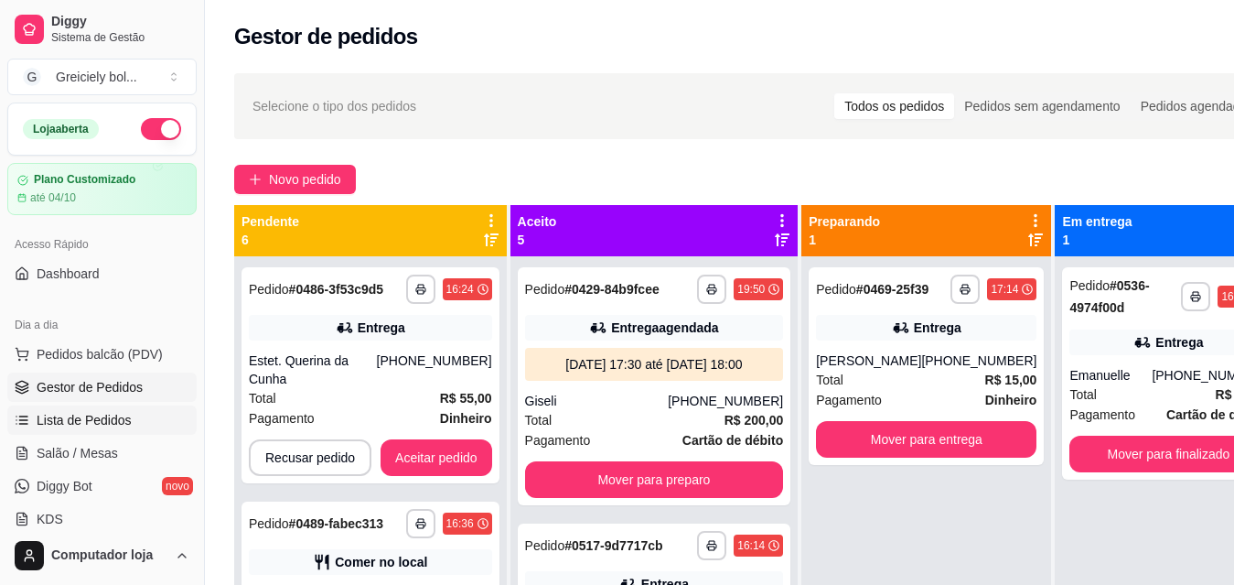
click at [70, 417] on span "Lista de Pedidos" at bounding box center [84, 420] width 95 height 18
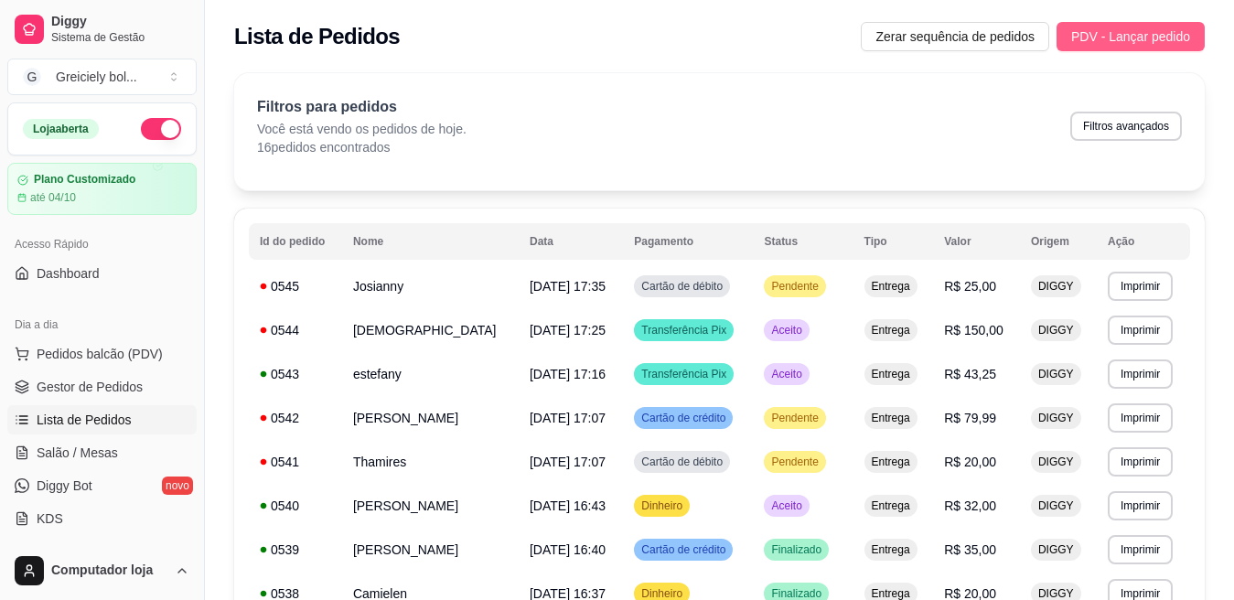
click at [1096, 47] on button "PDV - Lançar pedido" at bounding box center [1131, 36] width 148 height 29
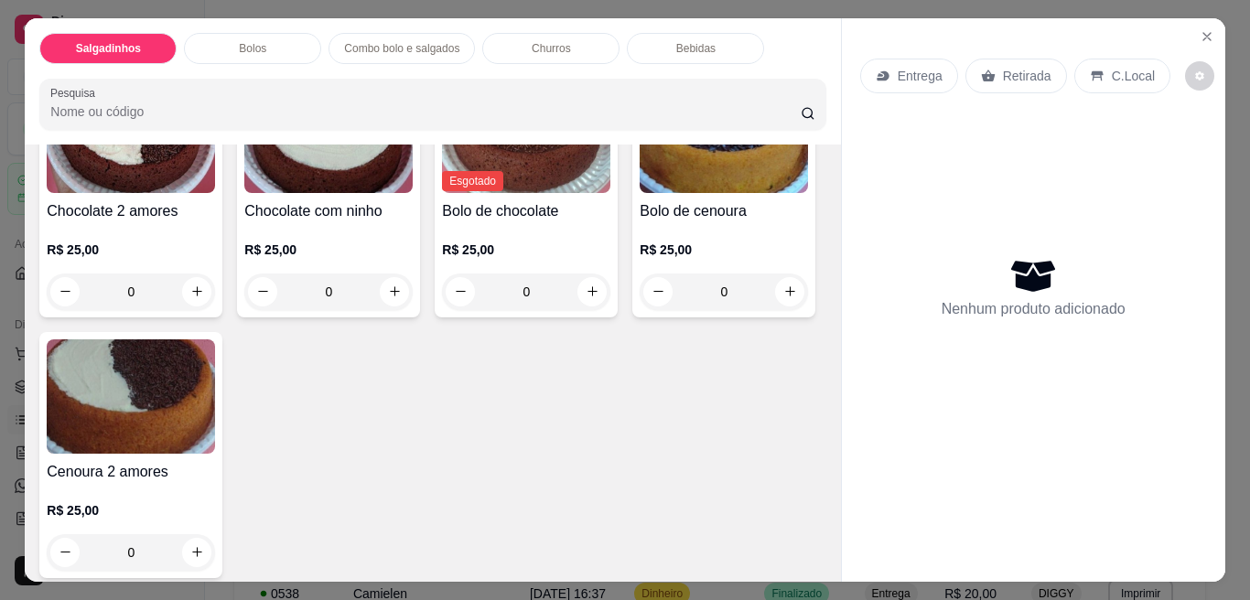
scroll to position [798, 0]
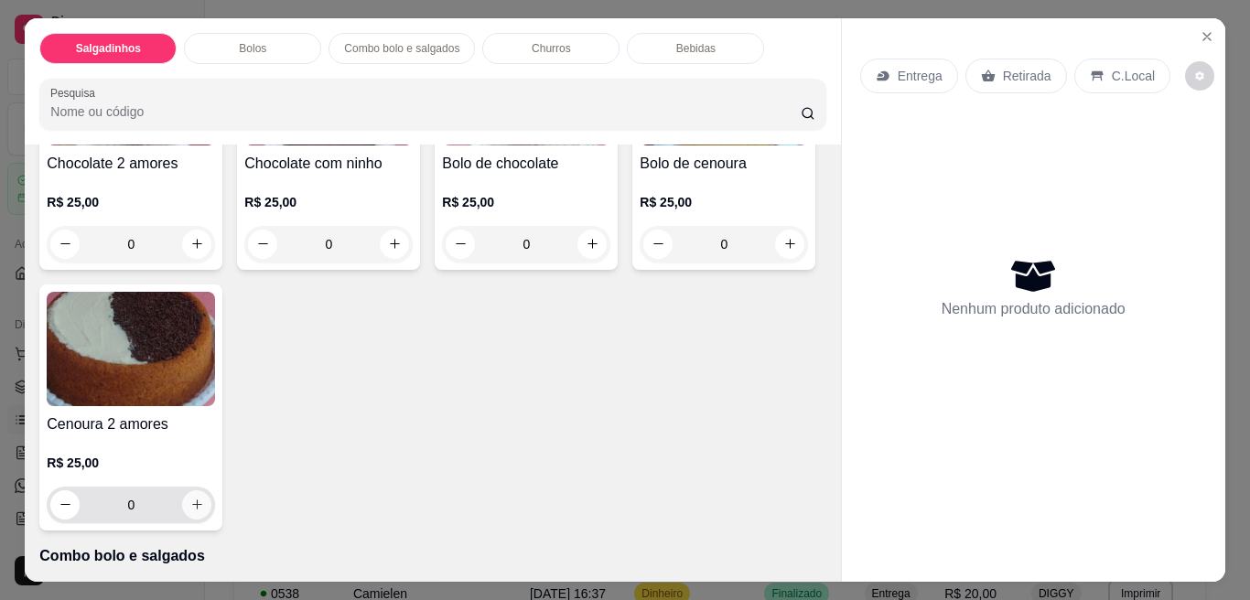
click at [204, 498] on icon "increase-product-quantity" at bounding box center [197, 505] width 14 height 14
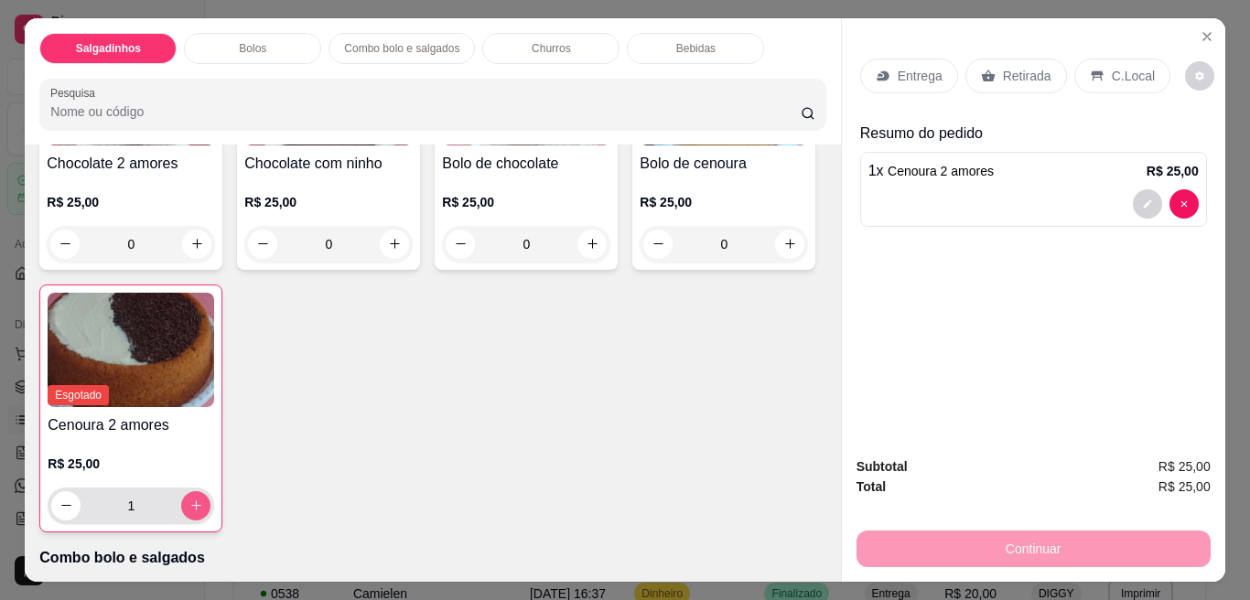
type input "1"
click at [907, 73] on p "Entrega" at bounding box center [919, 76] width 45 height 18
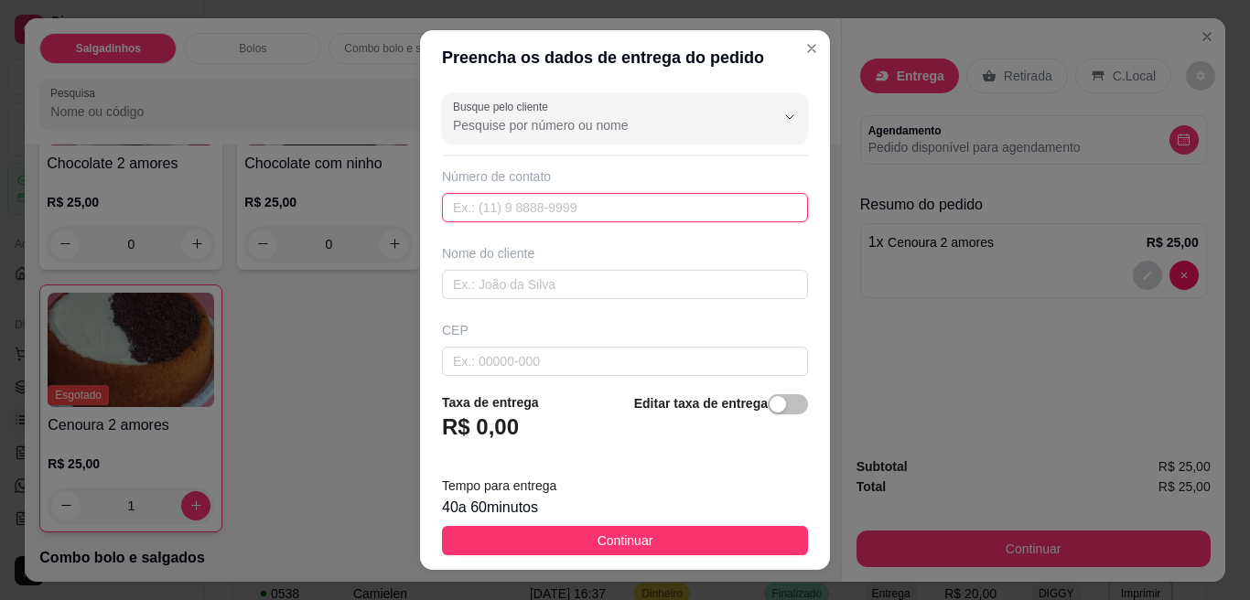
click at [505, 202] on input "text" at bounding box center [625, 207] width 366 height 29
type input "[PHONE_NUMBER]"
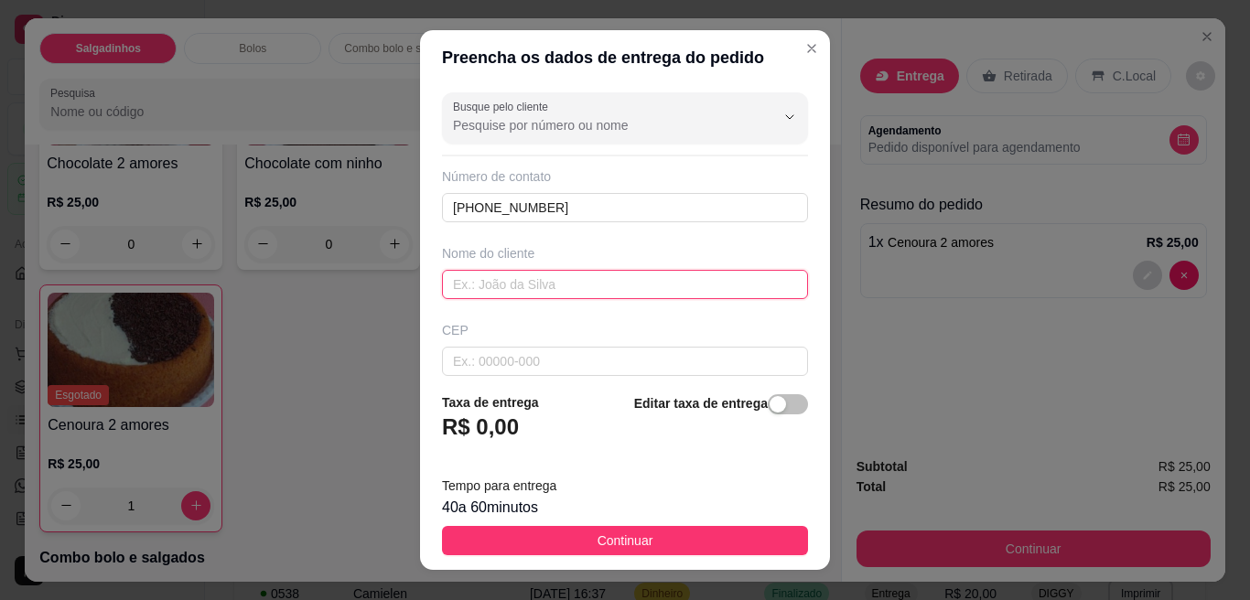
click at [521, 286] on input "text" at bounding box center [625, 284] width 366 height 29
type input "[PERSON_NAME]"
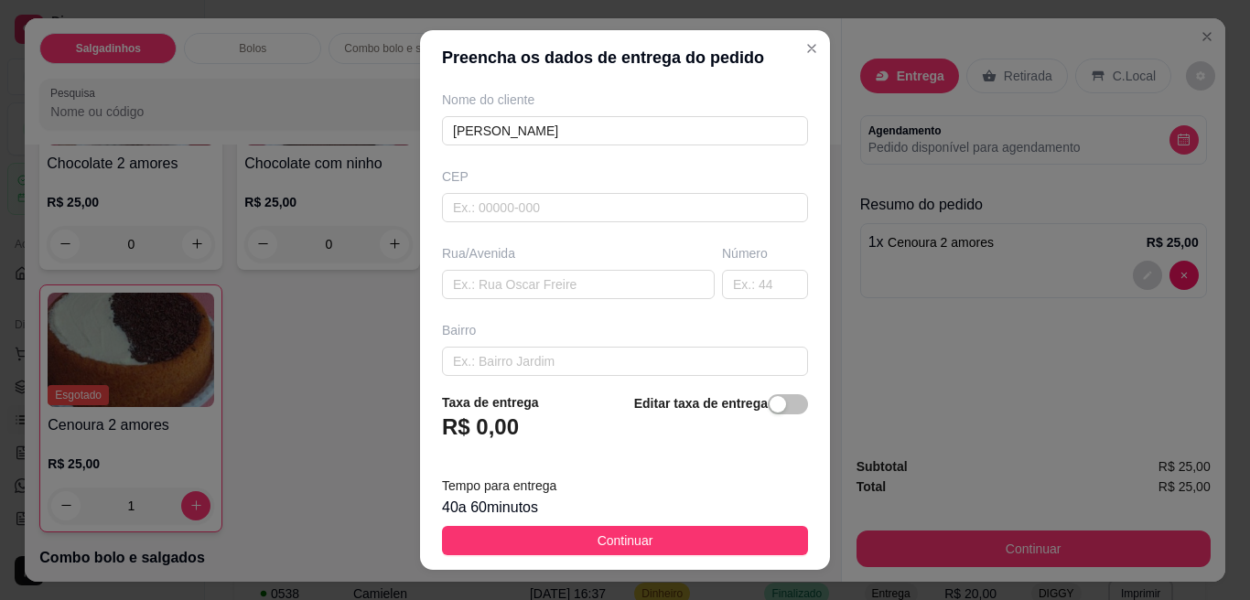
scroll to position [156, 0]
click at [556, 356] on input "text" at bounding box center [625, 359] width 366 height 29
type input "[PERSON_NAME]"
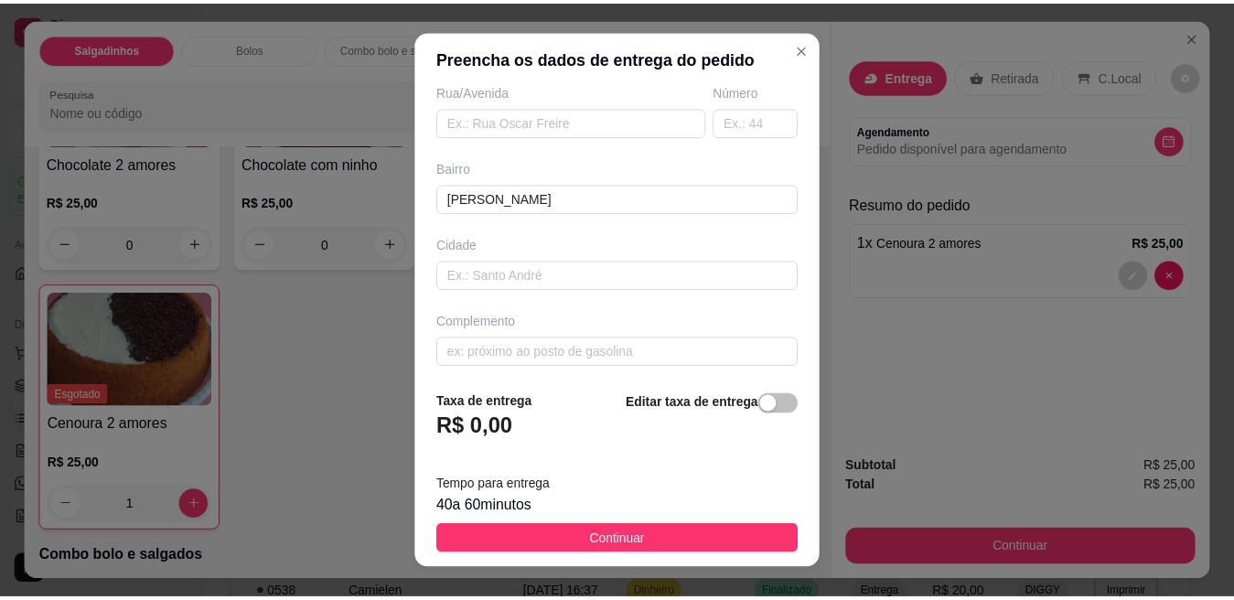
scroll to position [324, 0]
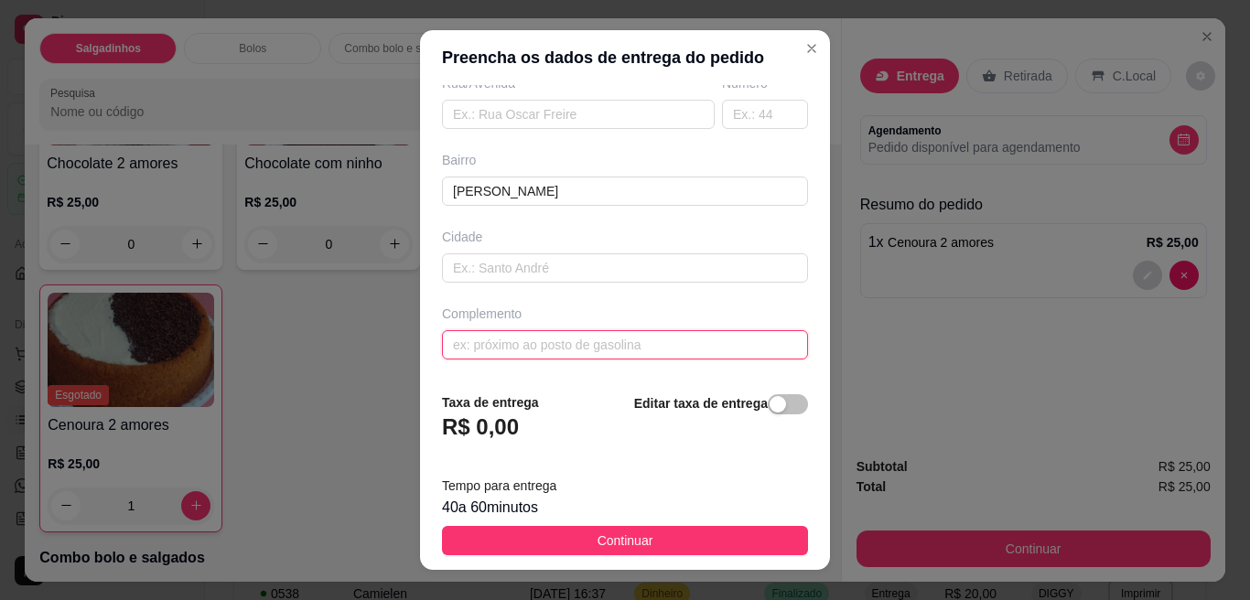
click at [718, 348] on input "text" at bounding box center [625, 344] width 366 height 29
type input "prox. a padaria vitoria"
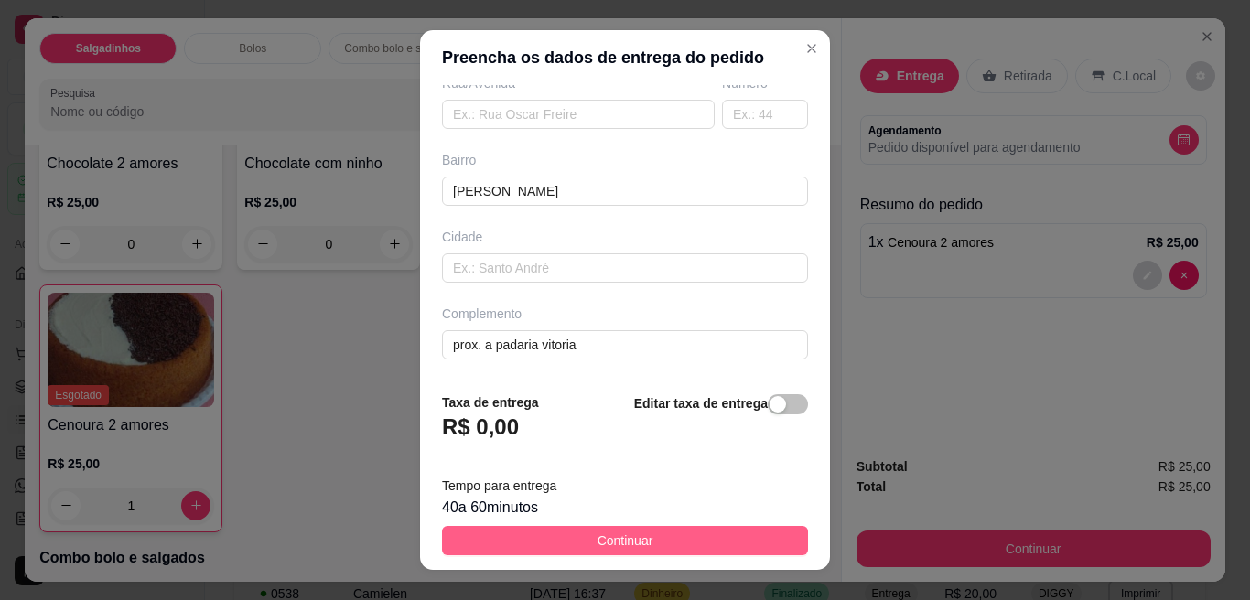
click at [639, 541] on button "Continuar" at bounding box center [625, 540] width 366 height 29
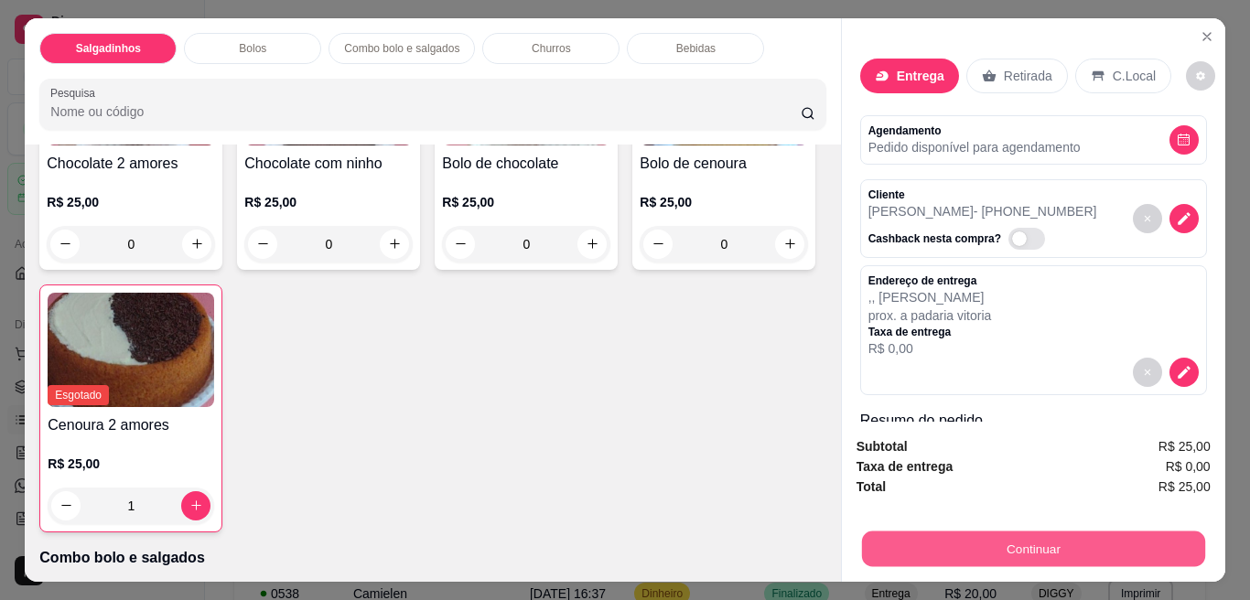
click at [983, 541] on button "Continuar" at bounding box center [1032, 549] width 343 height 36
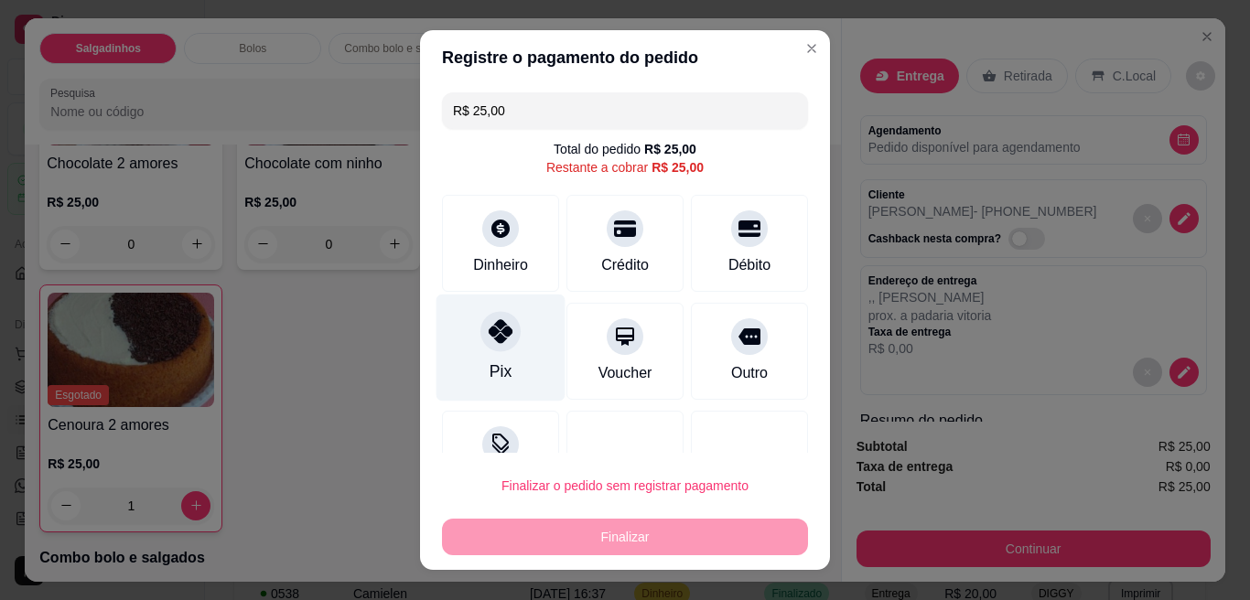
click at [513, 332] on div "Pix" at bounding box center [500, 348] width 129 height 107
type input "R$ 0,00"
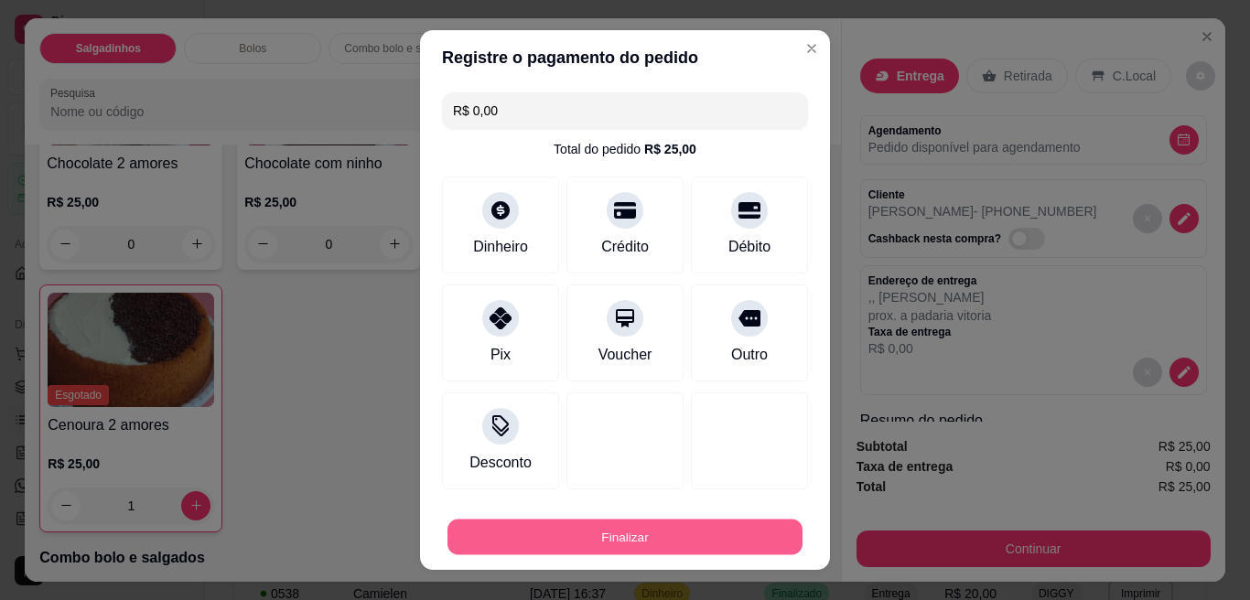
click at [520, 531] on button "Finalizar" at bounding box center [624, 538] width 355 height 36
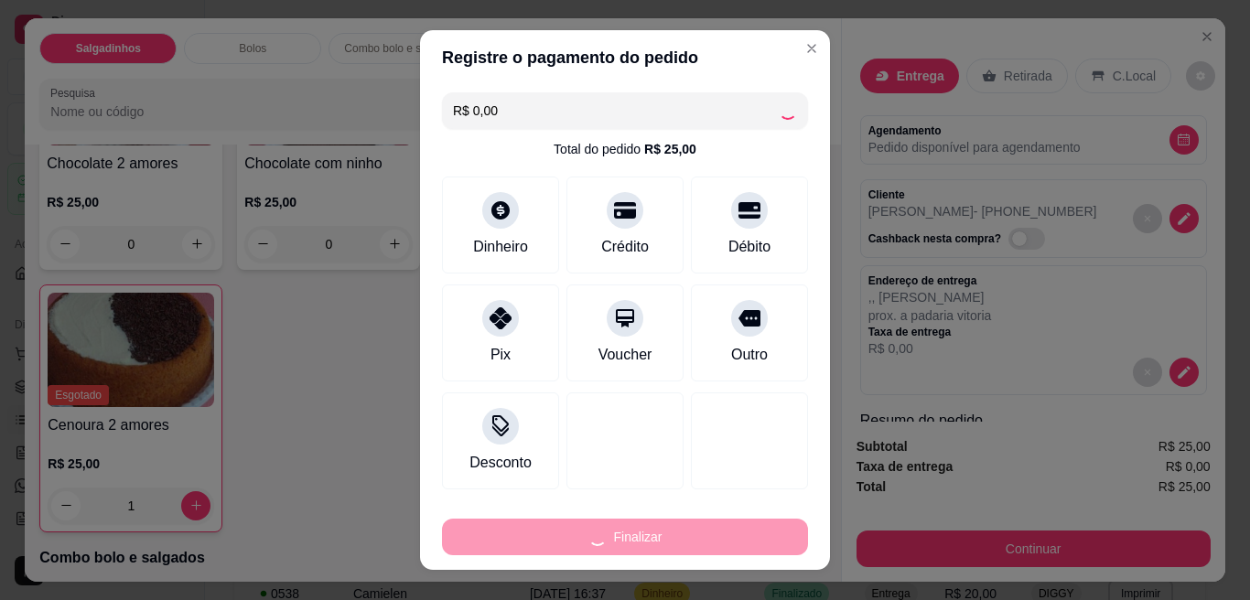
type input "0"
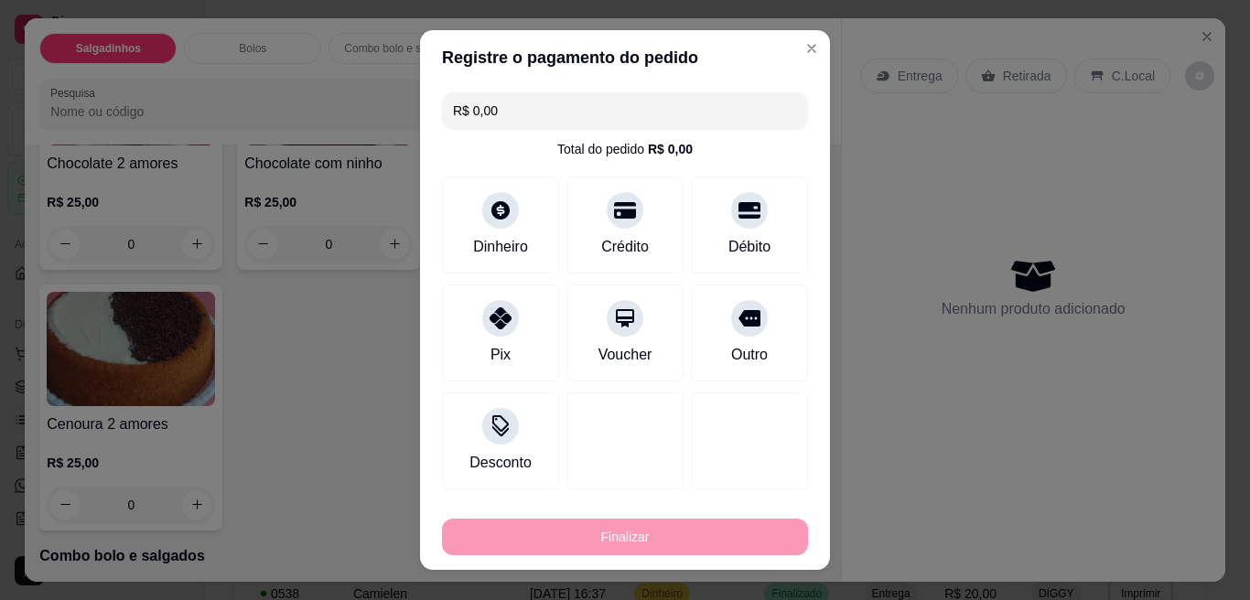
type input "-R$ 25,00"
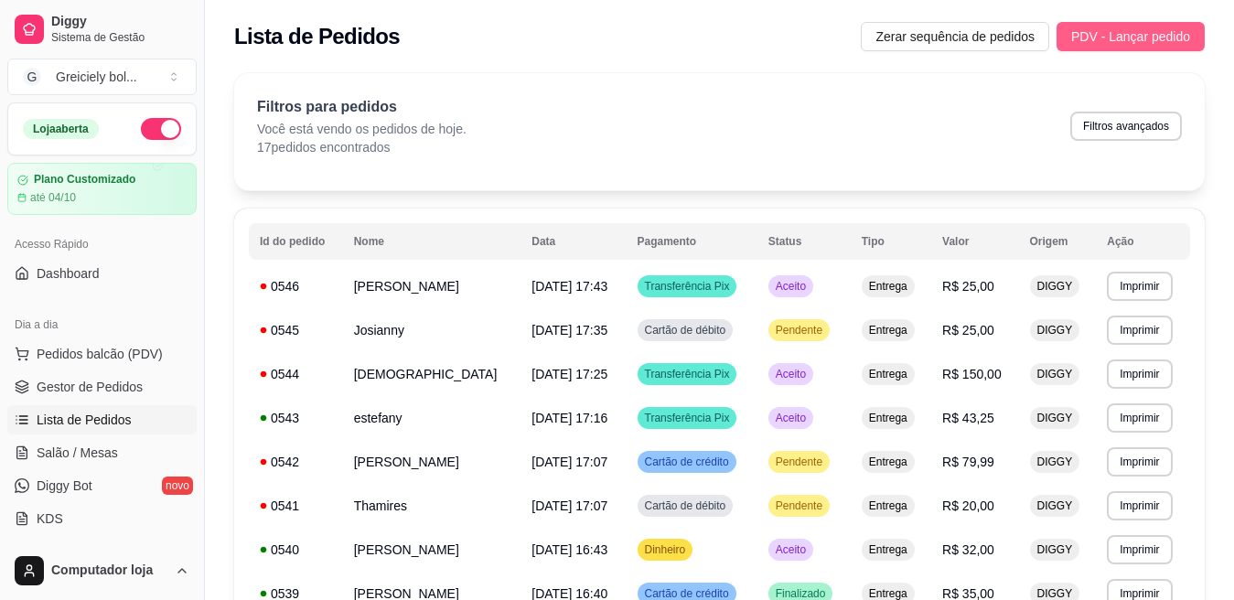
click at [1139, 43] on span "PDV - Lançar pedido" at bounding box center [1130, 37] width 119 height 20
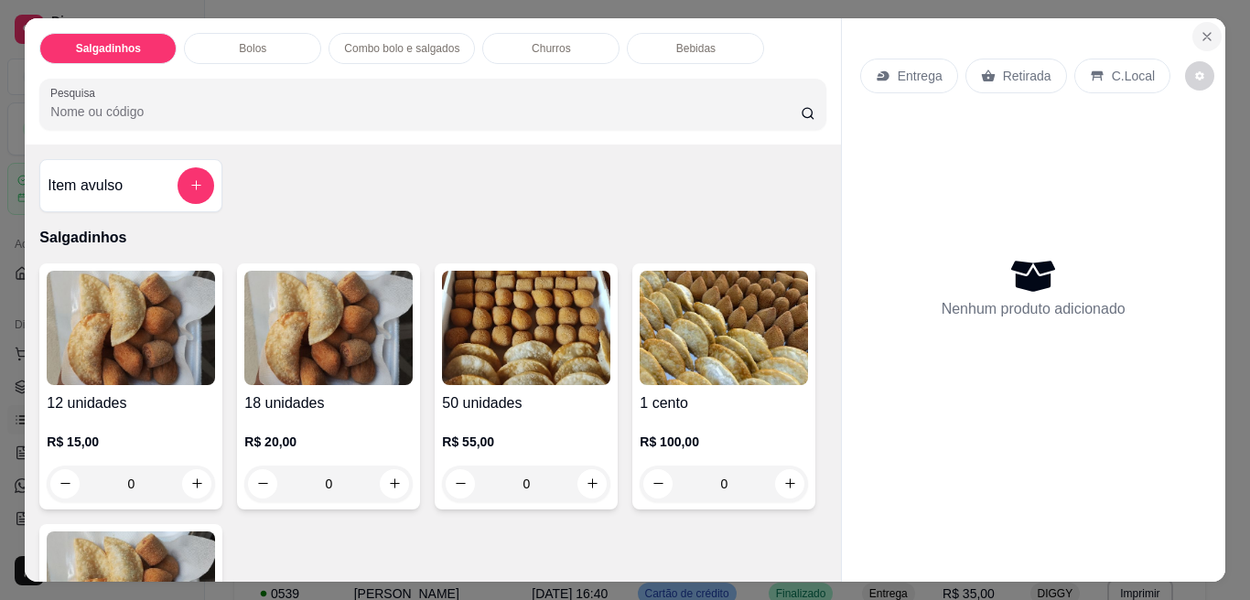
click at [1204, 29] on icon "Close" at bounding box center [1206, 36] width 15 height 15
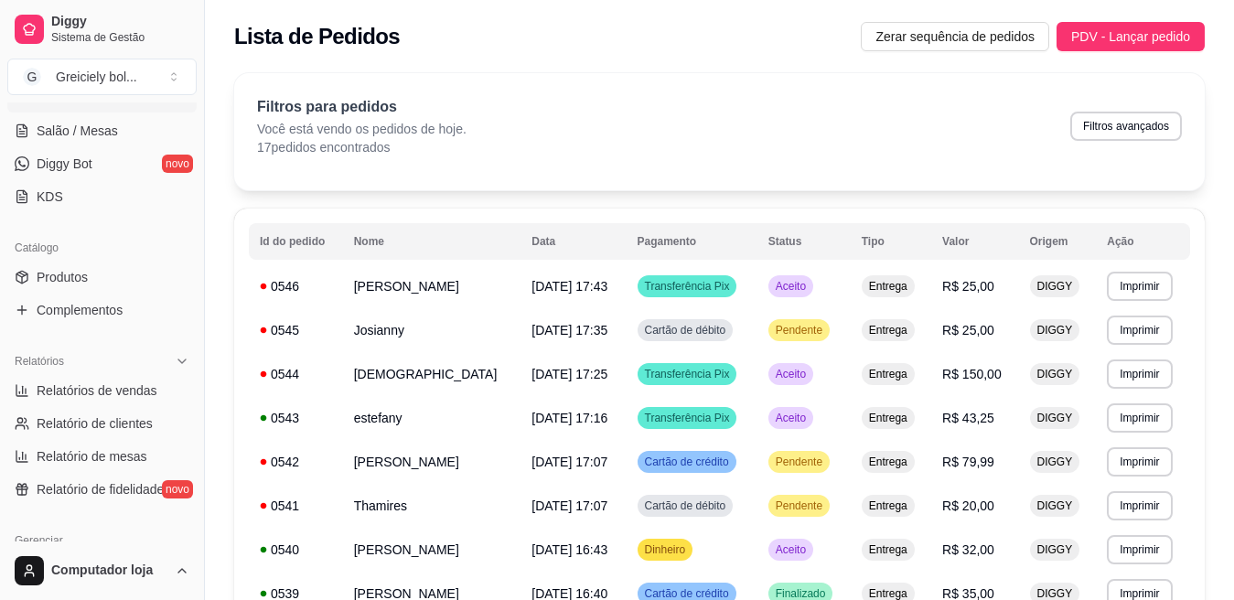
scroll to position [350, 0]
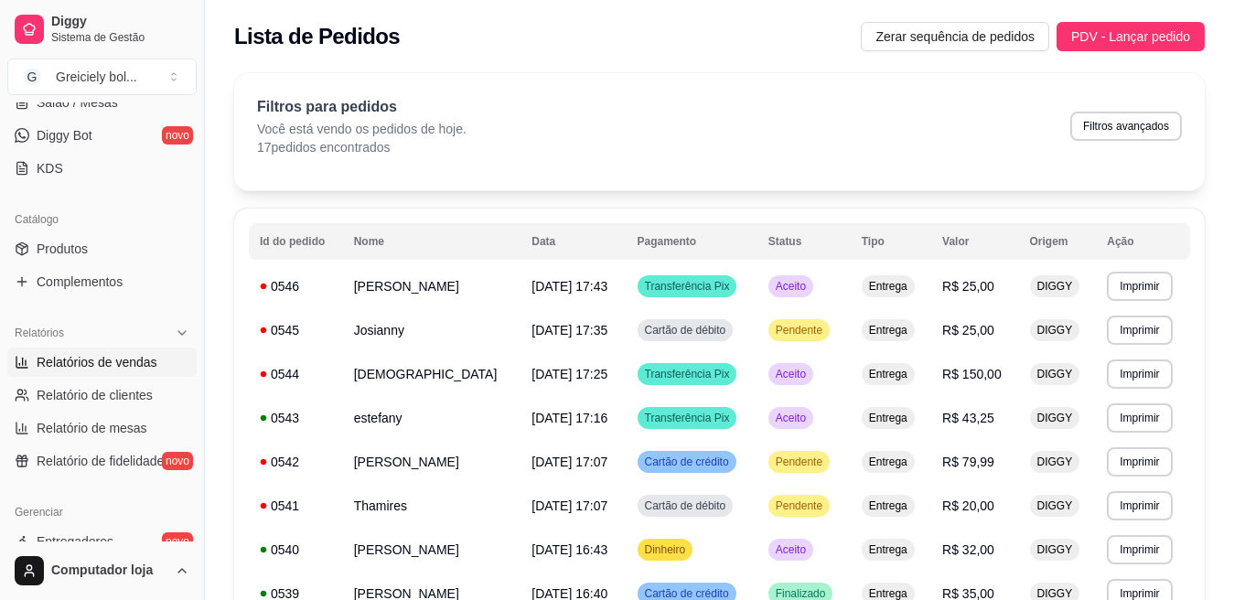
click at [150, 354] on span "Relatórios de vendas" at bounding box center [97, 362] width 121 height 18
select select "ALL"
select select "0"
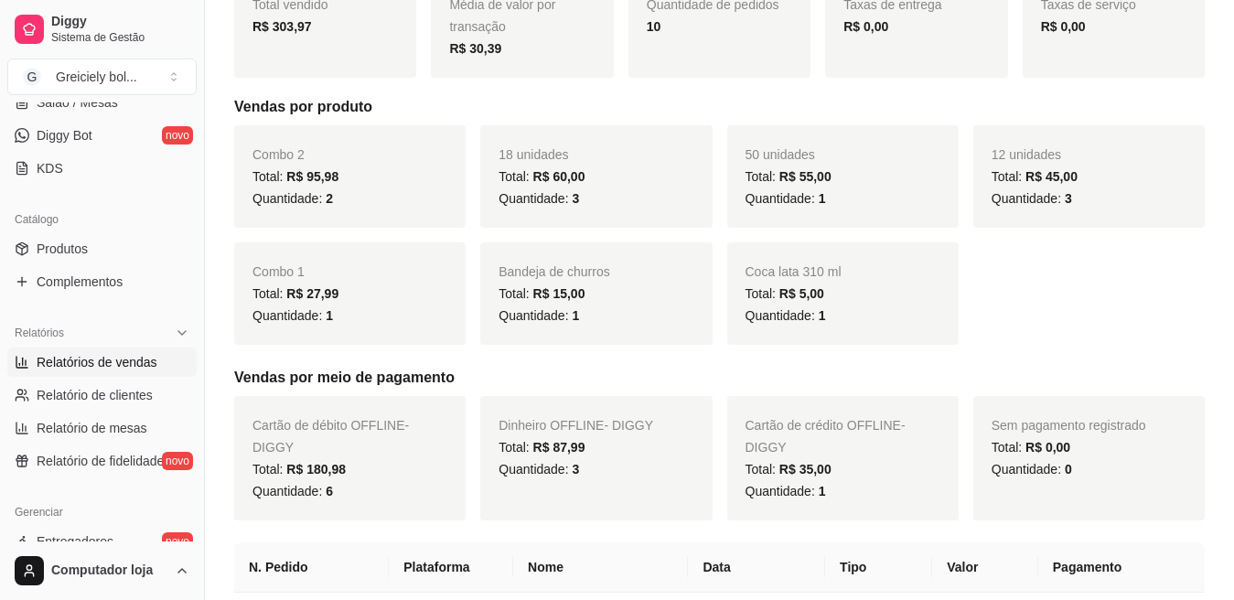
scroll to position [293, 0]
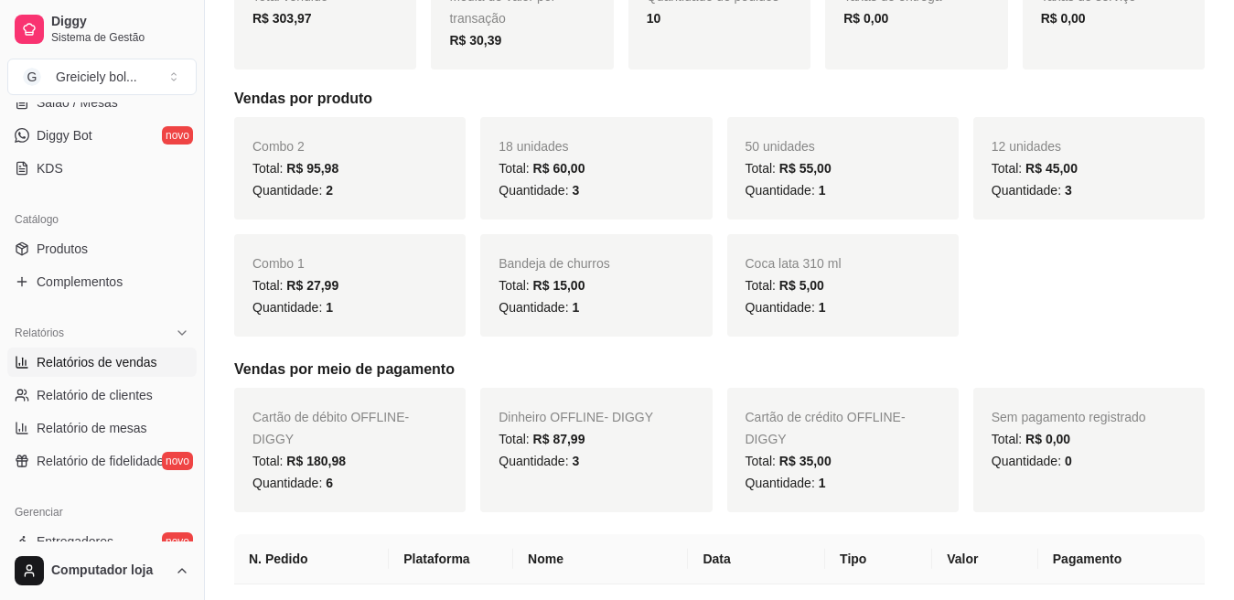
drag, startPoint x: 1225, startPoint y: 191, endPoint x: 1245, endPoint y: 227, distance: 41.0
click at [1234, 227] on html "Diggy Sistema de Gestão G Greiciely bol ... Loja aberta Plano Customizado até 0…" at bounding box center [617, 7] width 1234 height 600
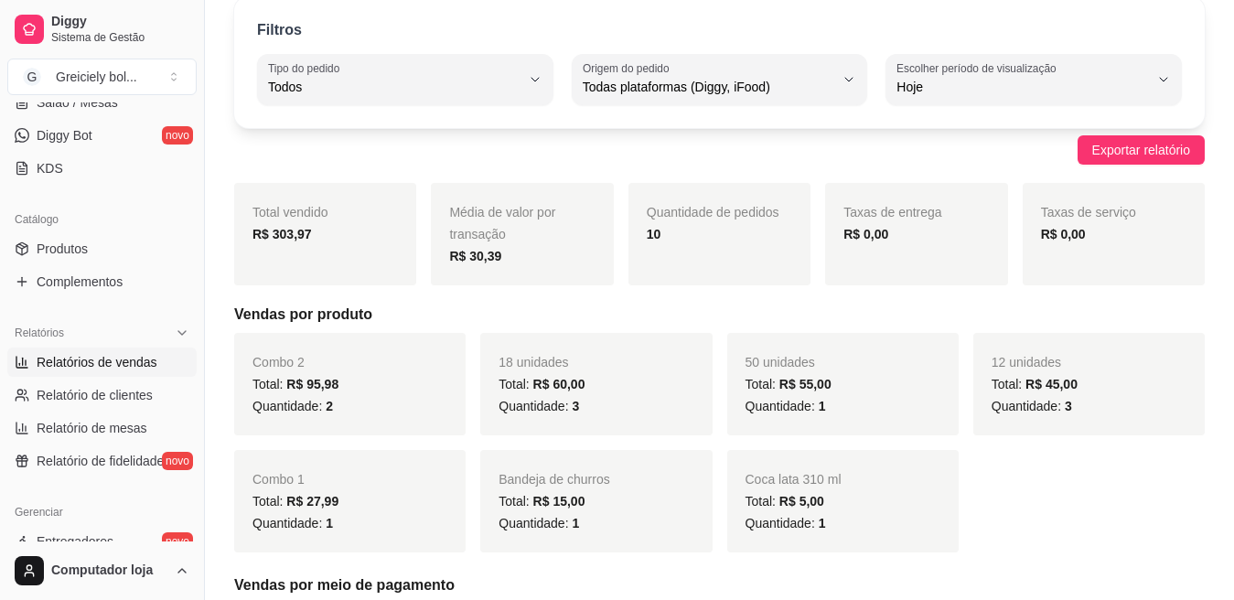
scroll to position [0, 0]
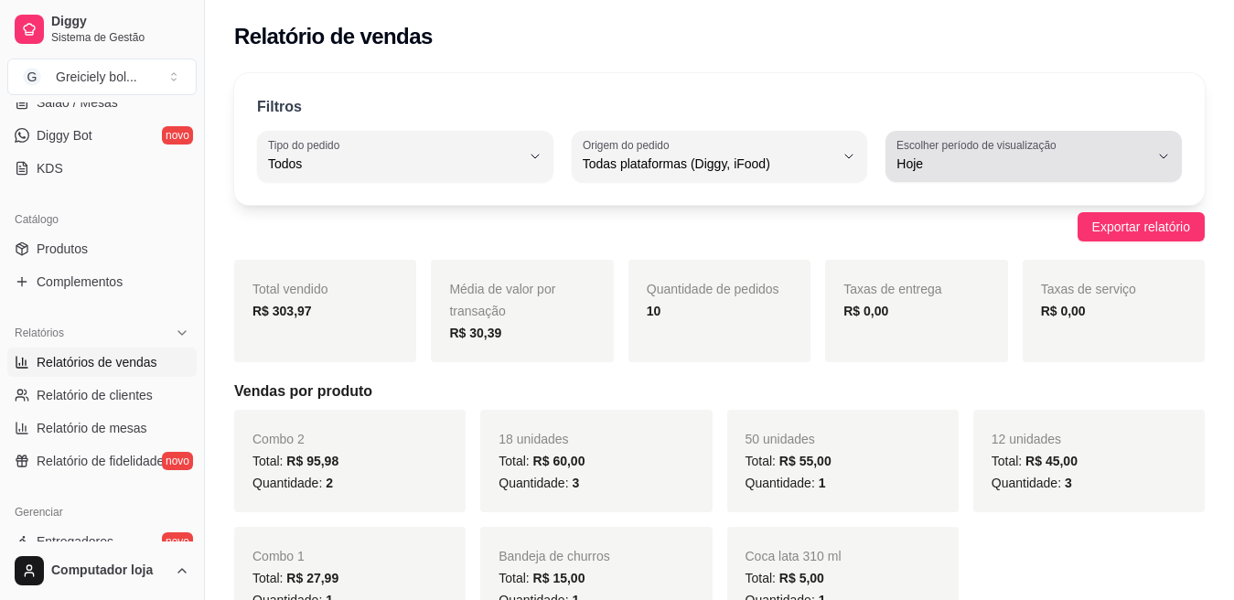
click at [1127, 160] on span "Hoje" at bounding box center [1022, 164] width 252 height 18
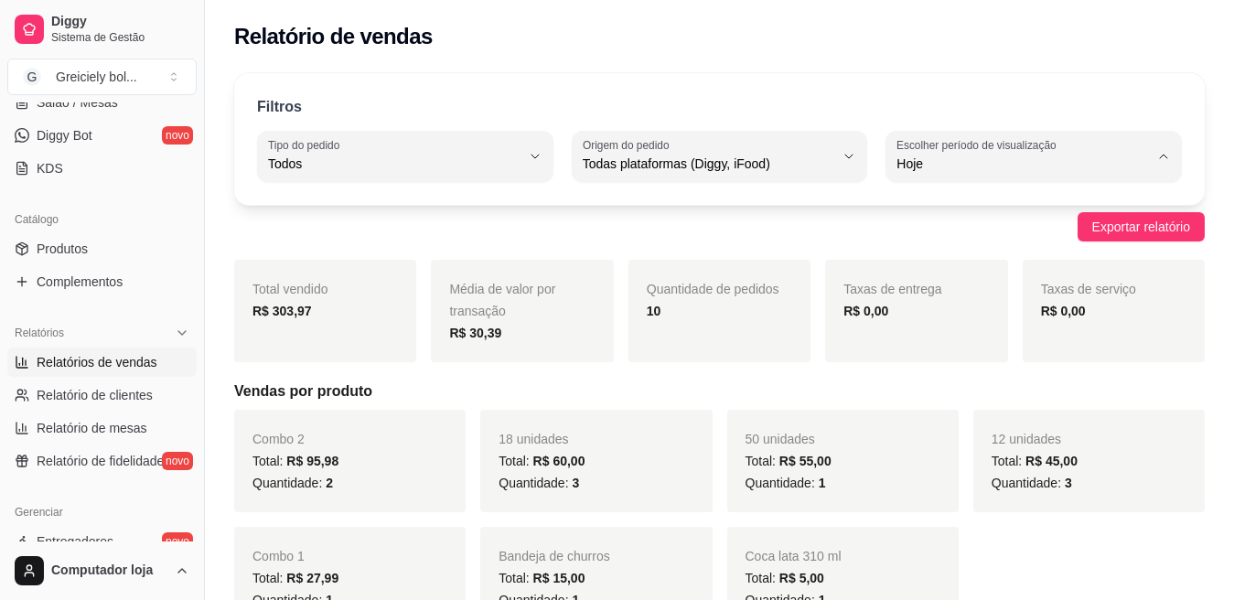
click at [985, 331] on span "30 dias" at bounding box center [1025, 326] width 239 height 17
type input "30"
select select "30"
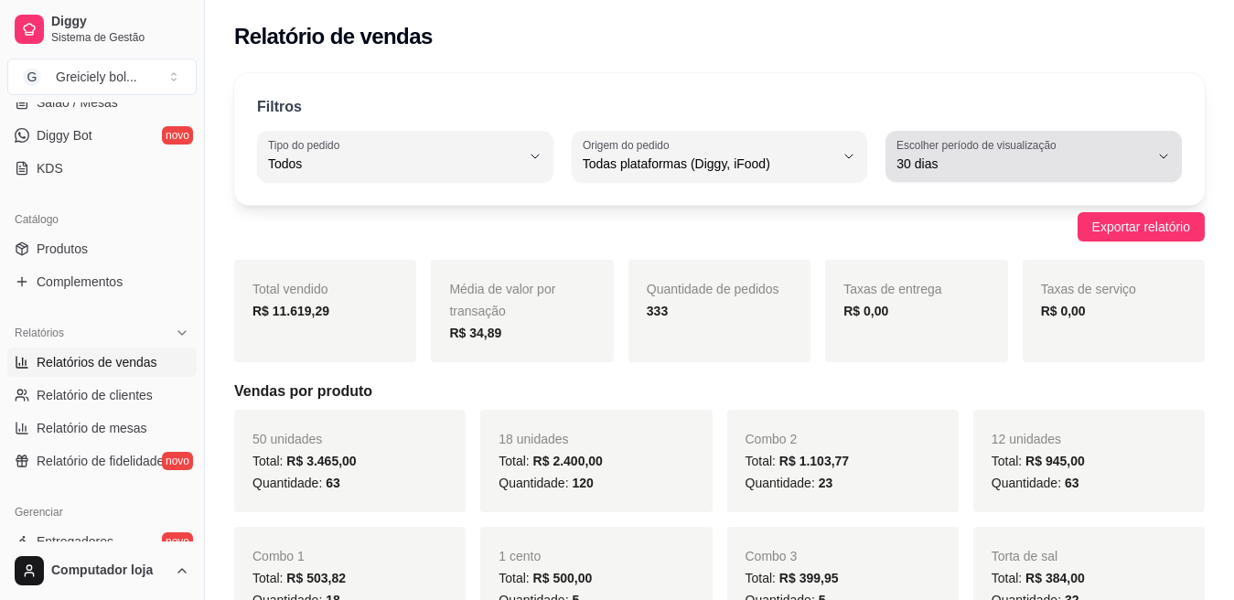
click at [1172, 164] on button "Escolher período de visualização 30 dias" at bounding box center [1033, 156] width 296 height 51
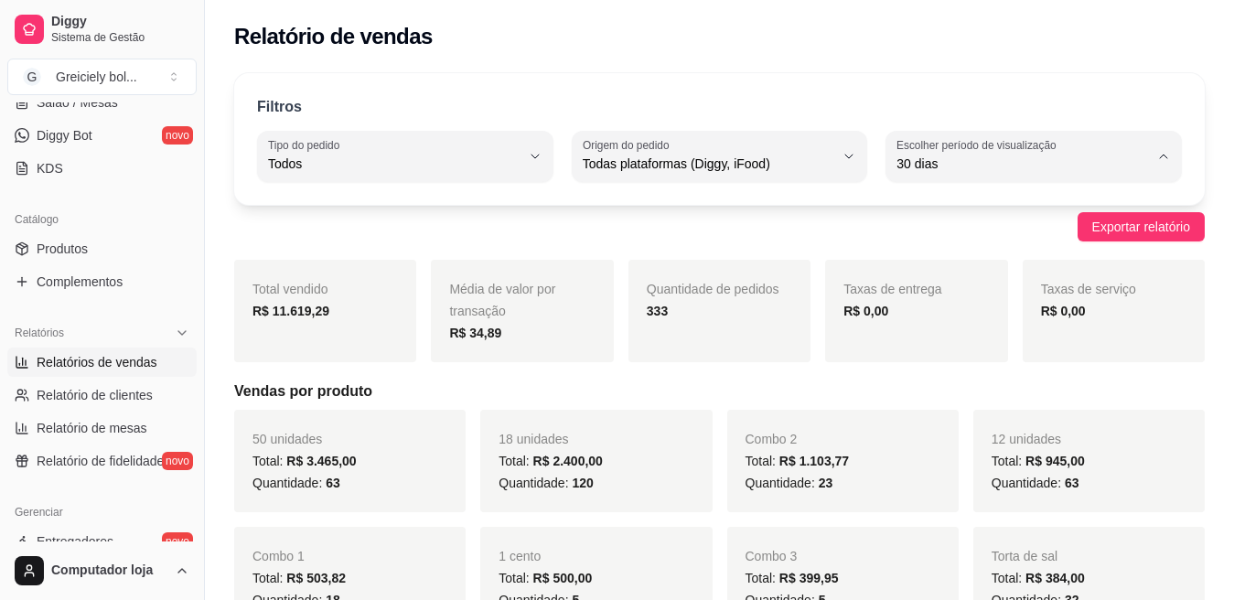
click at [991, 395] on span "Customizado" at bounding box center [1025, 386] width 239 height 17
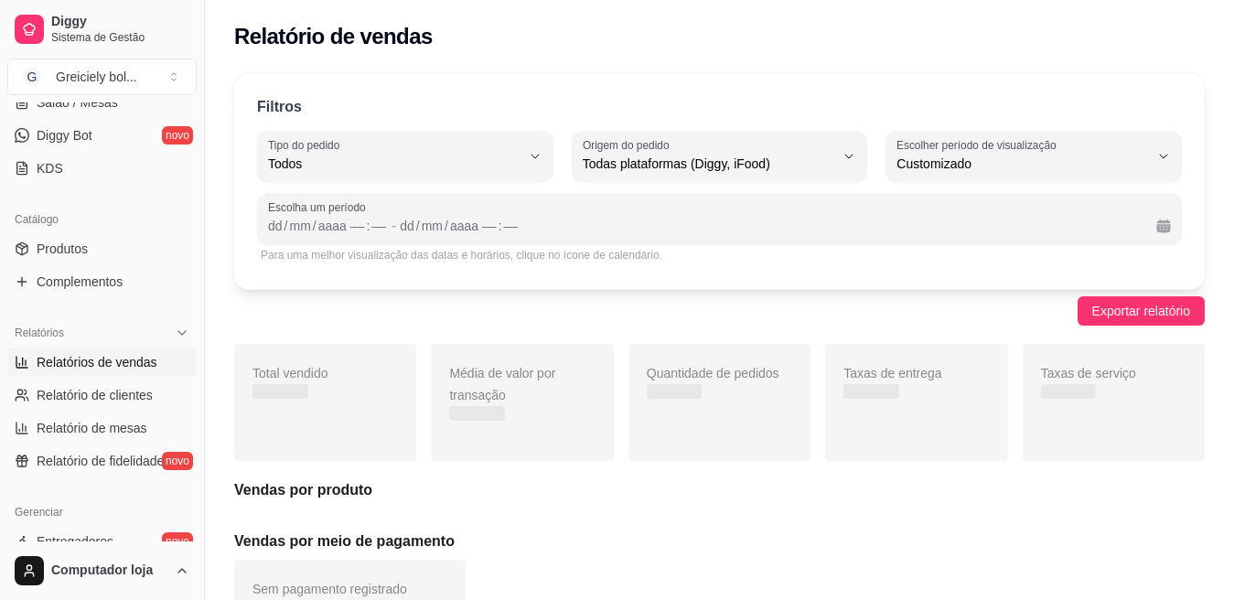
type input "-1"
select select "-1"
click at [991, 399] on div "Taxas de entrega" at bounding box center [916, 402] width 182 height 117
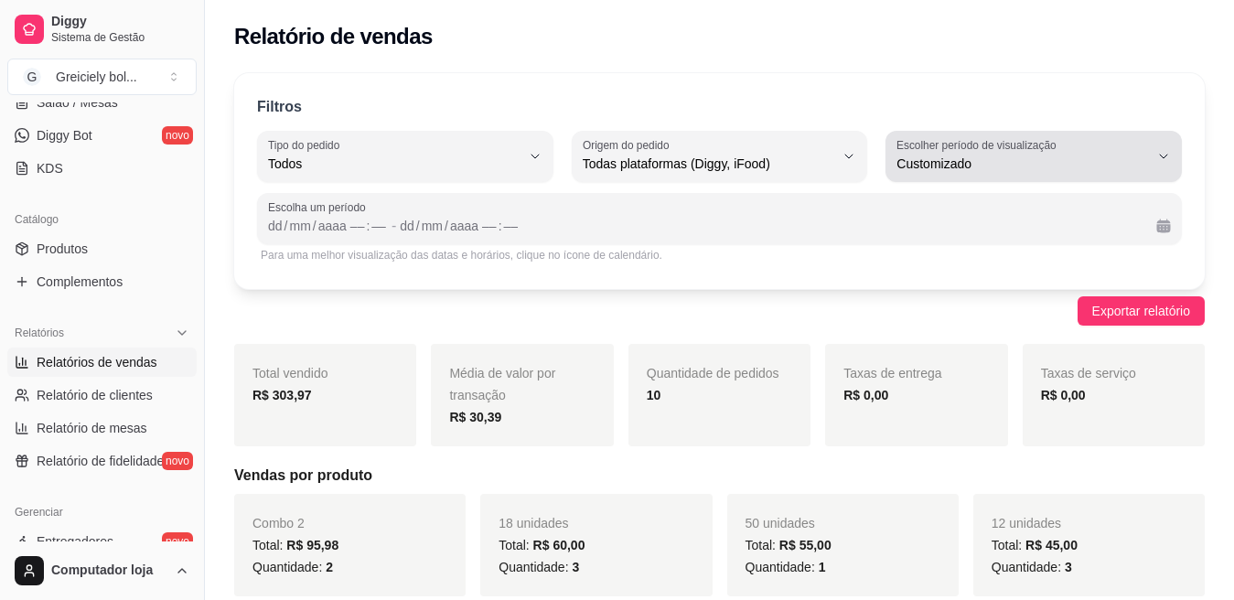
click at [1158, 153] on icon "button" at bounding box center [1163, 156] width 15 height 15
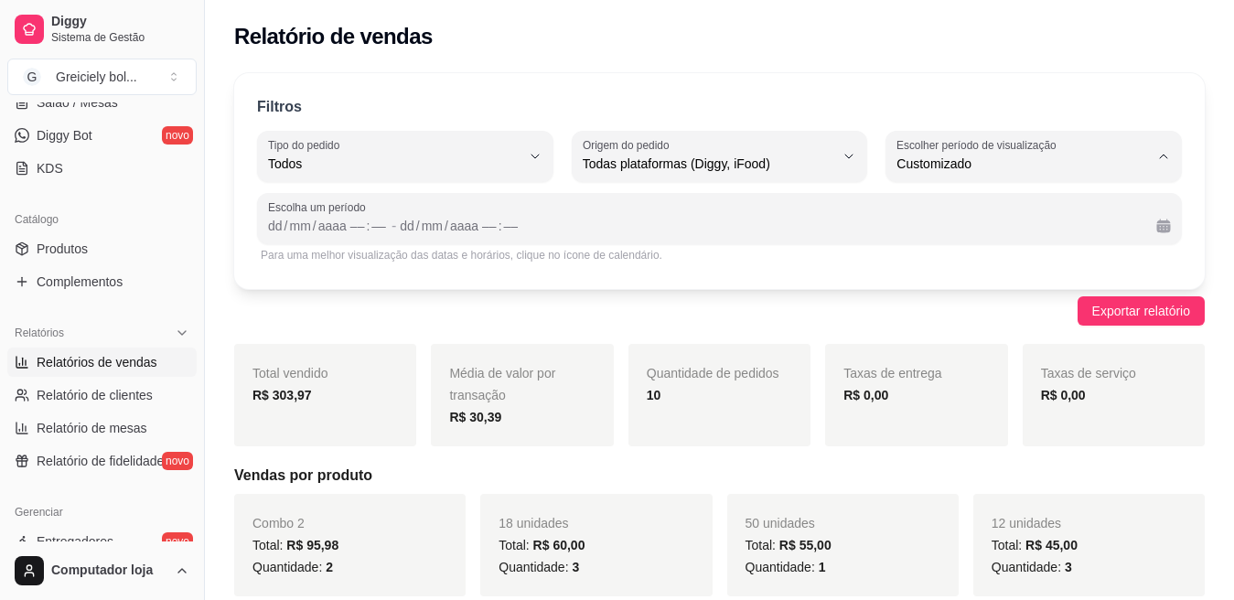
click at [948, 359] on span "45 dias" at bounding box center [1025, 357] width 239 height 17
type input "45"
select select "45"
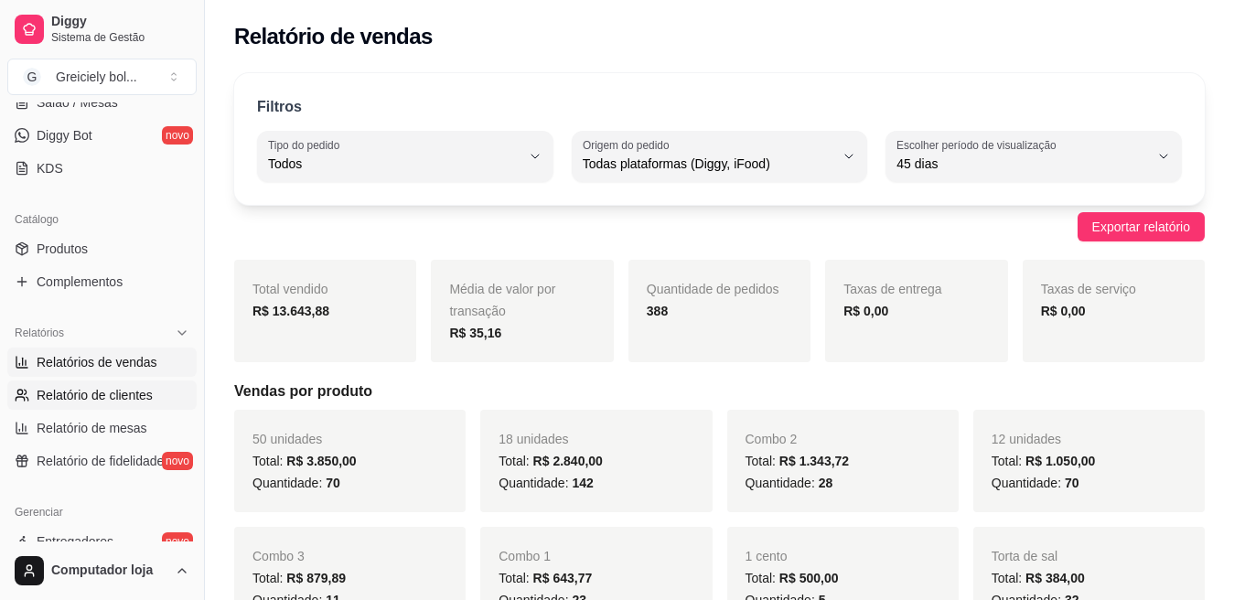
click at [123, 394] on span "Relatório de clientes" at bounding box center [95, 395] width 116 height 18
select select "30"
select select "HIGHEST_TOTAL_SPENT_WITH_ORDERS"
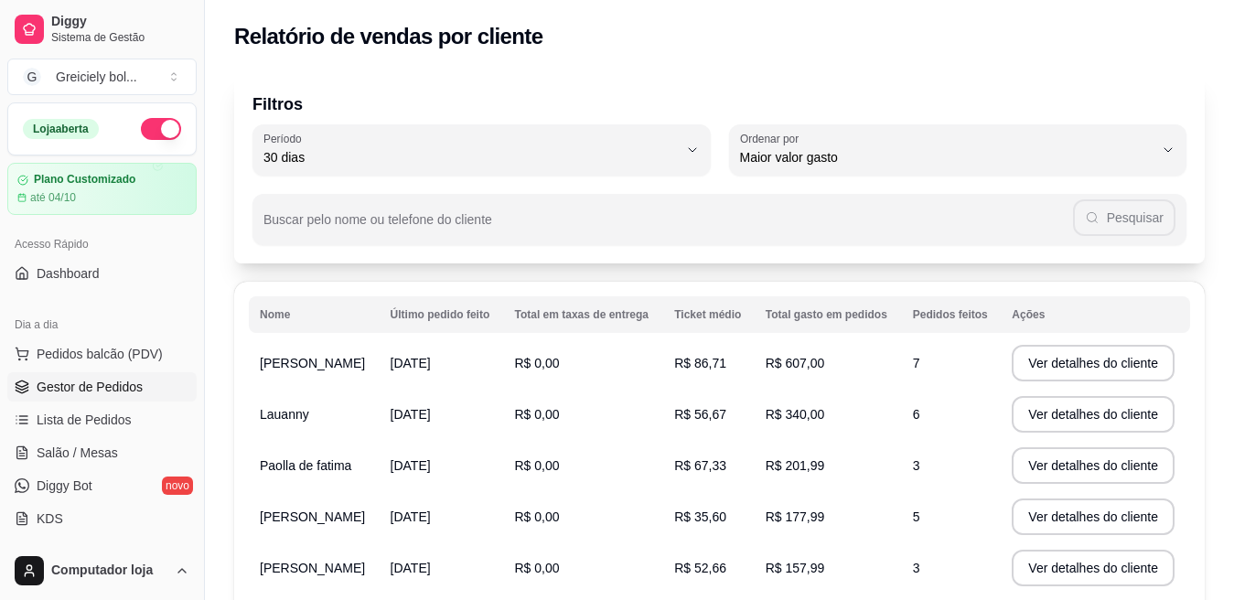
click at [78, 381] on span "Gestor de Pedidos" at bounding box center [90, 387] width 106 height 18
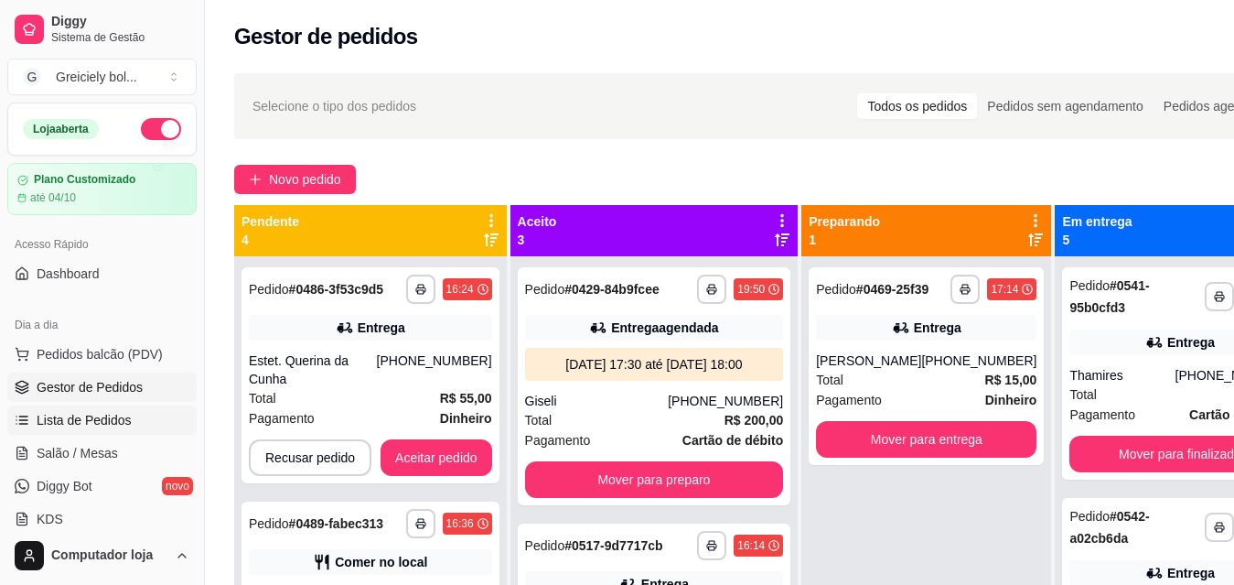
click at [102, 413] on span "Lista de Pedidos" at bounding box center [84, 420] width 95 height 18
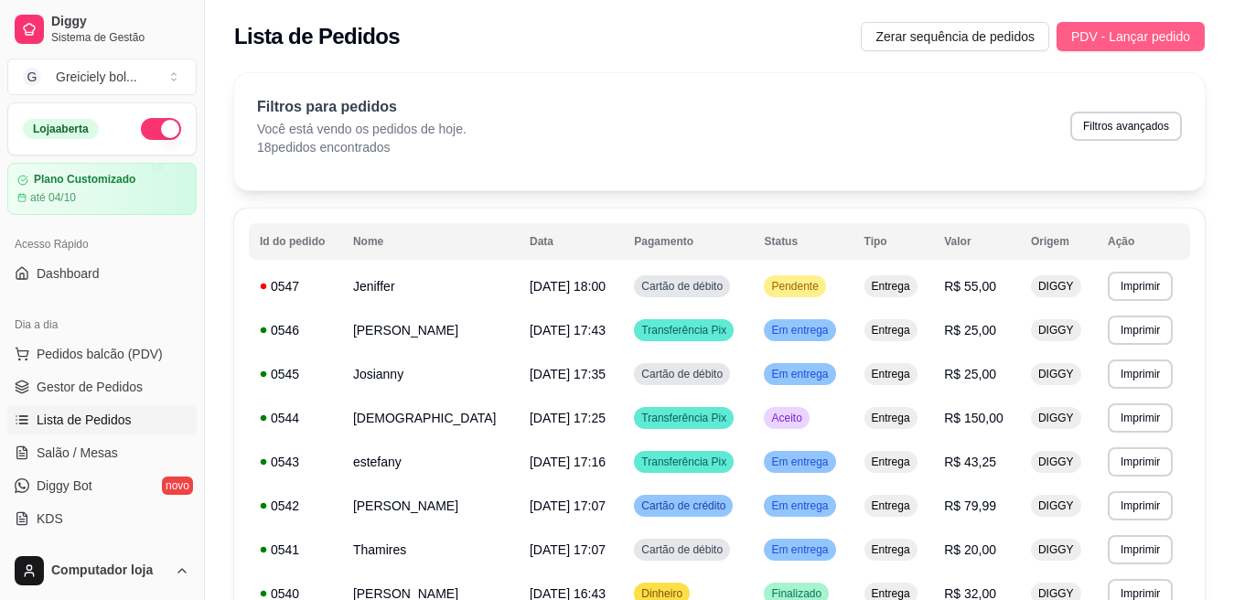
click at [1119, 35] on span "PDV - Lançar pedido" at bounding box center [1130, 37] width 119 height 20
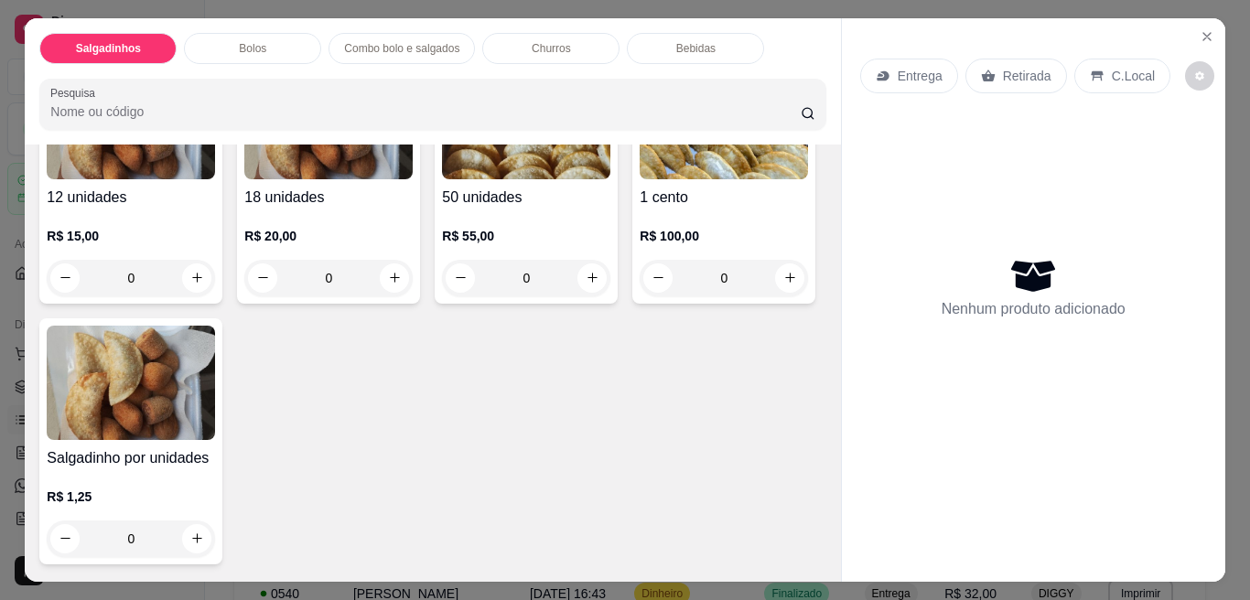
scroll to position [217, 0]
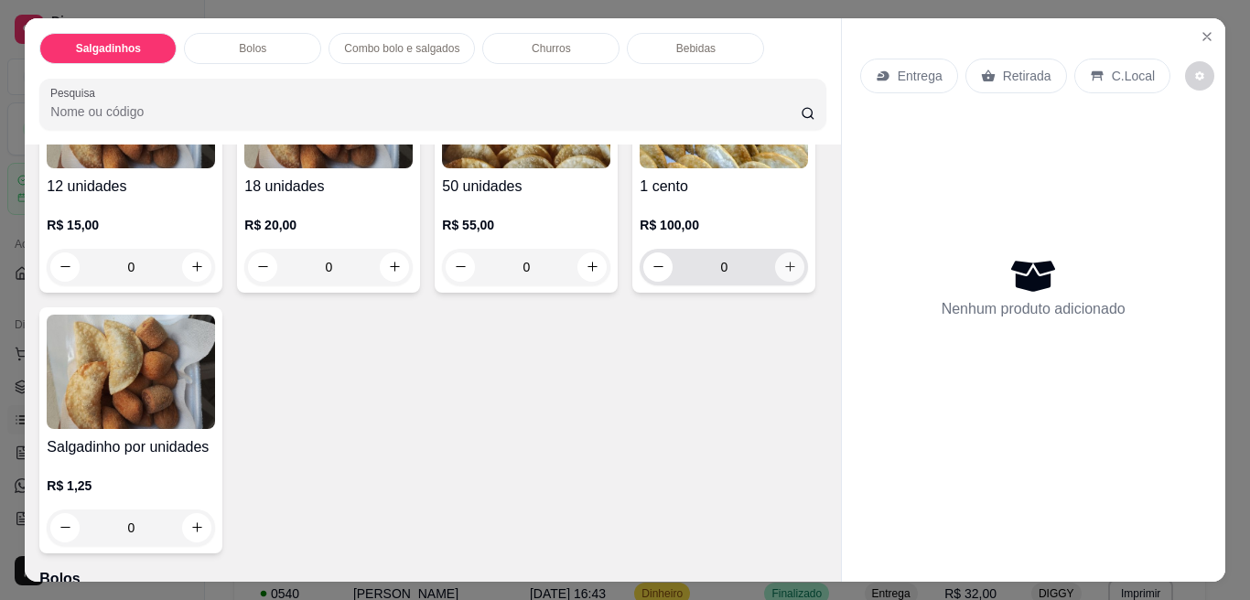
click at [783, 274] on icon "increase-product-quantity" at bounding box center [790, 267] width 14 height 14
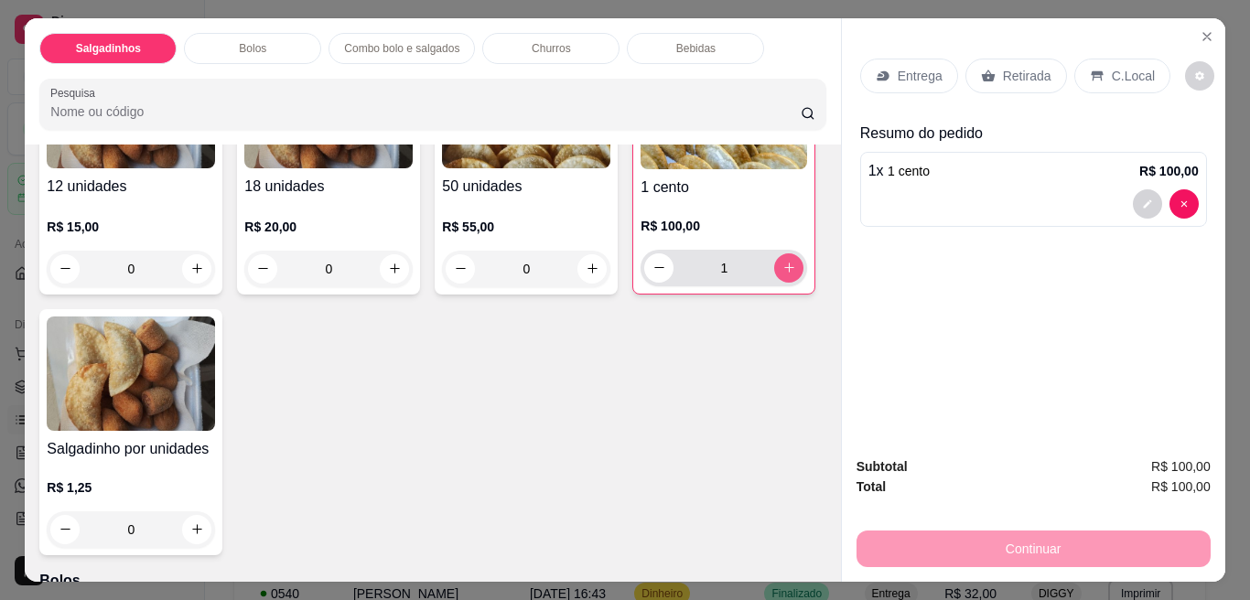
click at [782, 274] on icon "increase-product-quantity" at bounding box center [789, 268] width 14 height 14
type input "2"
click at [1010, 59] on div "Retirada" at bounding box center [1016, 76] width 102 height 35
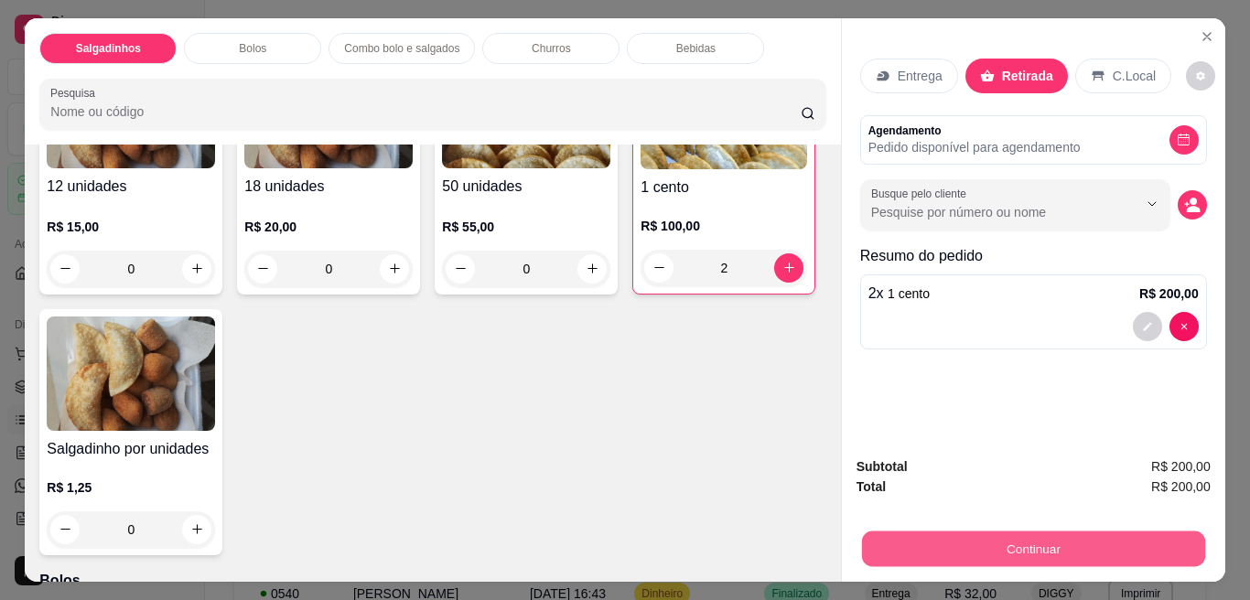
click at [904, 541] on button "Continuar" at bounding box center [1032, 549] width 343 height 36
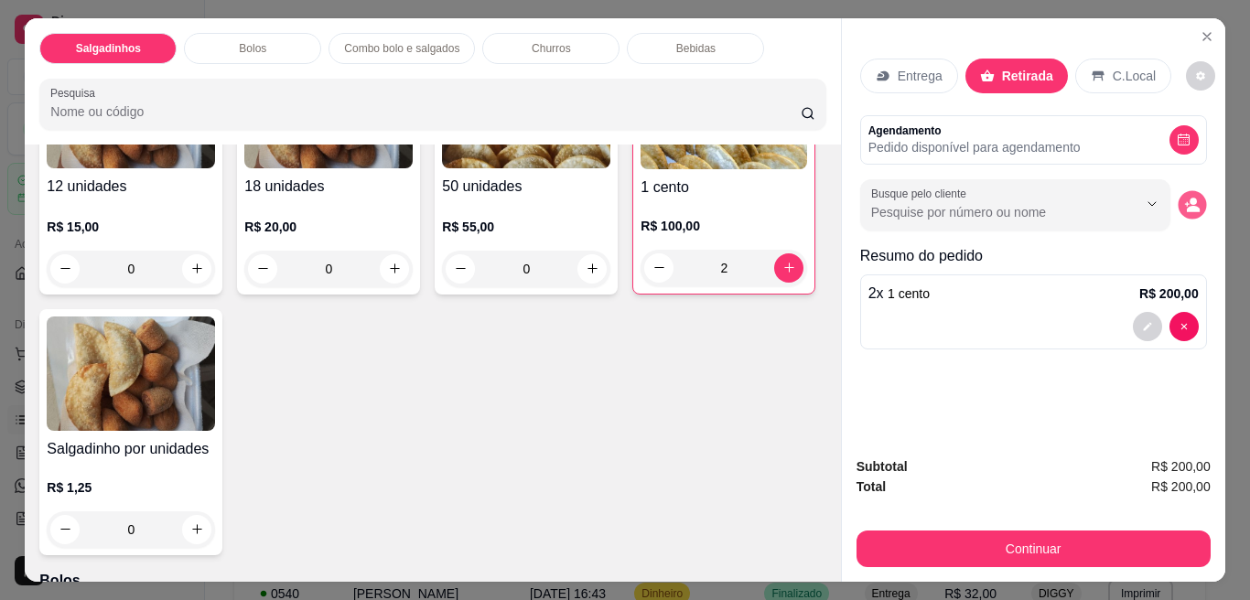
click at [1189, 198] on circle "decrease-product-quantity" at bounding box center [1192, 201] width 7 height 7
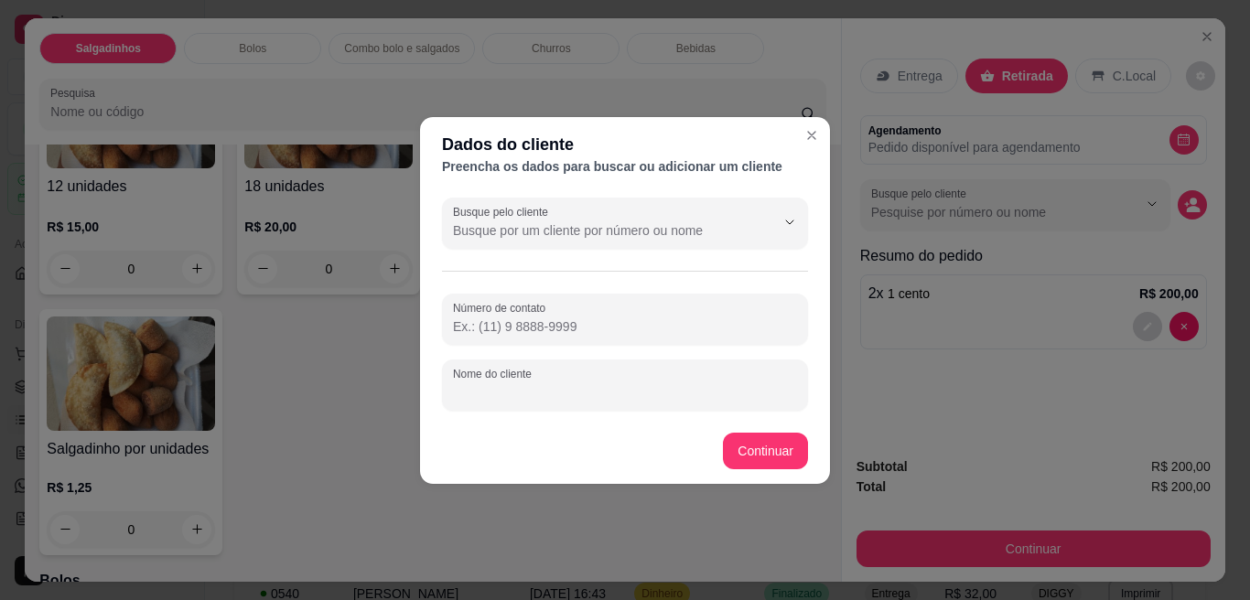
click at [553, 386] on input "Nome do cliente" at bounding box center [625, 392] width 344 height 18
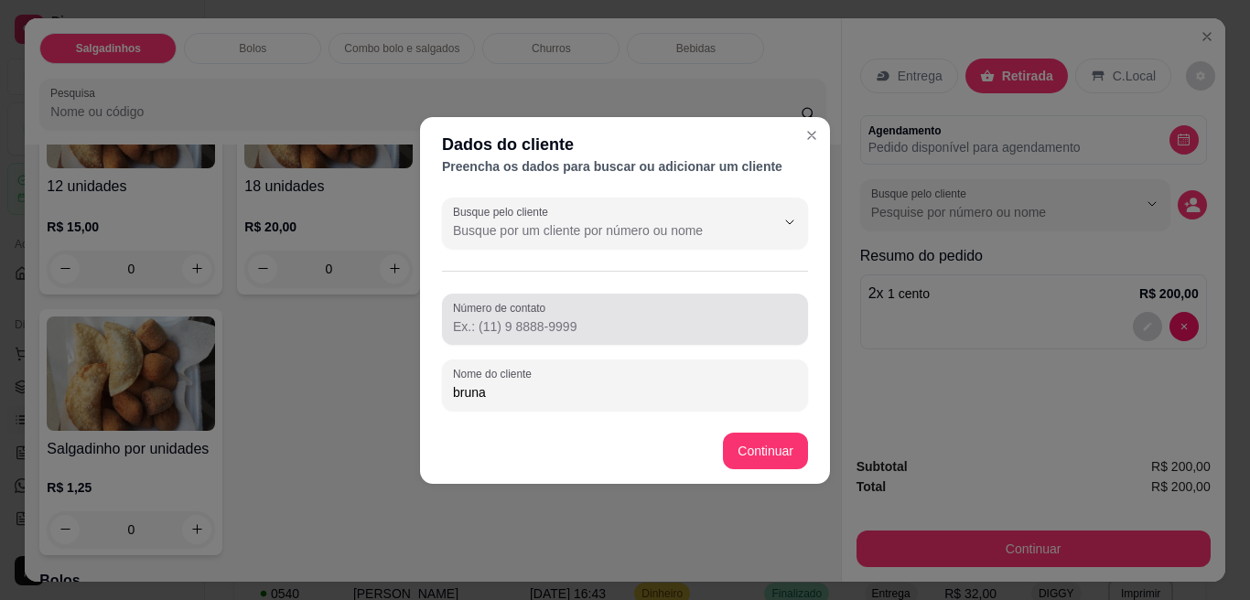
type input "bruna"
click at [525, 315] on label "Número de contato" at bounding box center [502, 308] width 99 height 16
click at [525, 317] on input "Número de contato" at bounding box center [625, 326] width 344 height 18
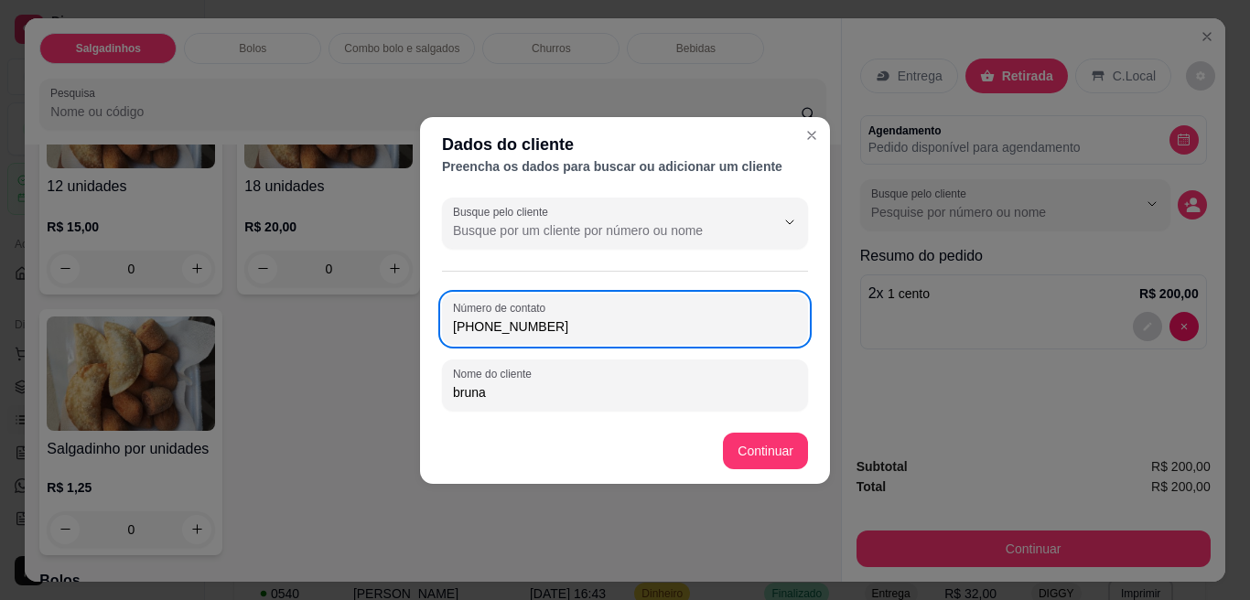
type input "[PHONE_NUMBER]"
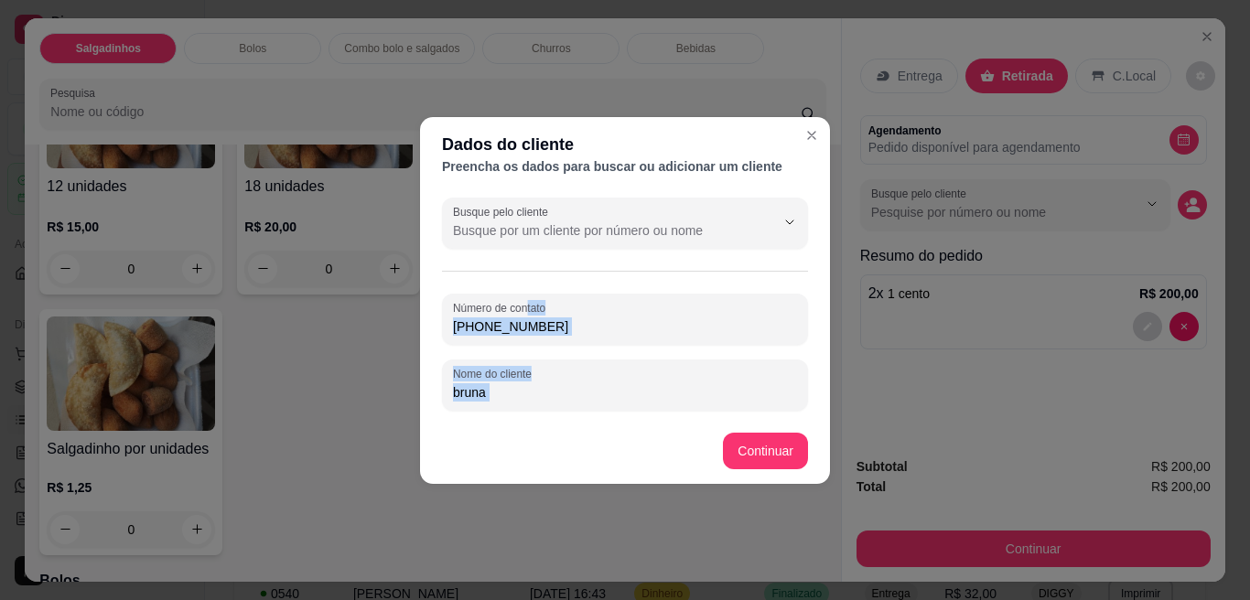
drag, startPoint x: 525, startPoint y: 315, endPoint x: 752, endPoint y: 445, distance: 261.4
click at [752, 445] on section "Dados do cliente Preencha os dados para buscar ou adicionar um cliente Busque p…" at bounding box center [625, 300] width 410 height 367
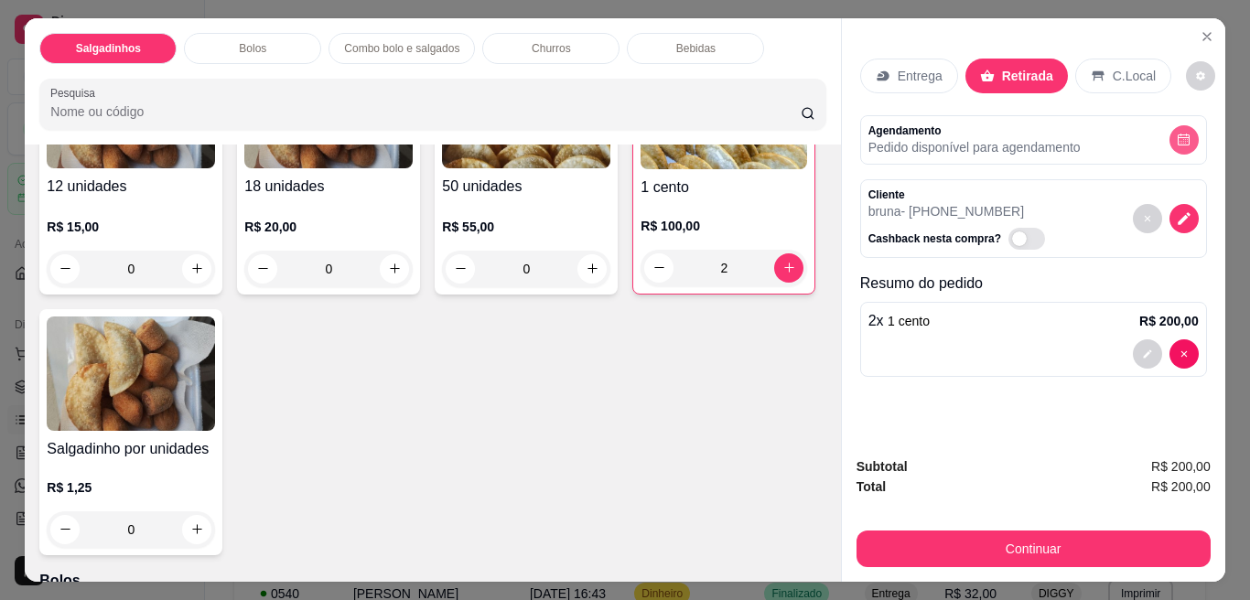
click at [1176, 134] on icon "decrease-product-quantity" at bounding box center [1183, 140] width 14 height 14
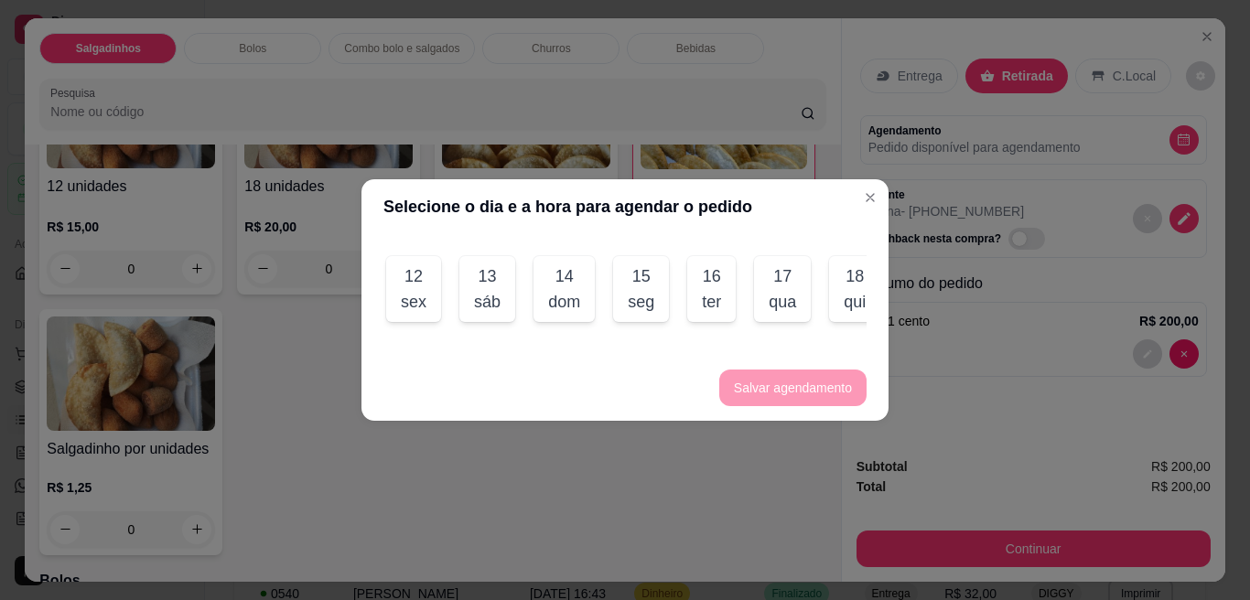
scroll to position [0, 0]
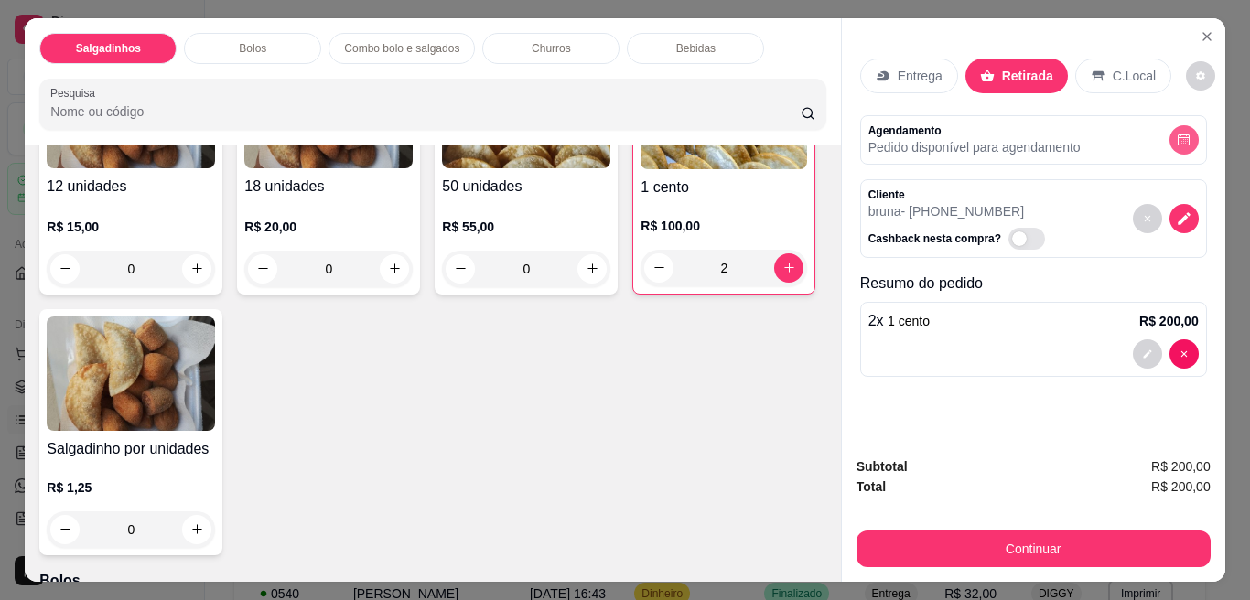
click at [1176, 133] on icon "decrease-product-quantity" at bounding box center [1183, 140] width 14 height 14
click at [968, 138] on p "Pedido disponível para agendamento" at bounding box center [974, 147] width 212 height 18
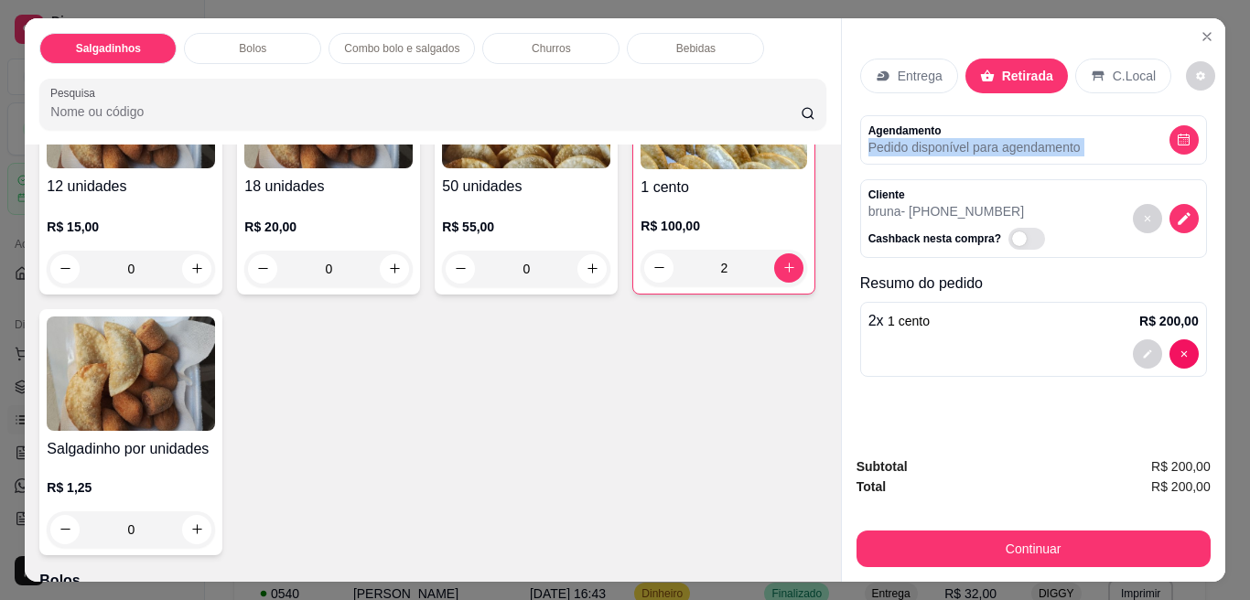
click at [968, 138] on p "Pedido disponível para agendamento" at bounding box center [974, 147] width 212 height 18
click at [925, 67] on p "Entrega" at bounding box center [919, 76] width 45 height 18
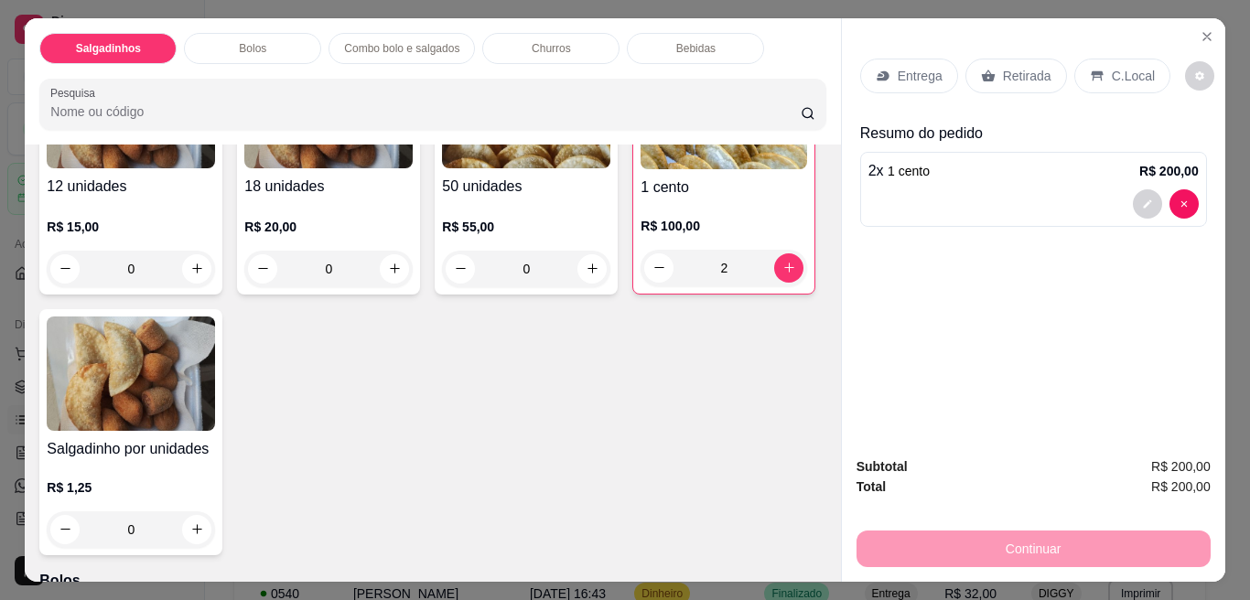
drag, startPoint x: 960, startPoint y: 535, endPoint x: 1012, endPoint y: 102, distance: 436.7
click at [1012, 102] on div "Entrega Retirada C.Local Resumo do pedido 2 x 1 cento R$ 200,00 Subtotal R$ 200…" at bounding box center [1033, 300] width 384 height 564
click at [1012, 59] on div "Retirada" at bounding box center [1016, 76] width 102 height 35
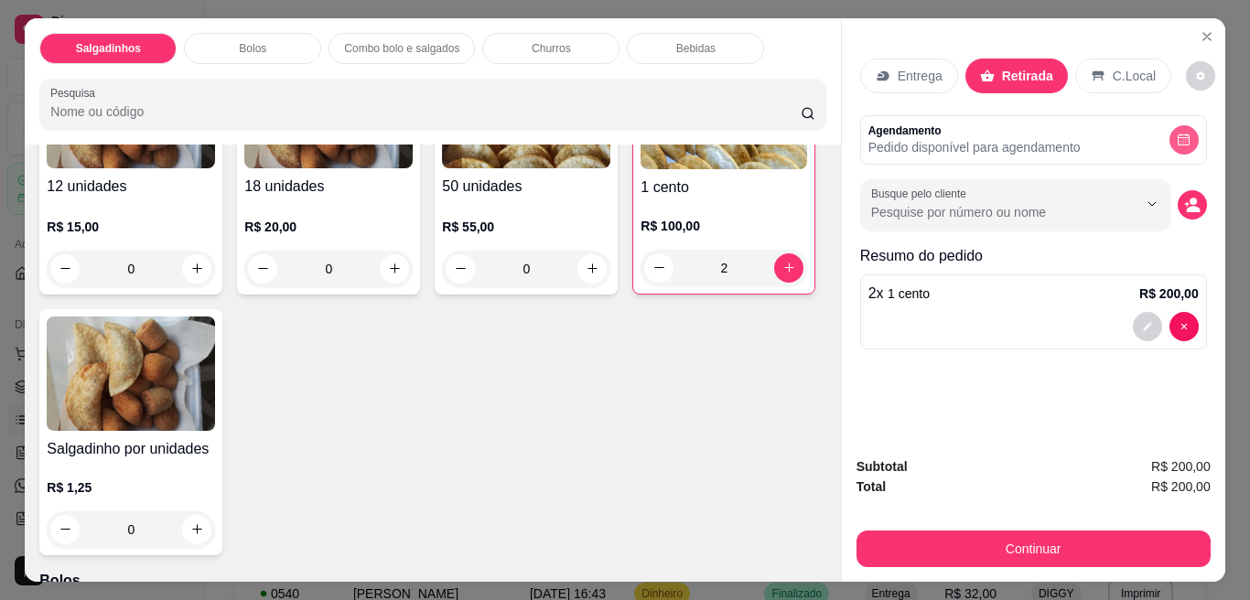
click at [1177, 135] on icon "decrease-product-quantity" at bounding box center [1183, 140] width 12 height 12
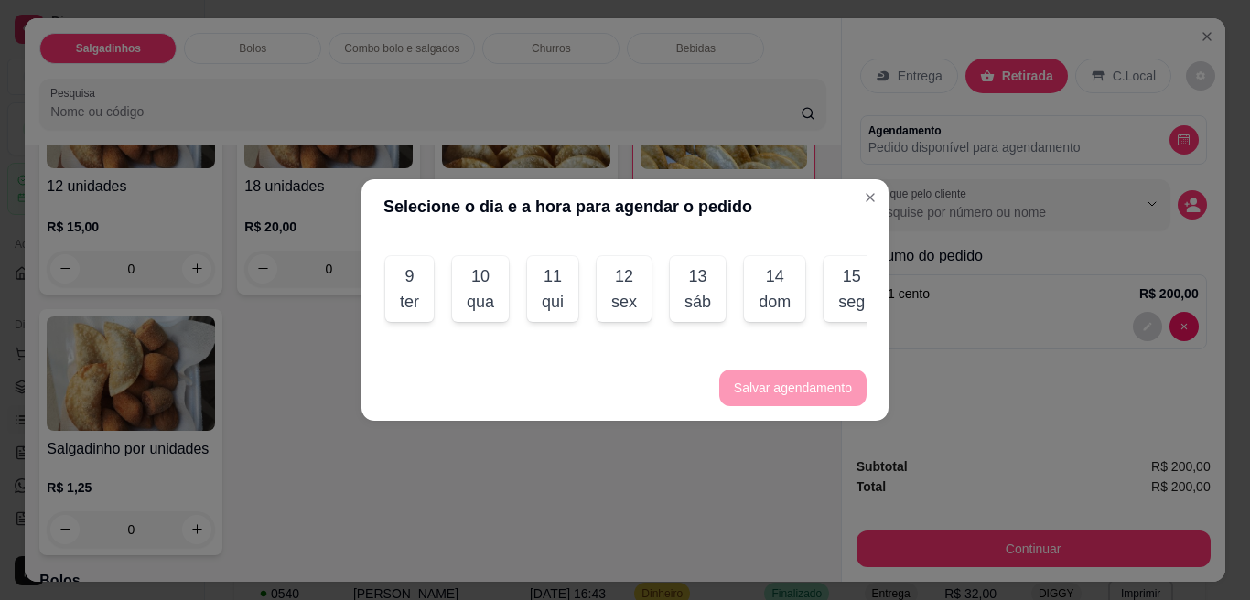
click at [413, 305] on div "ter" at bounding box center [409, 302] width 19 height 26
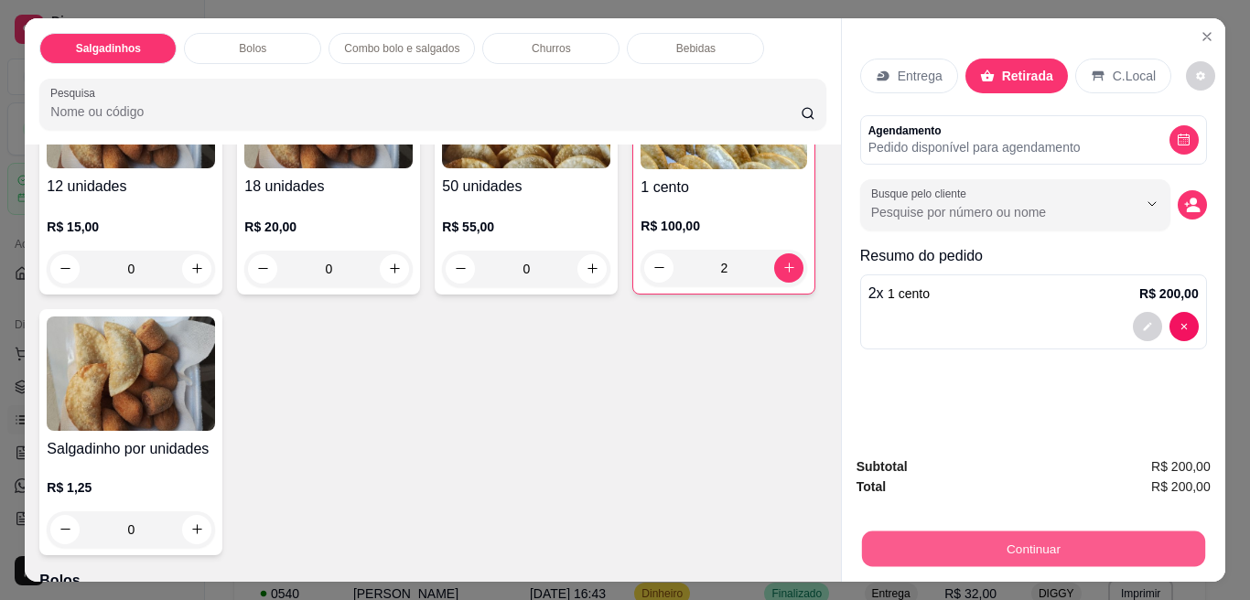
click at [972, 550] on button "Continuar" at bounding box center [1032, 549] width 343 height 36
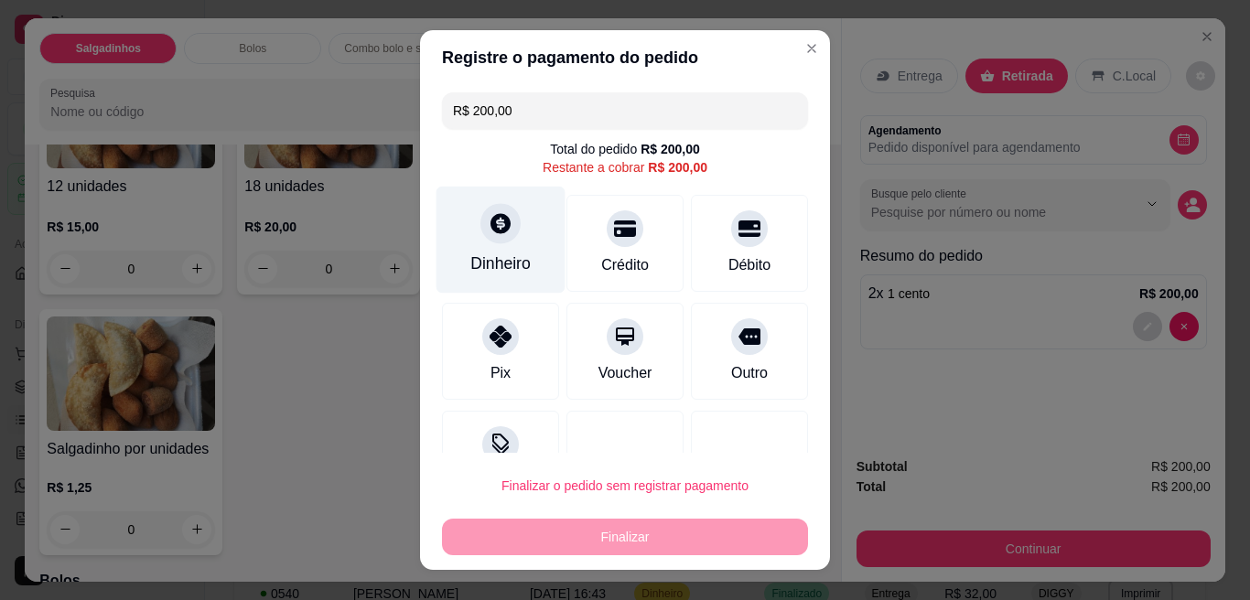
click at [491, 257] on div "Dinheiro" at bounding box center [500, 264] width 60 height 24
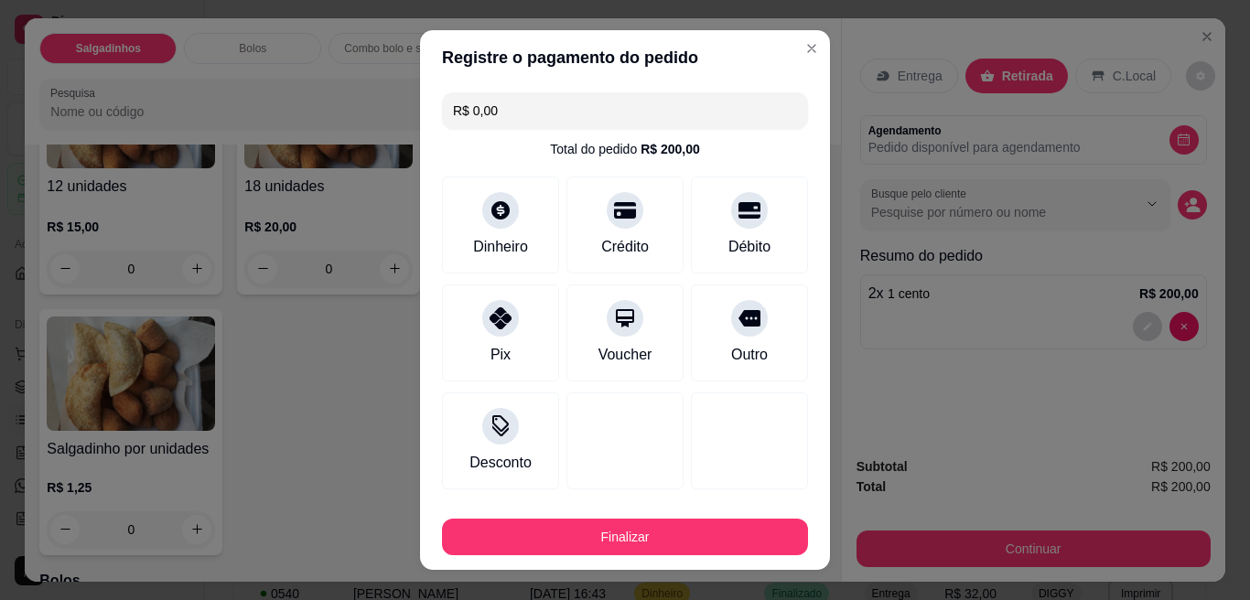
type input "R$ 0,00"
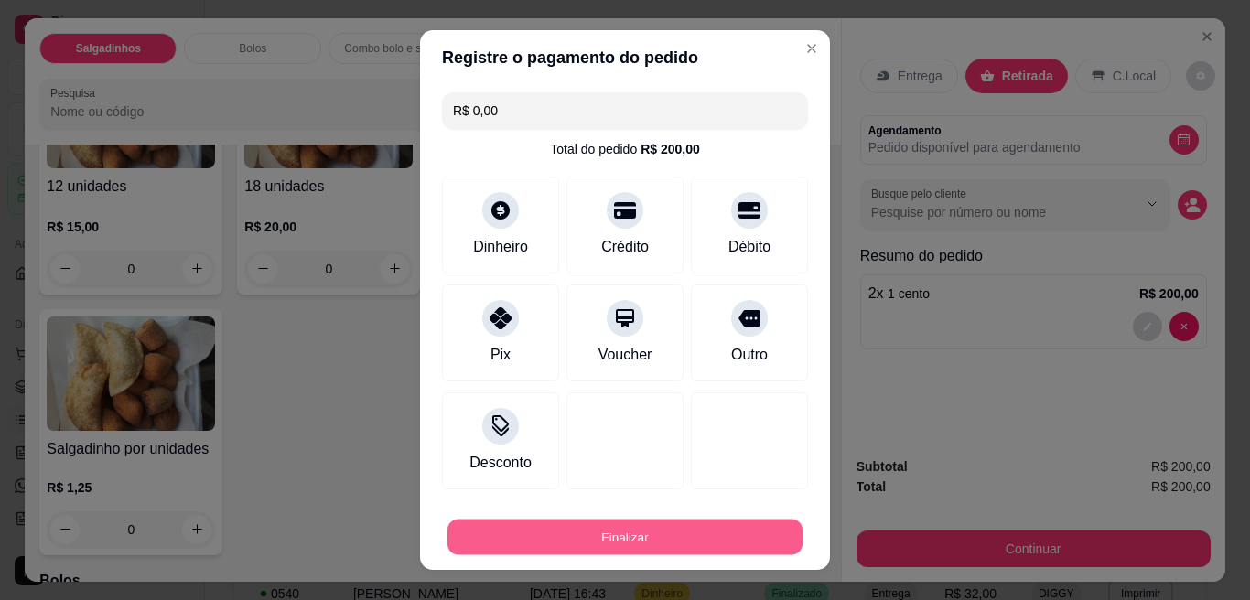
click at [606, 542] on button "Finalizar" at bounding box center [624, 538] width 355 height 36
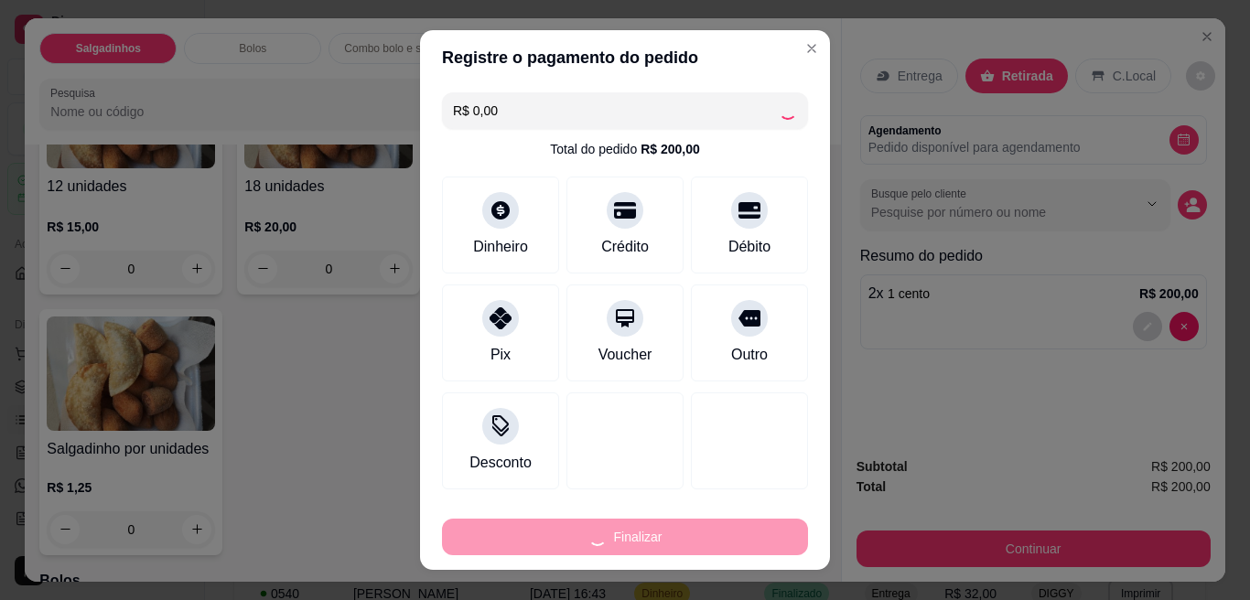
type input "0"
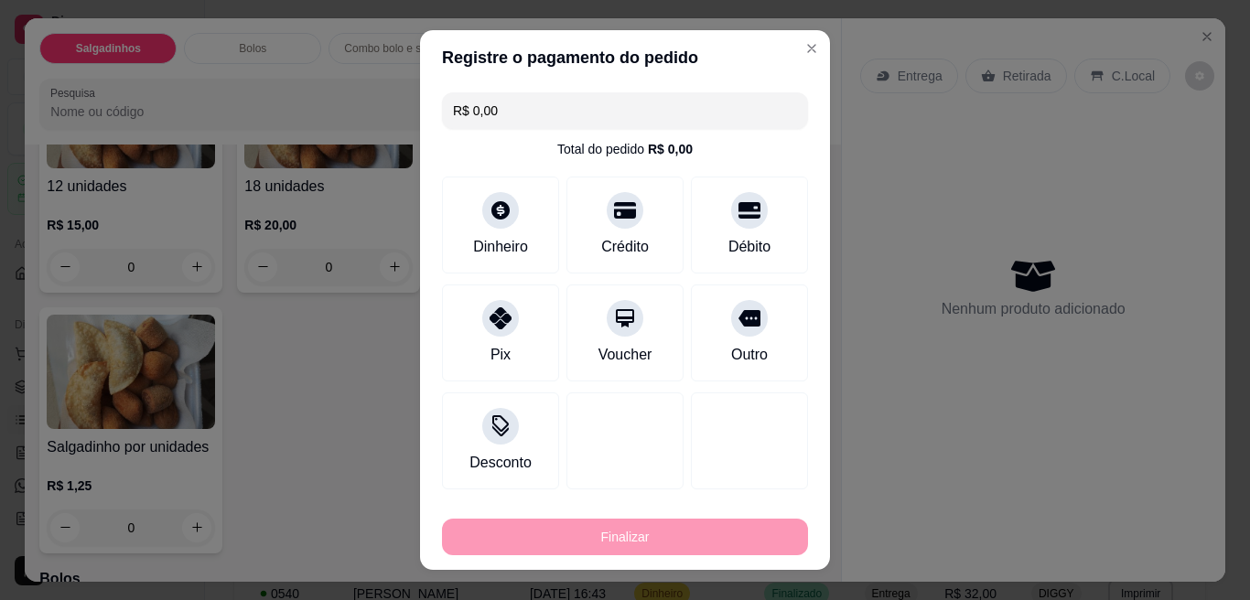
type input "-R$ 200,00"
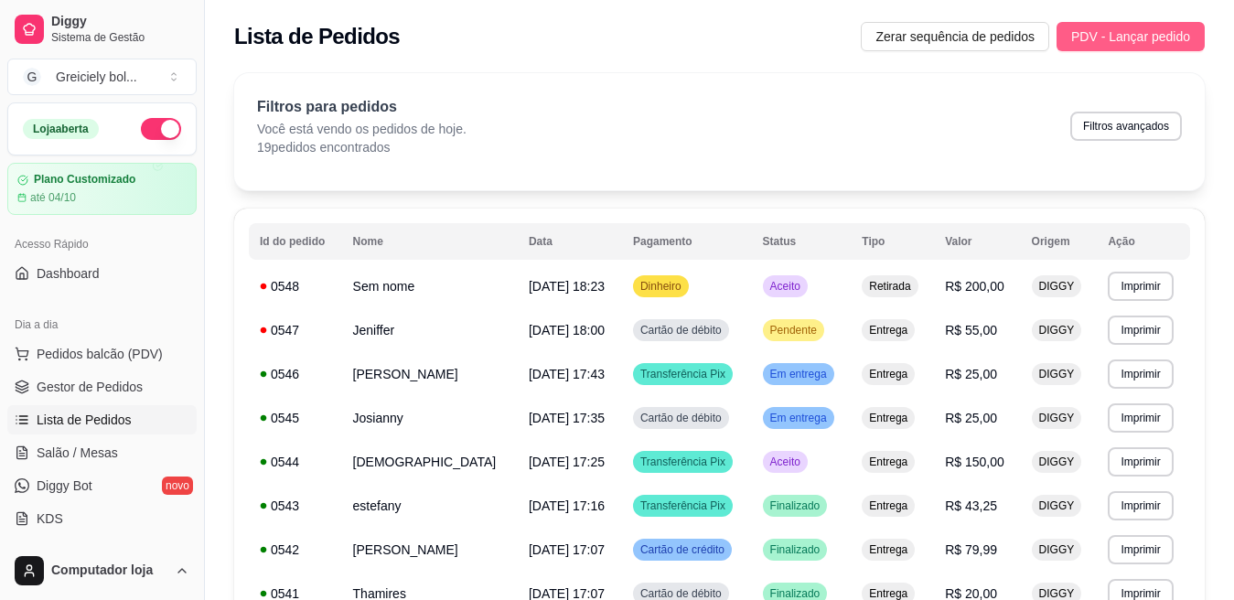
click at [1128, 31] on span "PDV - Lançar pedido" at bounding box center [1130, 37] width 119 height 20
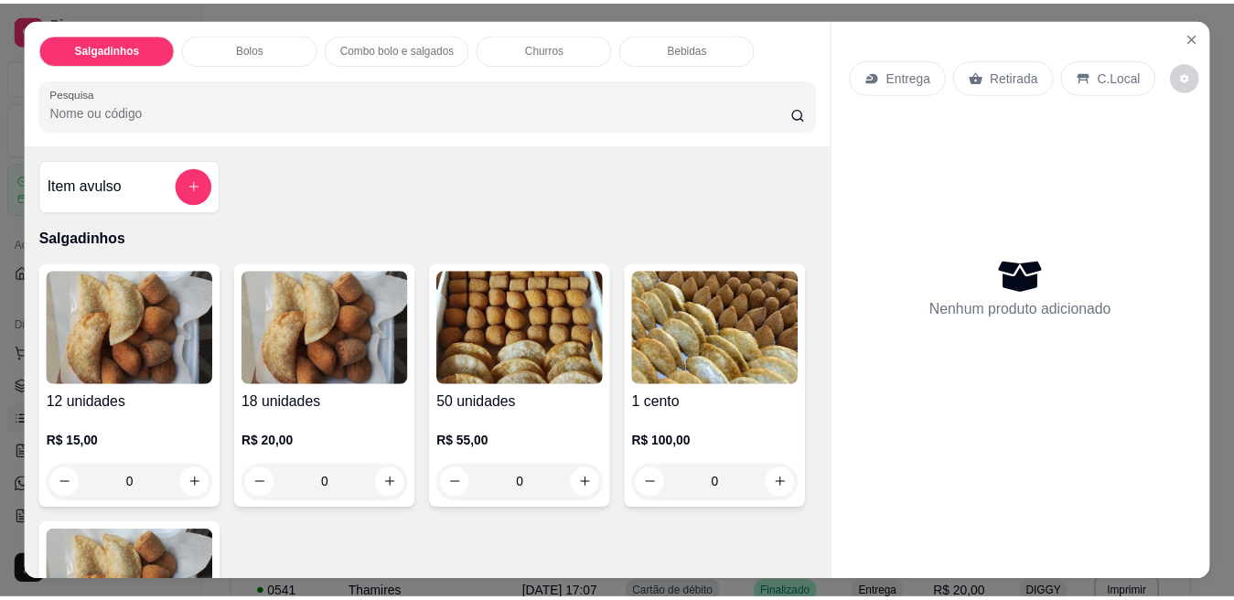
scroll to position [370, 0]
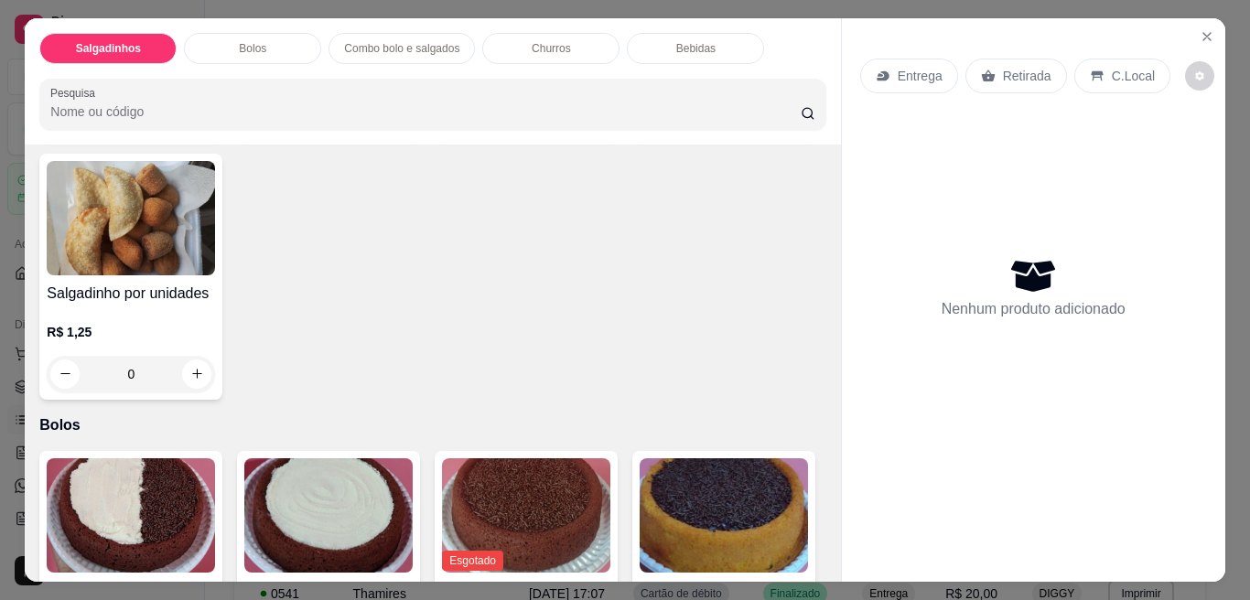
click at [783, 120] on icon "increase-product-quantity" at bounding box center [790, 113] width 14 height 14
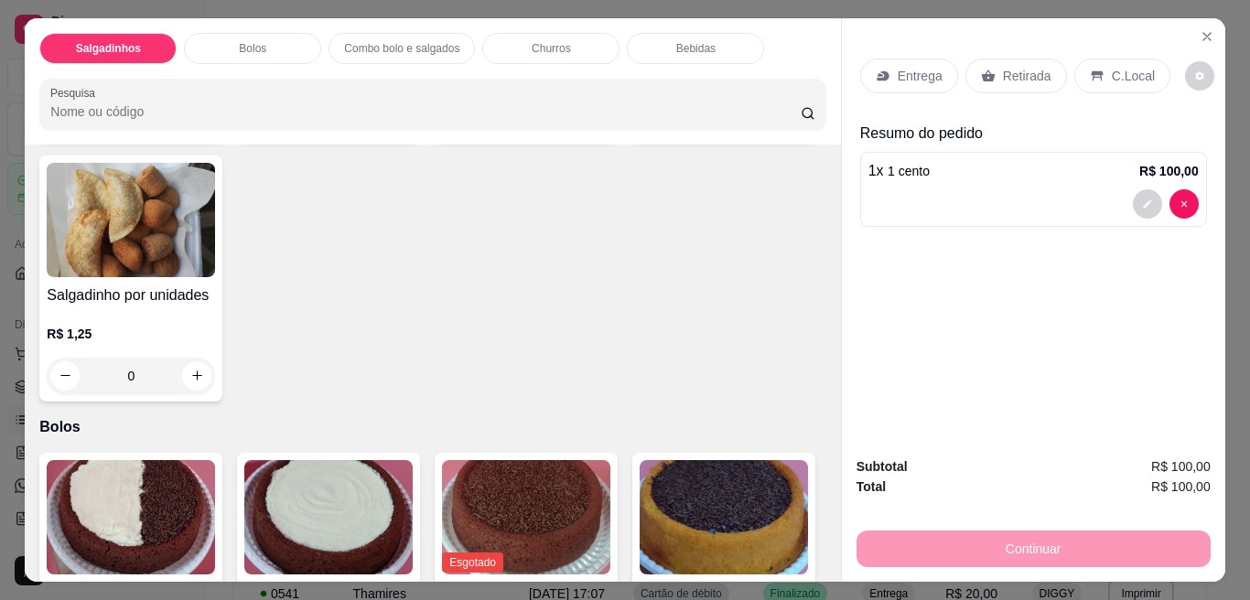
click at [782, 121] on icon "increase-product-quantity" at bounding box center [789, 114] width 14 height 14
type input "3"
click at [1014, 67] on p "Retirada" at bounding box center [1027, 76] width 48 height 18
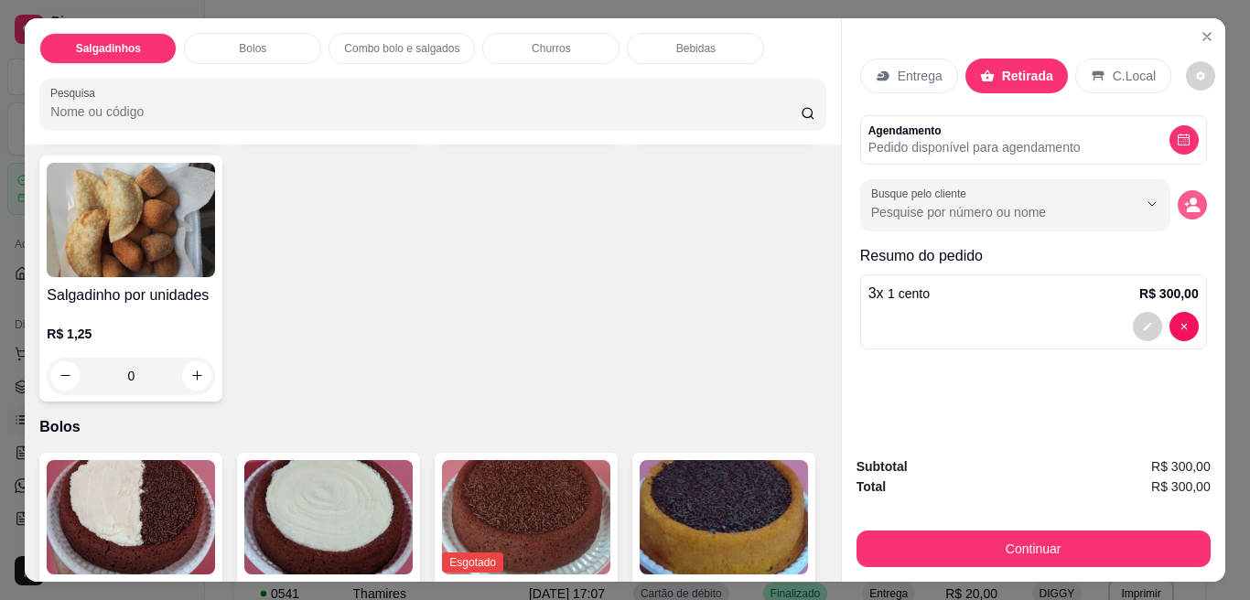
click at [1190, 198] on icon "decrease-product-quantity" at bounding box center [1192, 205] width 16 height 16
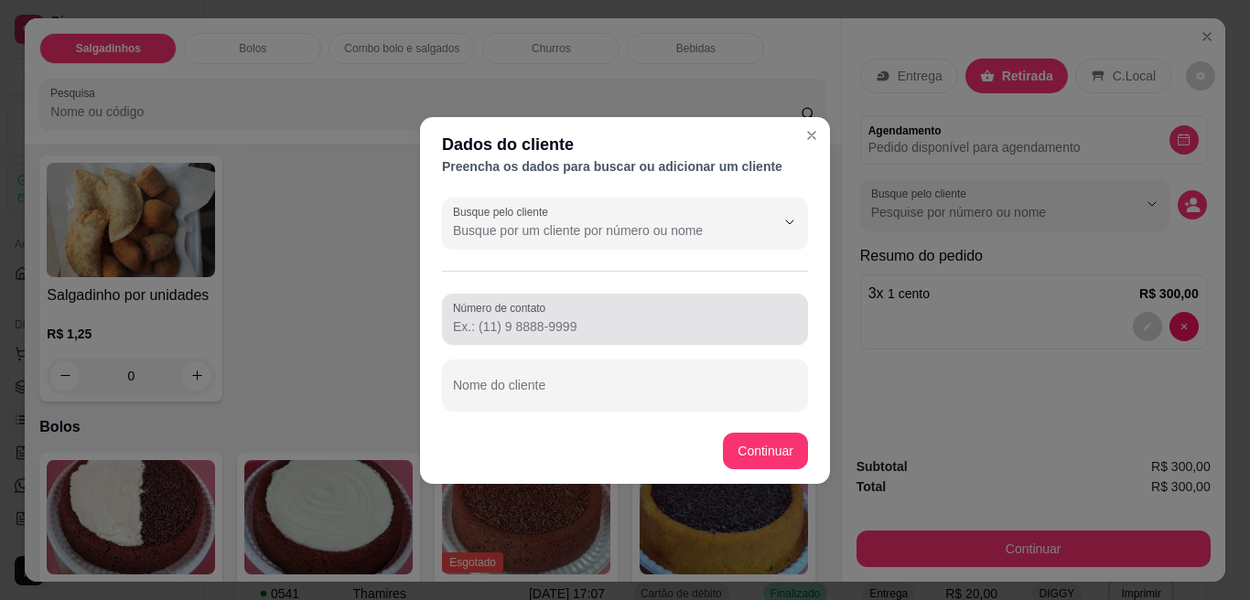
click at [531, 306] on label "Número de contato" at bounding box center [502, 308] width 99 height 16
click at [531, 317] on input "Número de contato" at bounding box center [625, 326] width 344 height 18
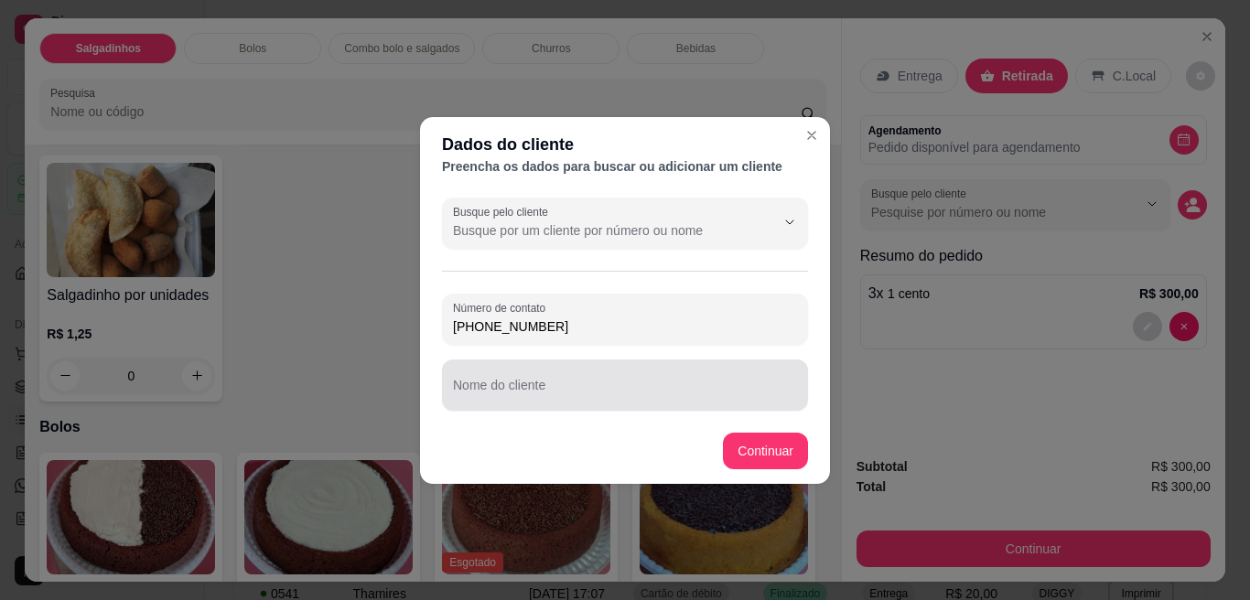
type input "[PHONE_NUMBER]"
click at [514, 402] on div at bounding box center [625, 385] width 344 height 37
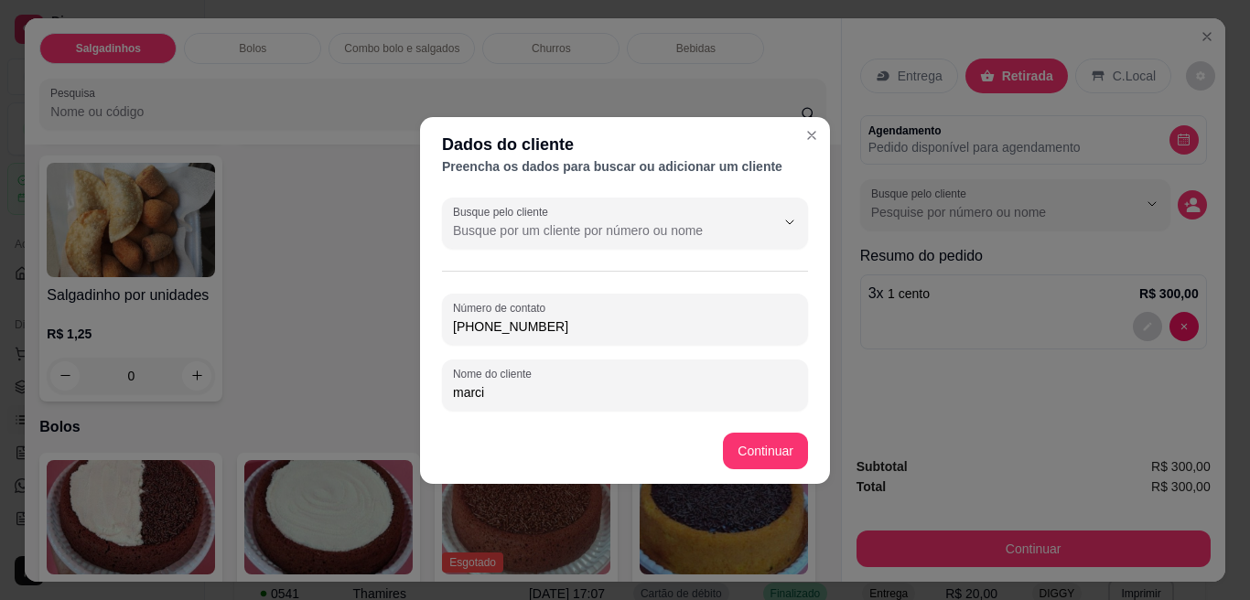
type input "marcia"
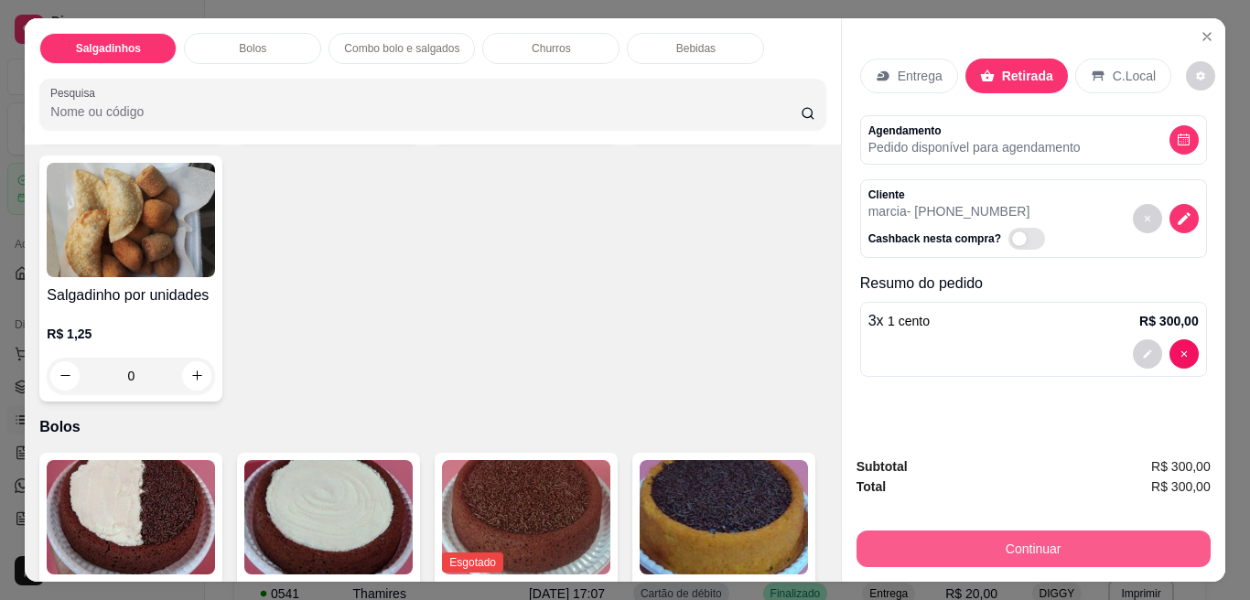
click at [992, 555] on button "Continuar" at bounding box center [1033, 549] width 354 height 37
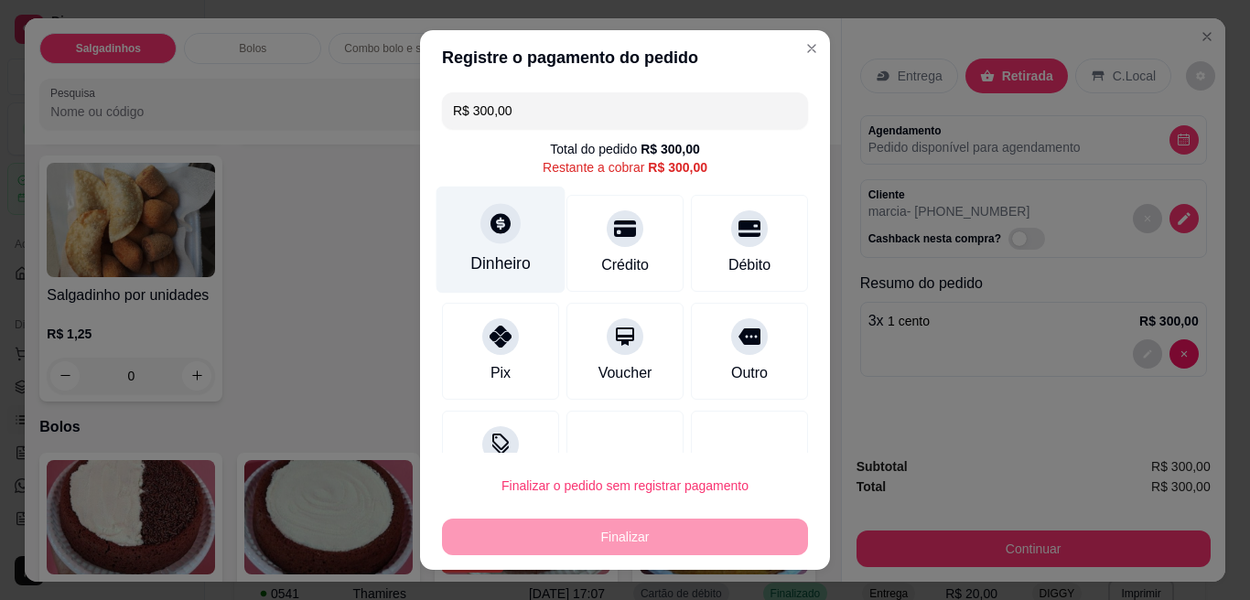
click at [509, 254] on div "Dinheiro" at bounding box center [500, 264] width 60 height 24
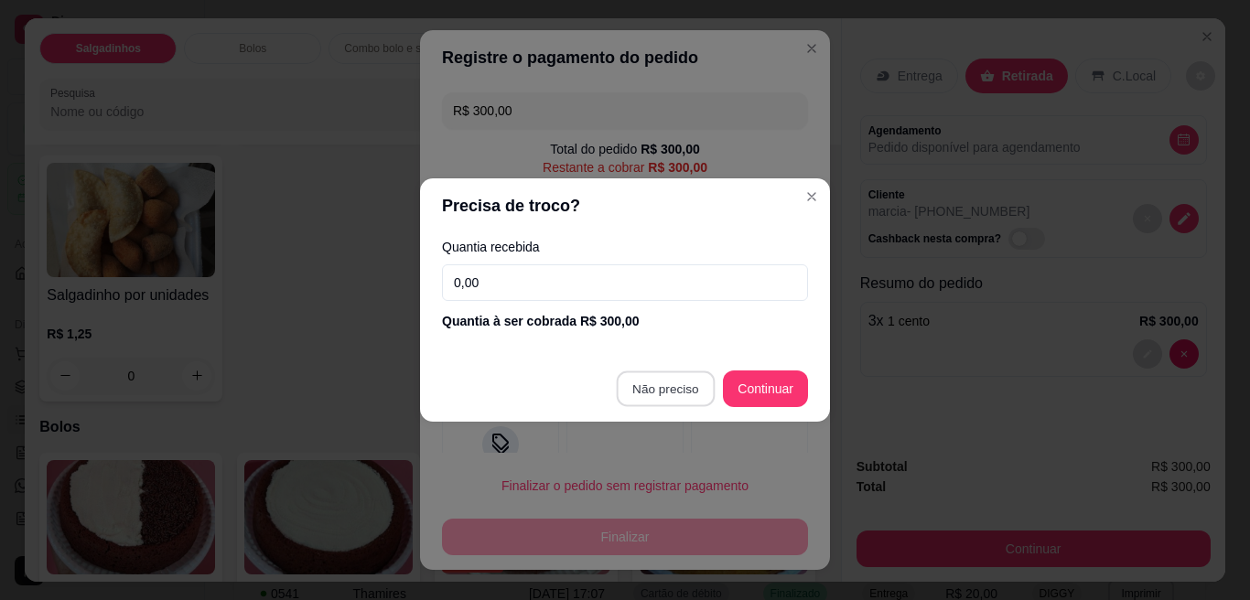
type input "R$ 0,00"
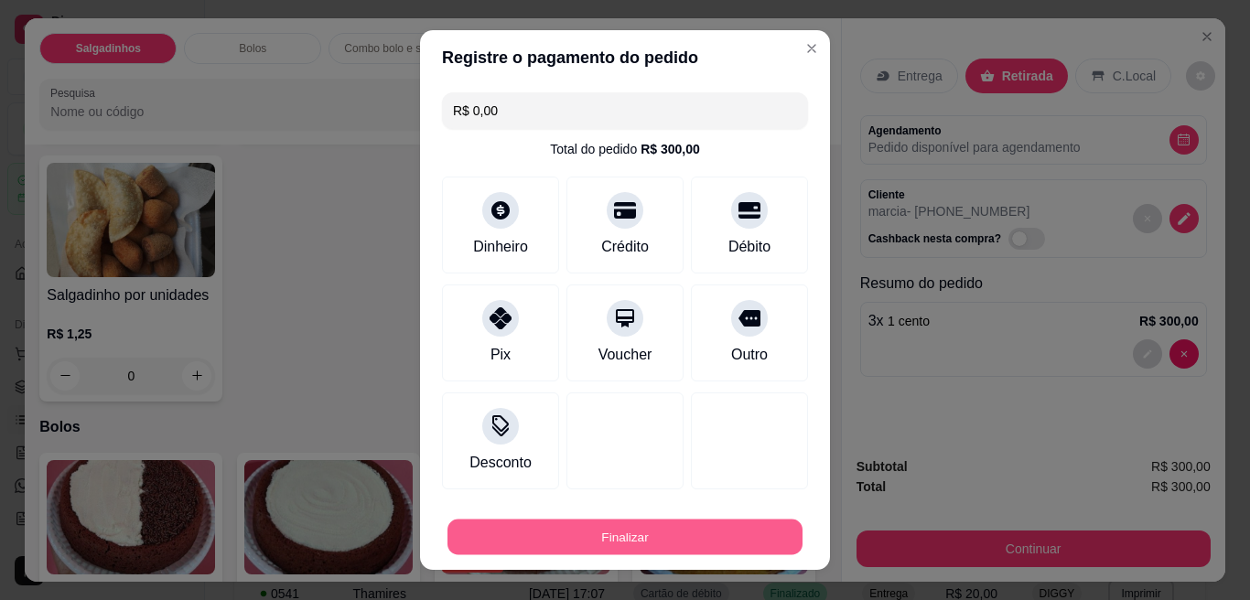
click at [718, 530] on button "Finalizar" at bounding box center [624, 538] width 355 height 36
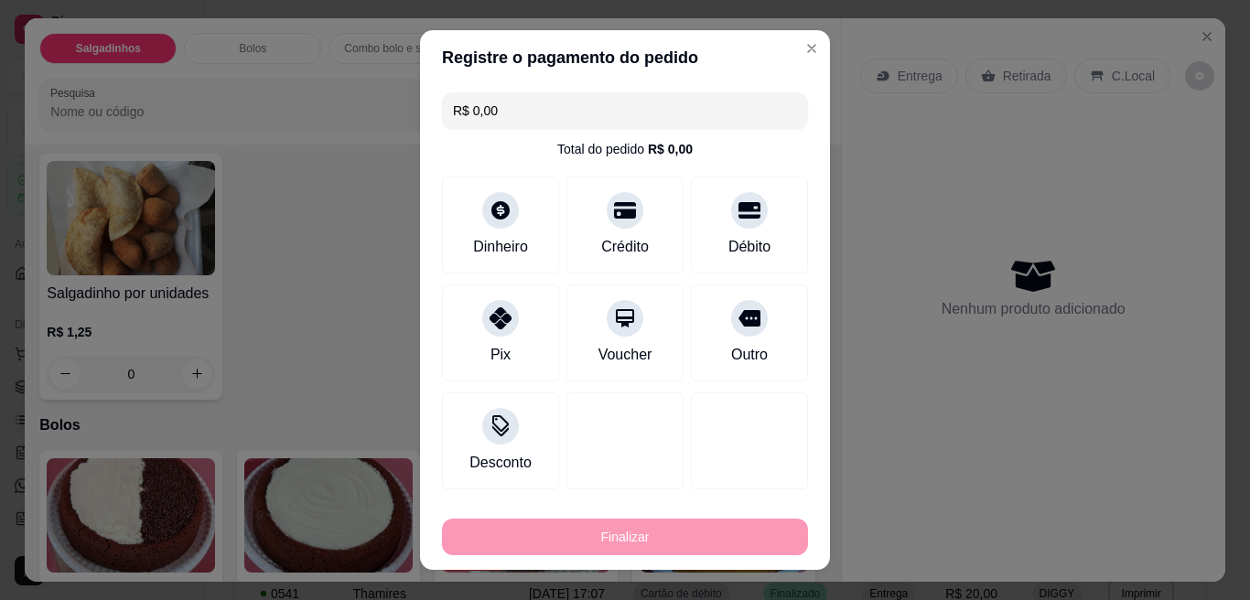
type input "0"
type input "-R$ 300,00"
